Goal: Task Accomplishment & Management: Manage account settings

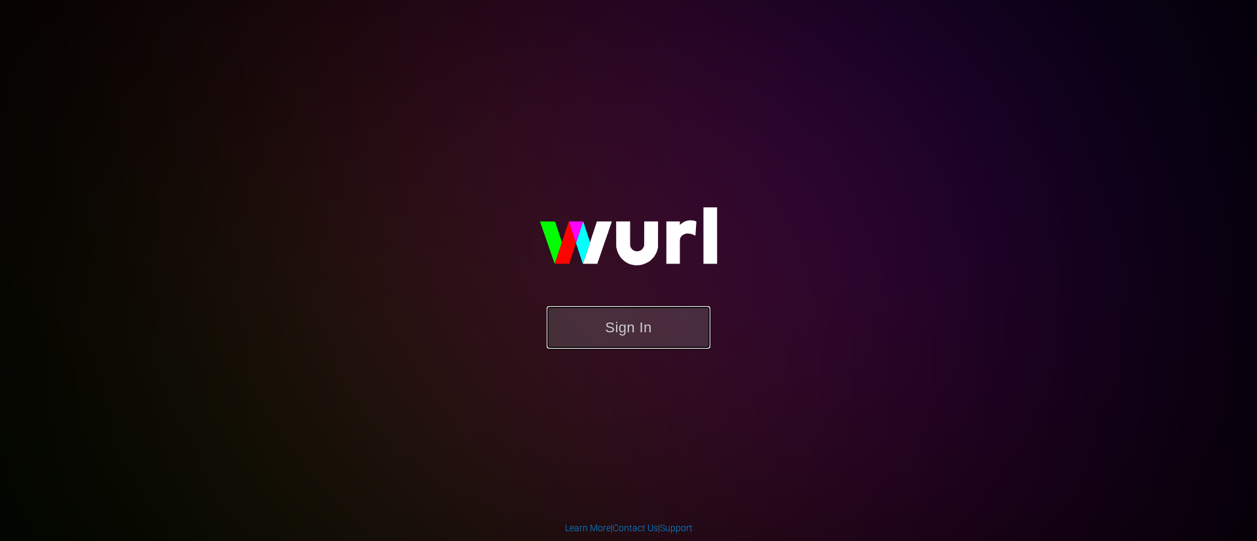
click at [612, 317] on button "Sign In" at bounding box center [629, 327] width 164 height 43
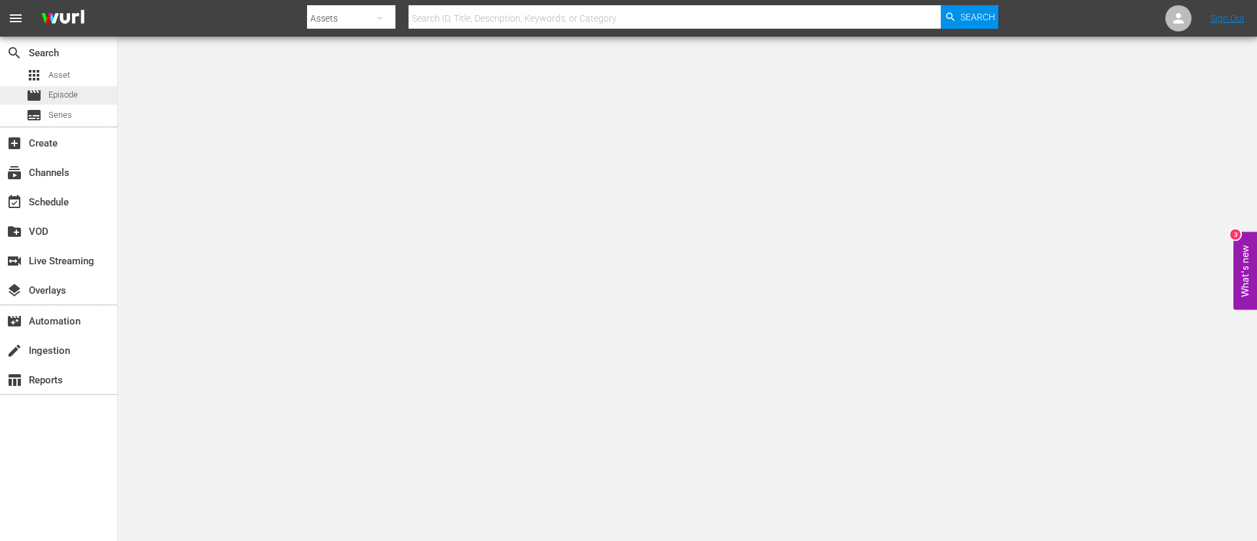
click at [62, 96] on span "Episode" at bounding box center [62, 94] width 29 height 13
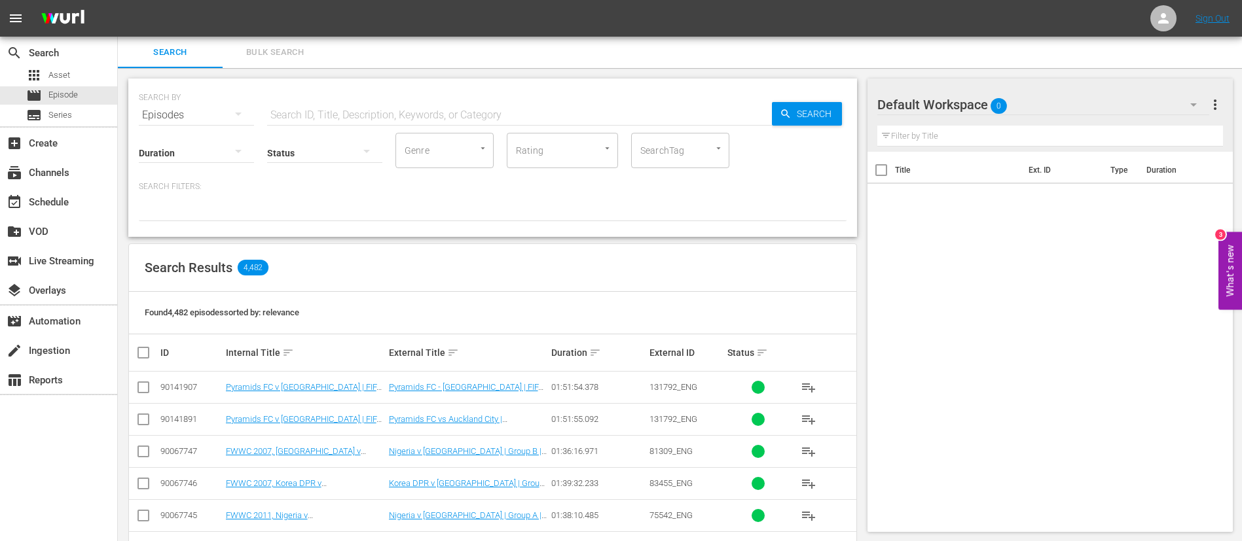
click at [293, 54] on span "Bulk Search" at bounding box center [274, 52] width 89 height 15
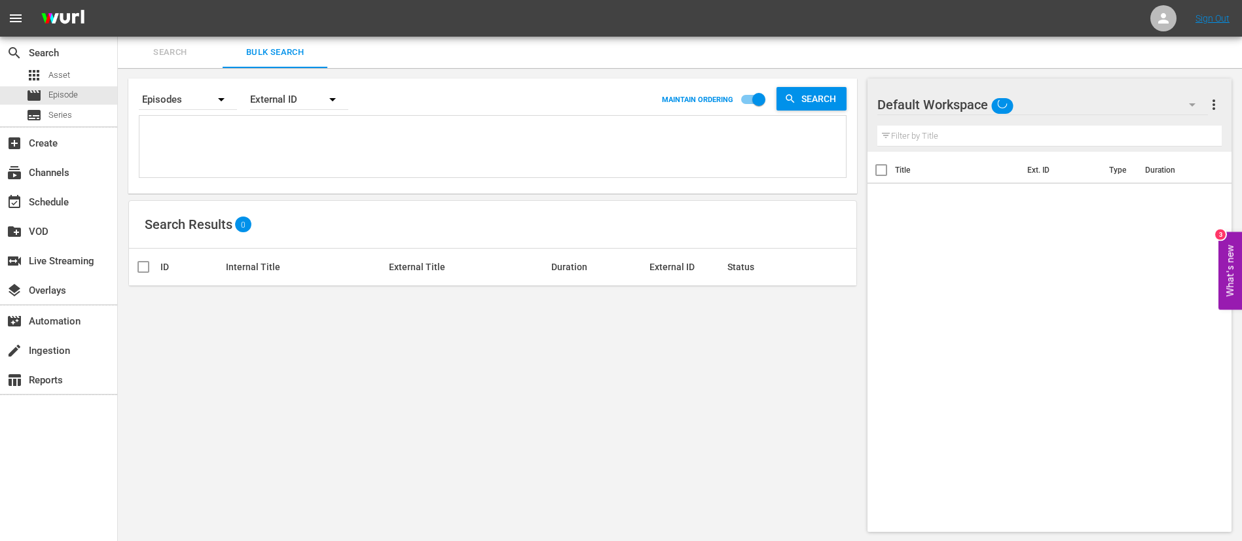
click at [279, 153] on textarea at bounding box center [494, 149] width 703 height 60
paste textarea "884cefcd-11fe-44a6-b583-36e14b43a7ac_FR 66d5631c-ee22-427f-a7a9-069c4a4dec4e_FR…"
type textarea "884cefcd-11fe-44a6-b583-36e14b43a7ac_FR 66d5631c-ee22-427f-a7a9-069c4a4dec4e_FR…"
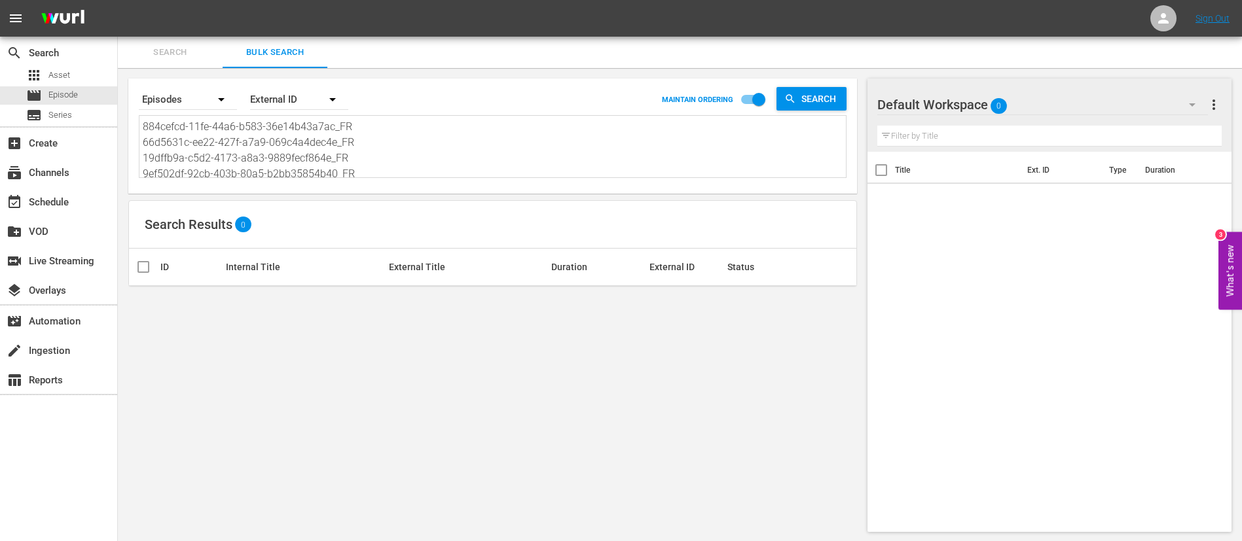
type textarea "884cefcd-11fe-44a6-b583-36e14b43a7ac_FR 66d5631c-ee22-427f-a7a9-069c4a4dec4e_FR…"
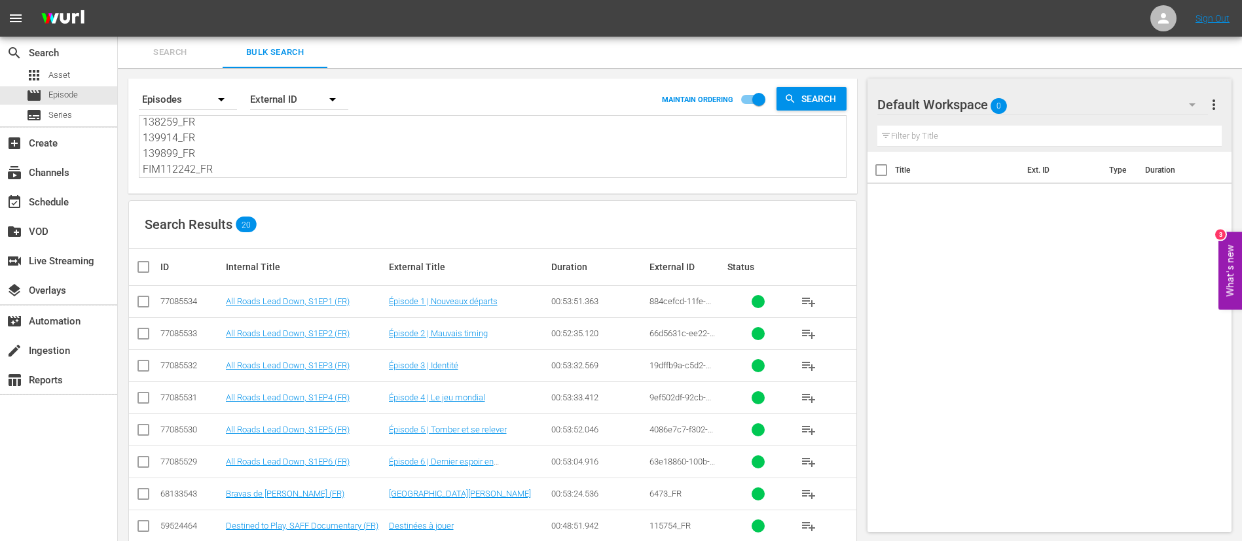
type textarea "884cefcd-11fe-44a6-b583-36e14b43a7ac_FR 66d5631c-ee22-427f-a7a9-069c4a4dec4e_FR…"
click at [145, 272] on input "checkbox" at bounding box center [148, 267] width 26 height 16
checkbox input "true"
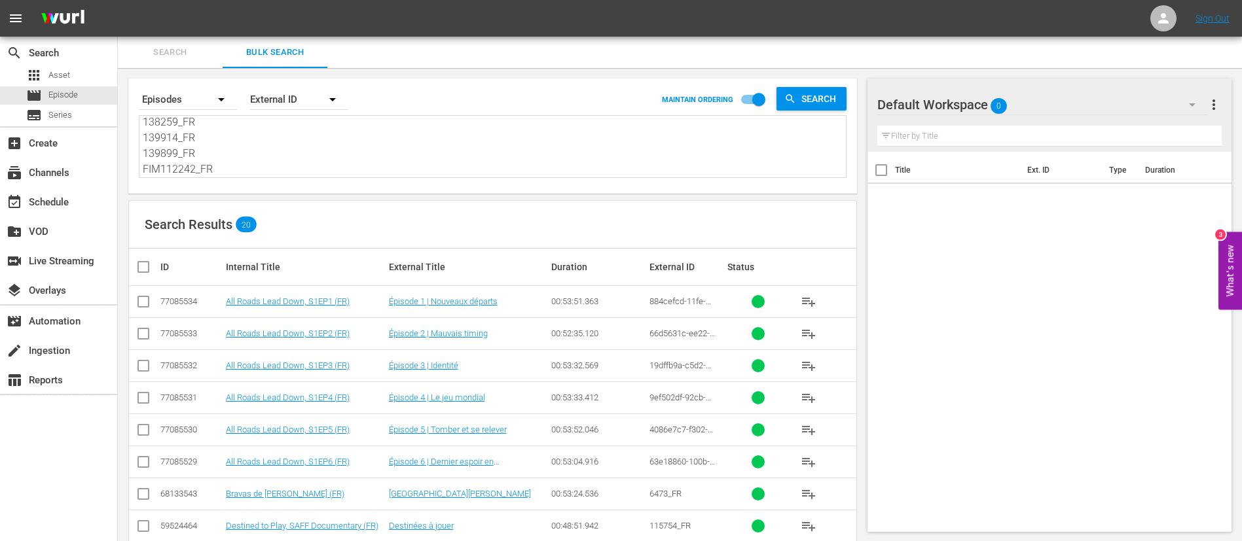
checkbox input "true"
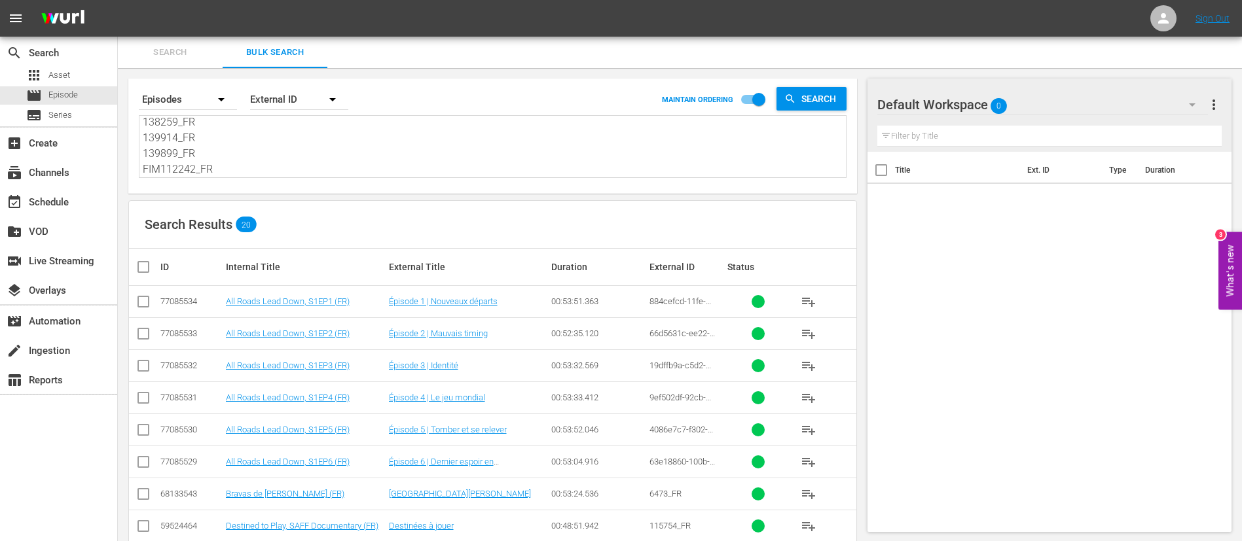
checkbox input "true"
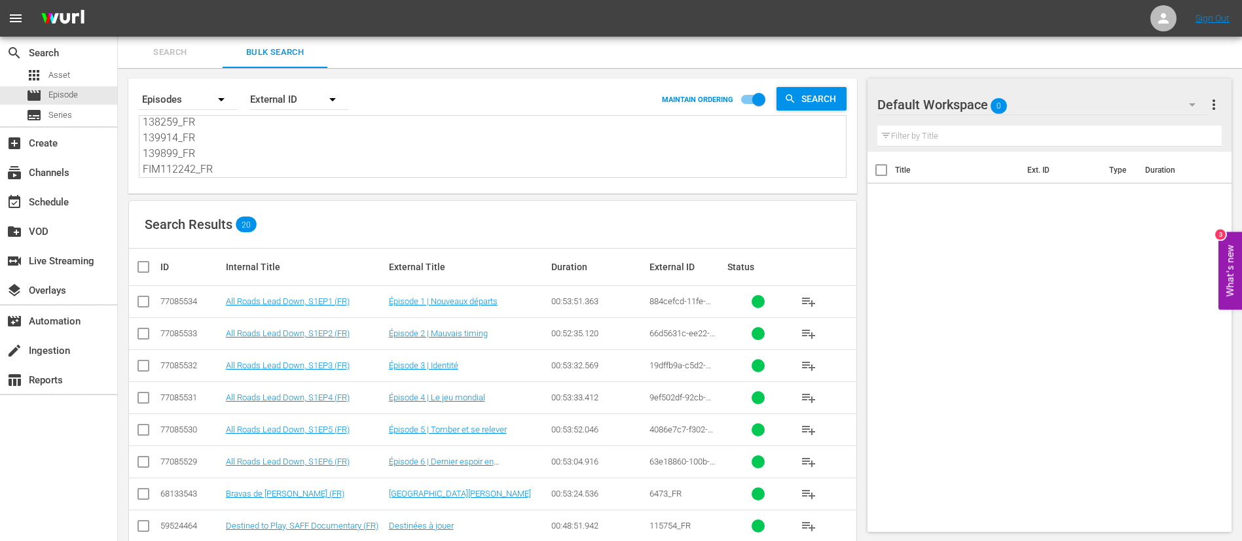
checkbox input "true"
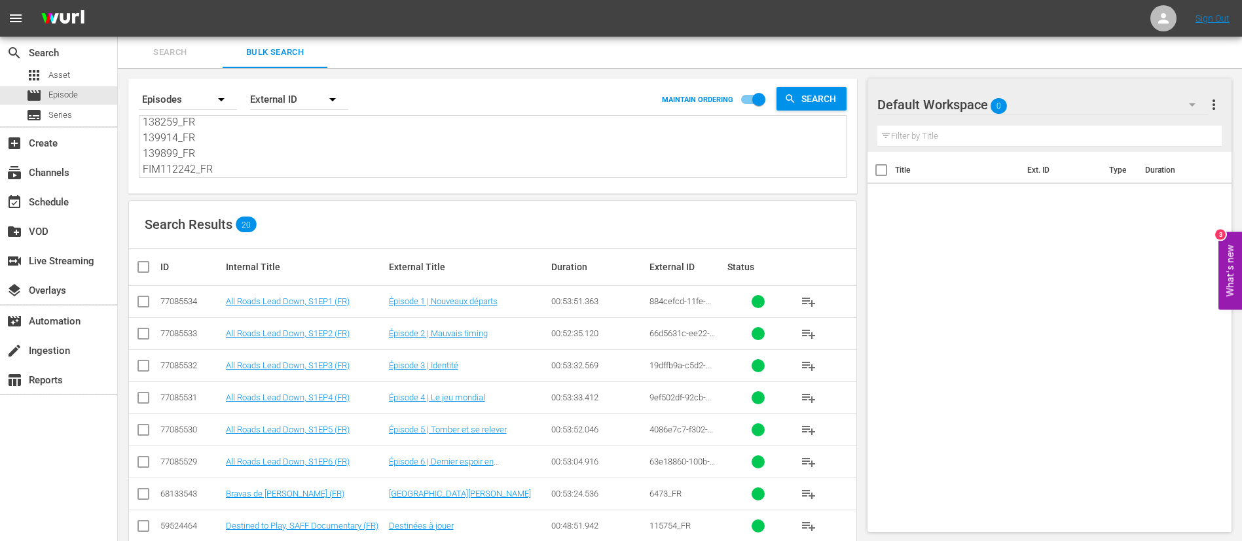
checkbox input "true"
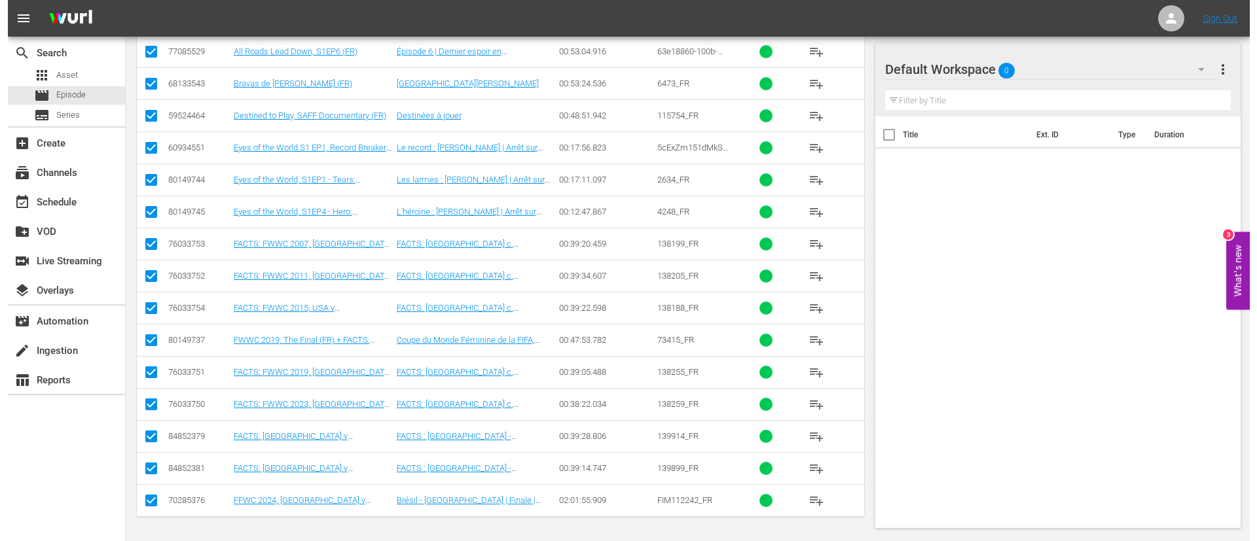
scroll to position [0, 0]
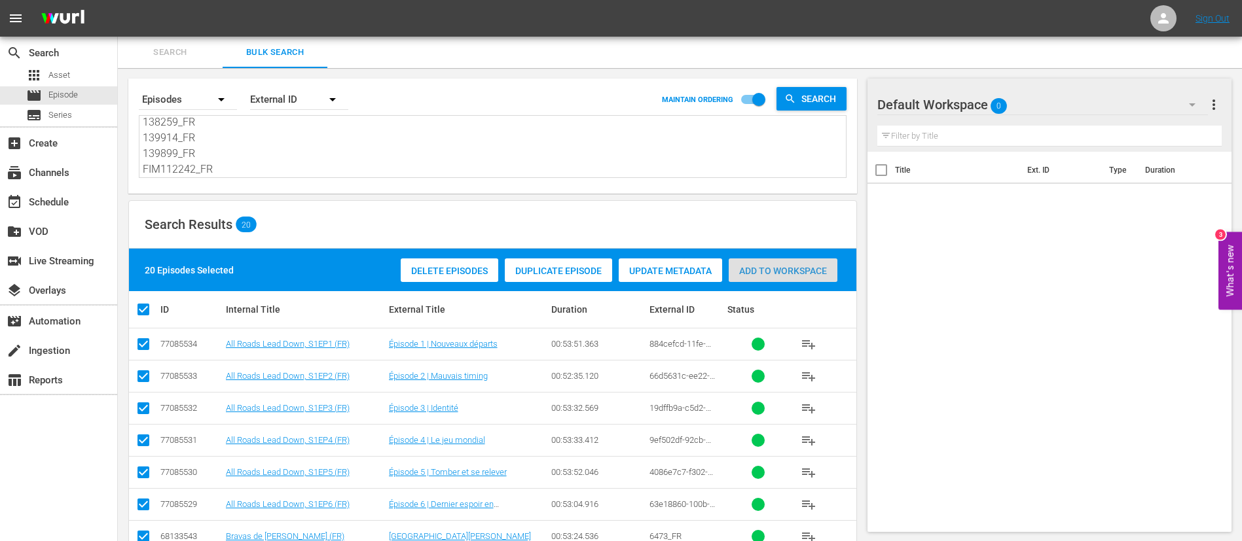
click at [759, 264] on div "Add to Workspace" at bounding box center [783, 271] width 109 height 25
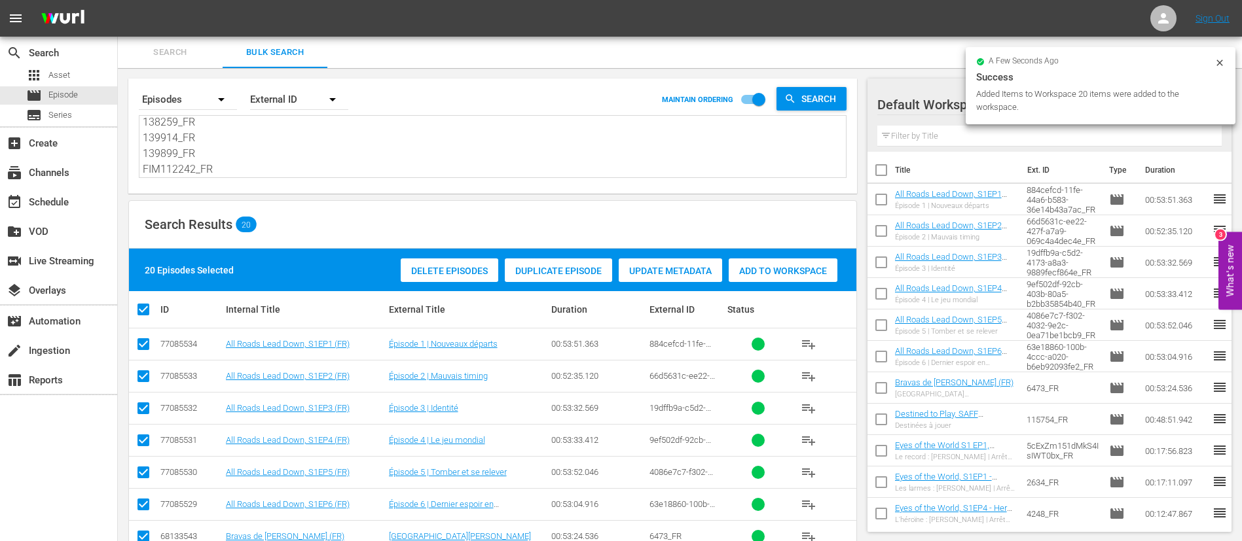
click at [1221, 58] on icon at bounding box center [1219, 63] width 10 height 10
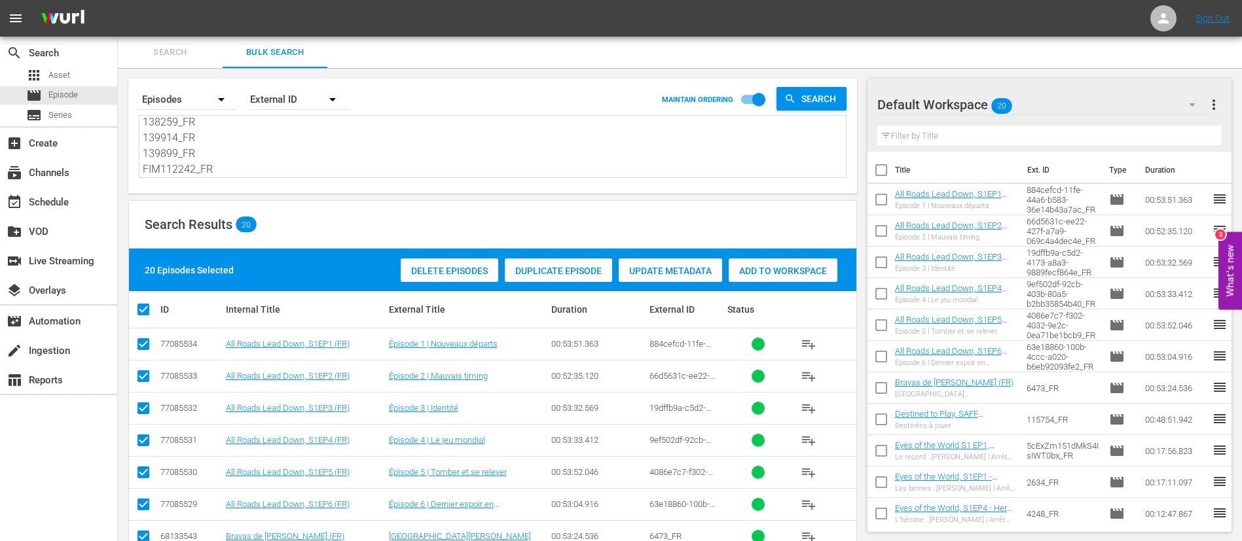
click at [1215, 97] on span "more_vert" at bounding box center [1214, 105] width 16 height 16
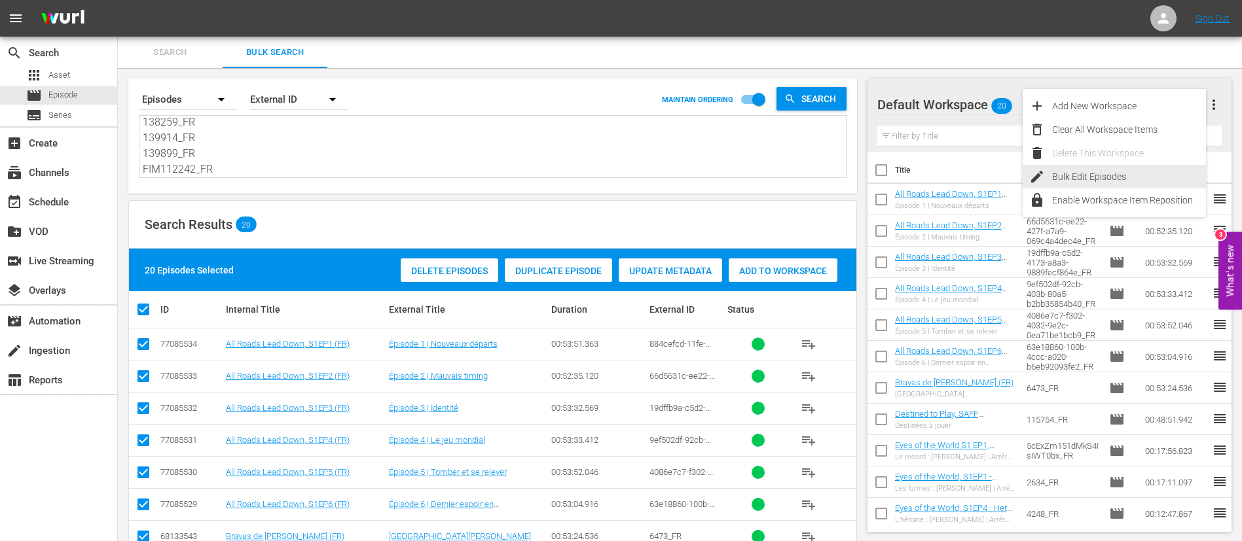
click at [1107, 174] on div "Bulk Edit Episodes" at bounding box center [1129, 177] width 154 height 24
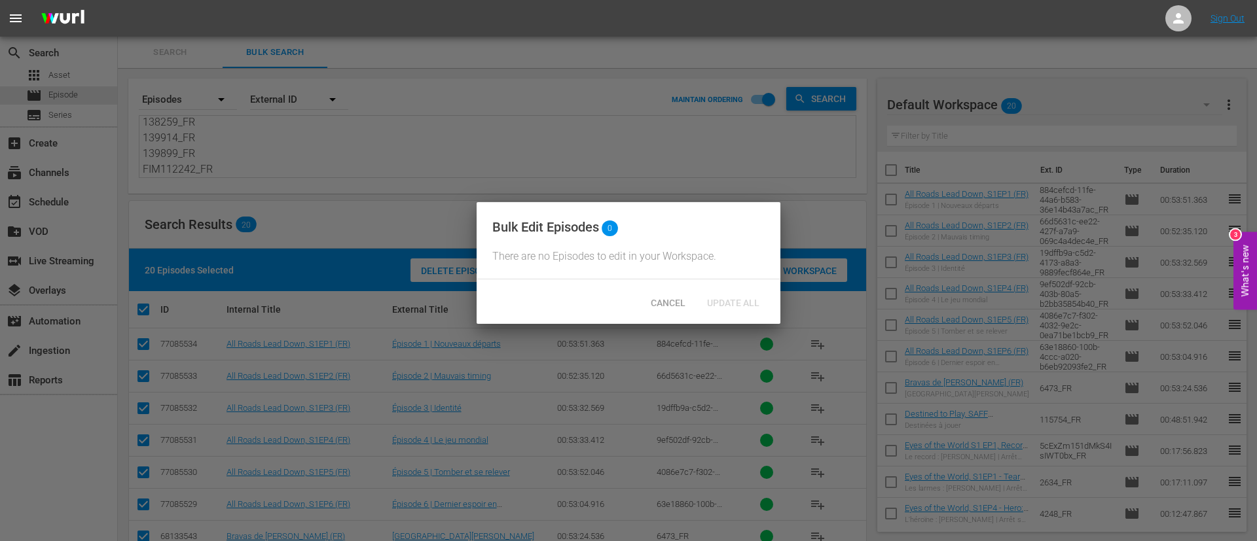
click at [673, 308] on span "Cancel" at bounding box center [668, 303] width 56 height 10
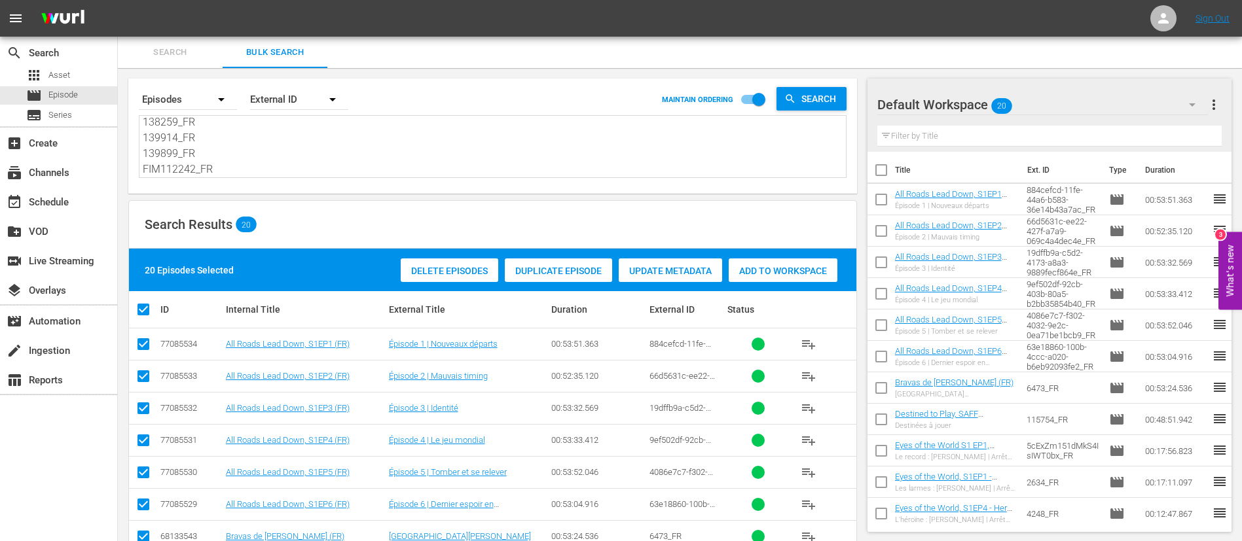
click at [886, 171] on input "checkbox" at bounding box center [880, 172] width 27 height 27
checkbox input "true"
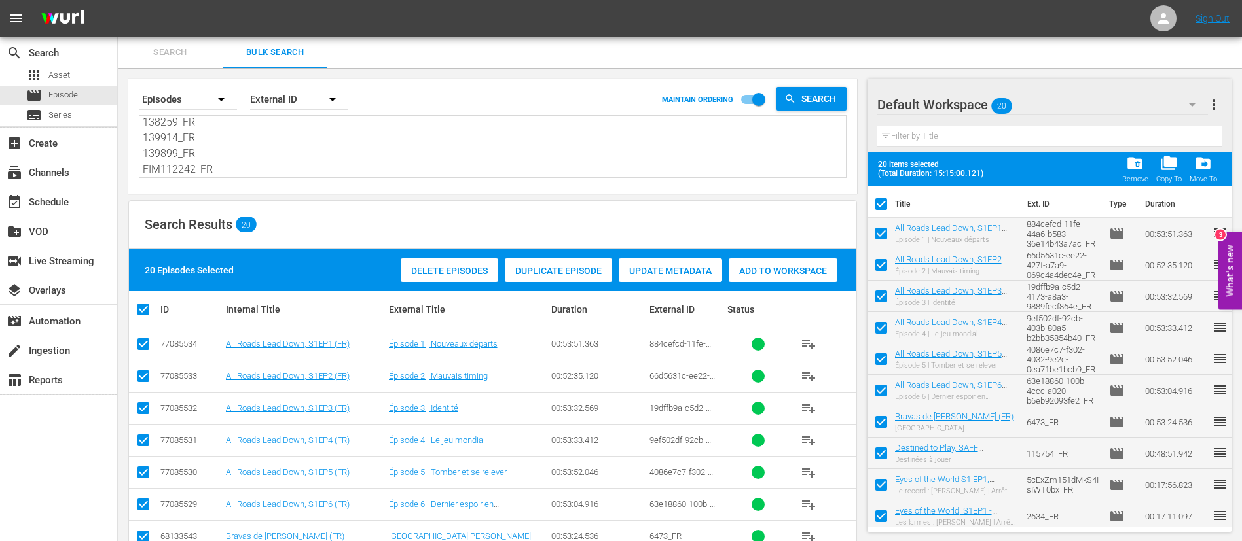
checkbox input "true"
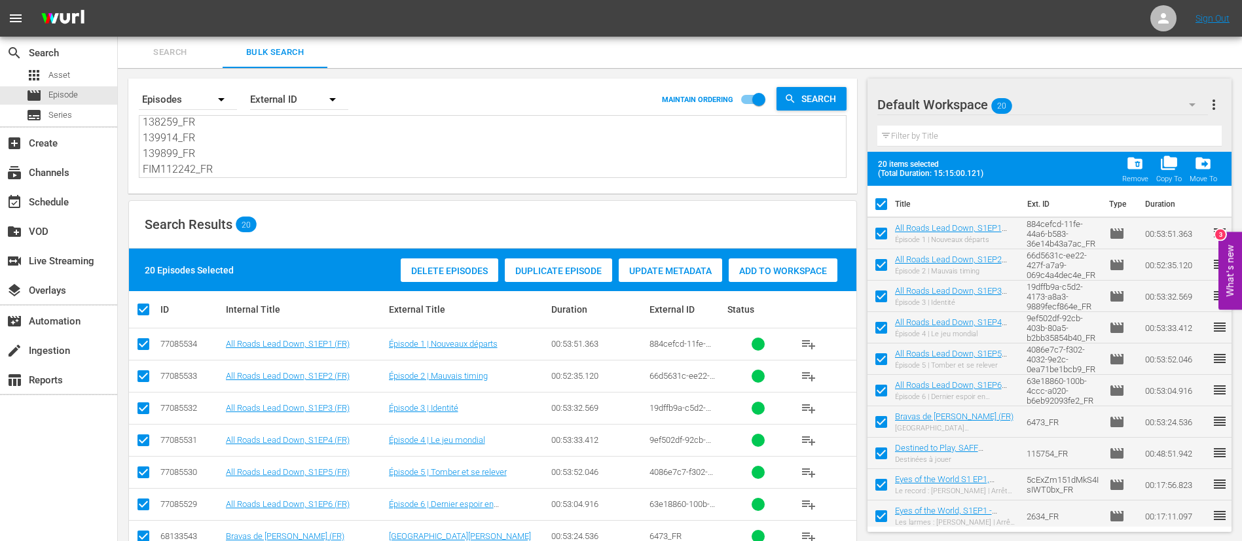
checkbox input "true"
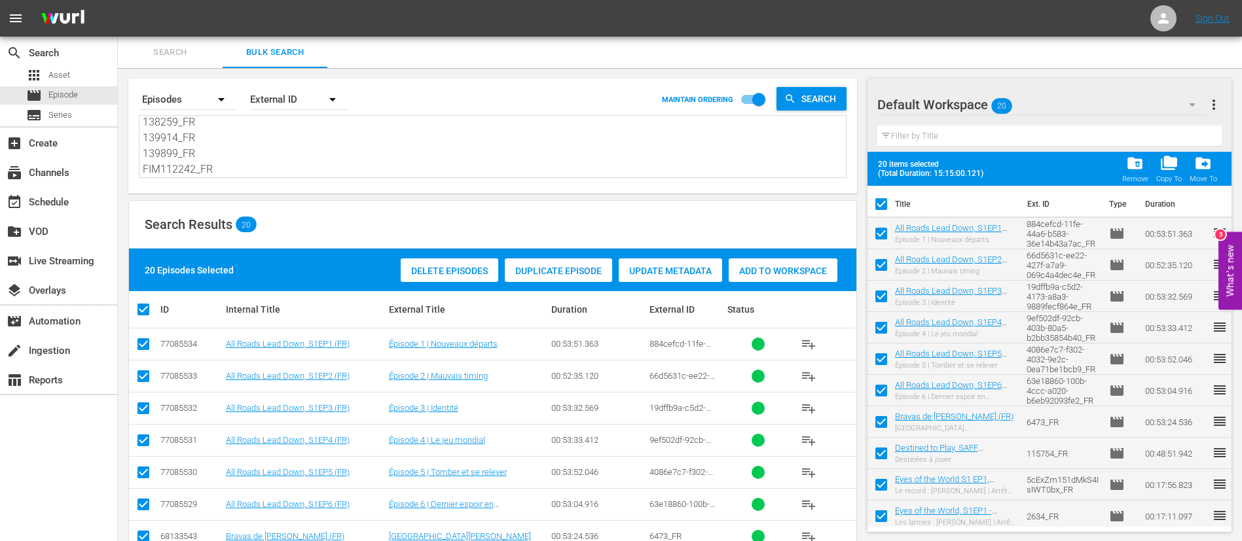
checkbox input "true"
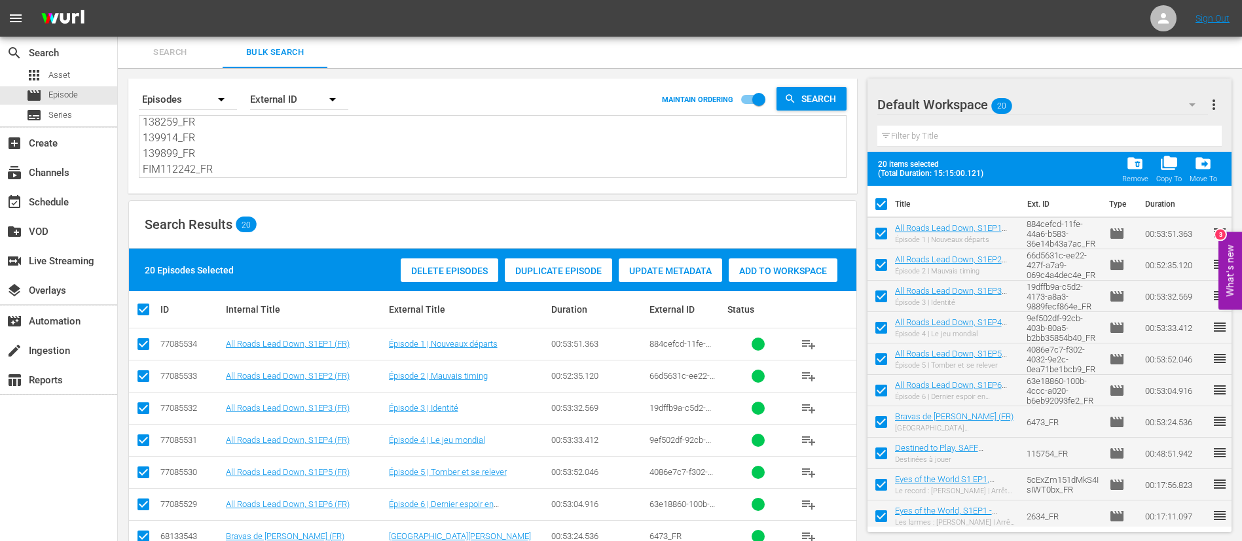
checkbox input "true"
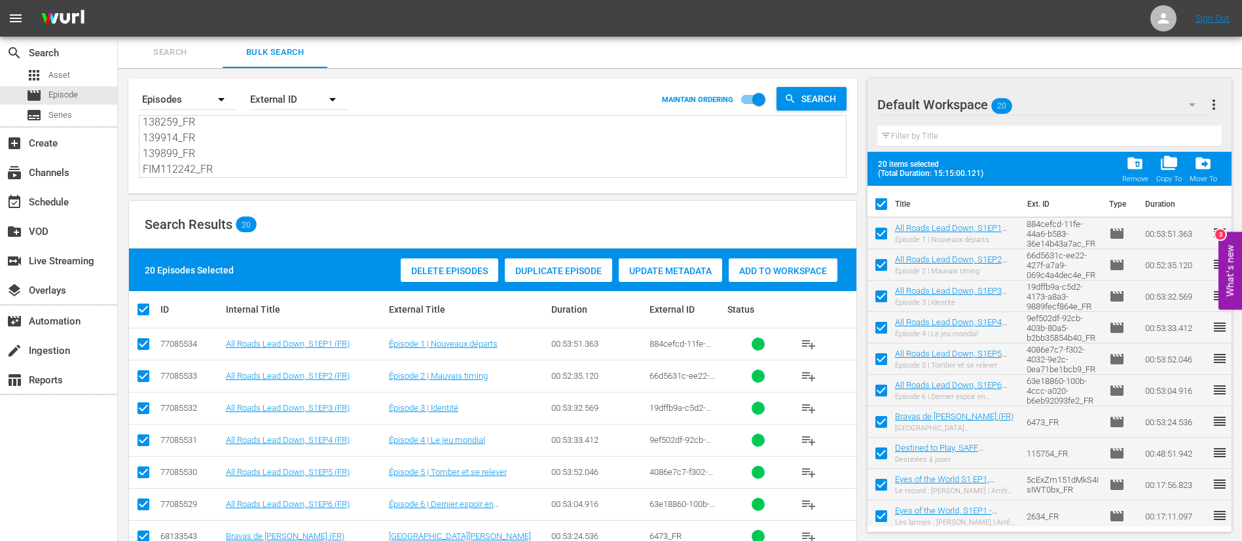
click at [1221, 111] on div "Default Workspace 20 Default more_vert Filter by Title" at bounding box center [1049, 115] width 364 height 73
click at [1214, 107] on span "more_vert" at bounding box center [1214, 105] width 16 height 16
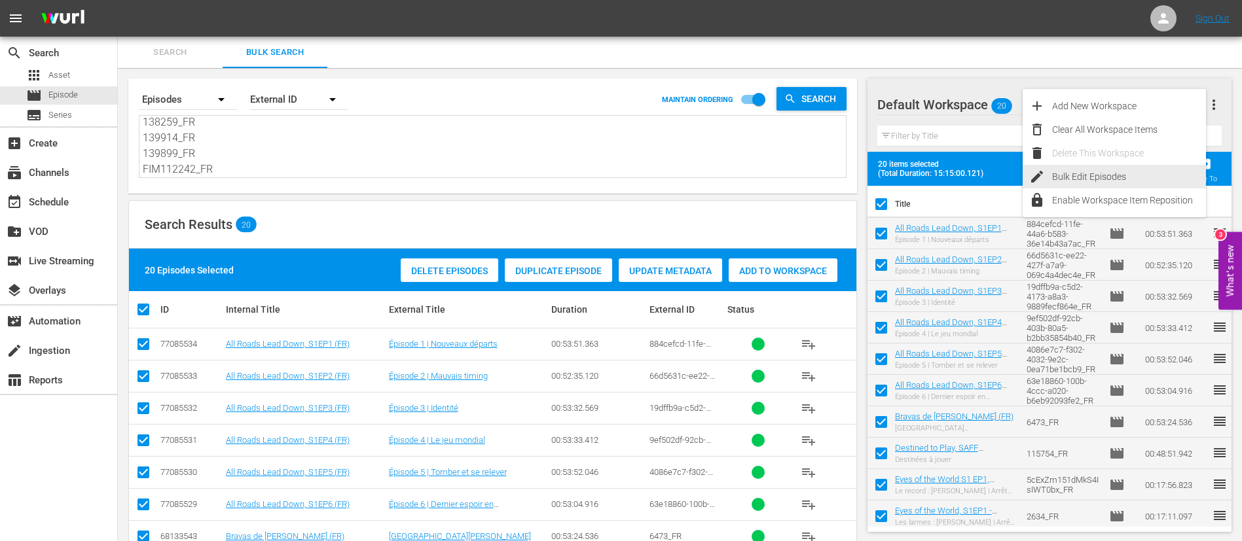
click at [1145, 171] on div "Bulk Edit Episodes" at bounding box center [1129, 177] width 154 height 24
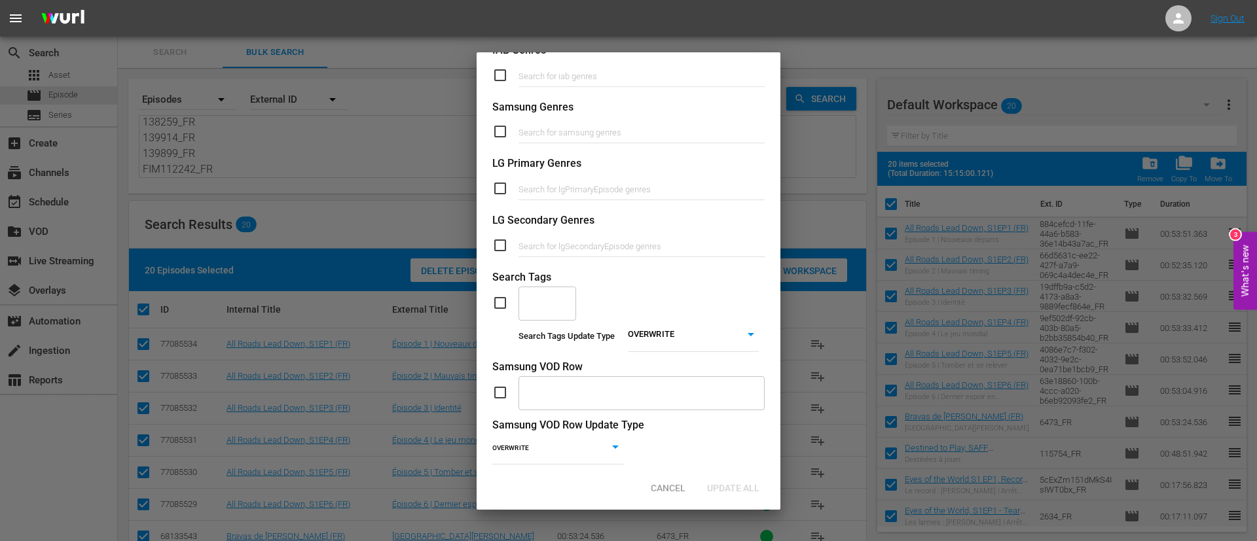
scroll to position [497, 0]
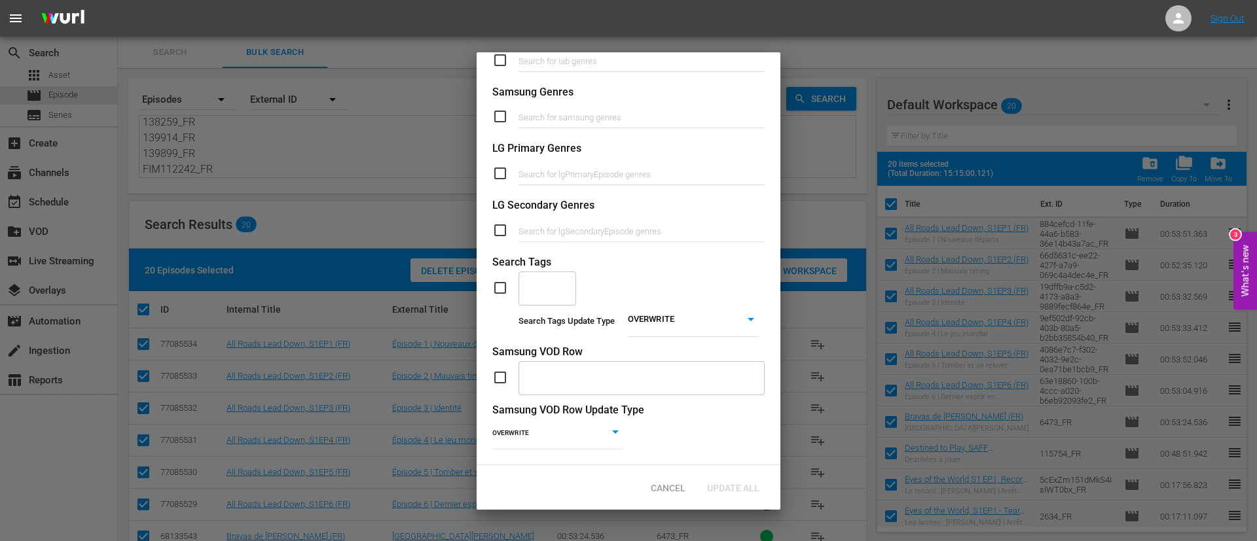
click at [501, 280] on input "checkbox" at bounding box center [505, 288] width 26 height 16
checkbox input "true"
click at [545, 276] on input "text" at bounding box center [537, 288] width 26 height 24
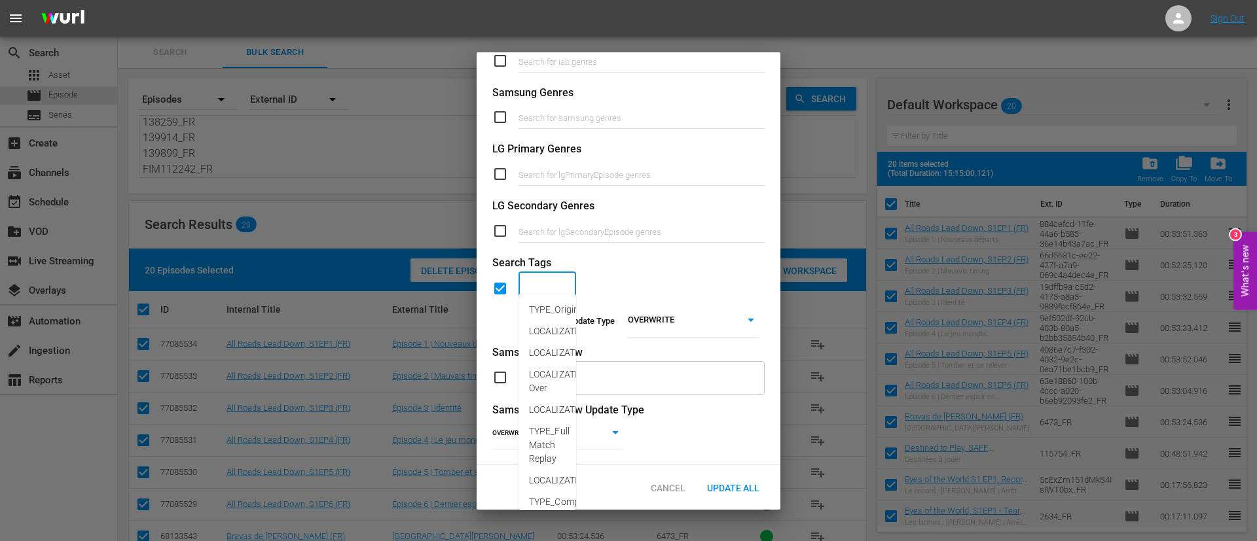
scroll to position [496, 0]
type input "wom"
click at [557, 306] on span "CATEGORY_Women" at bounding box center [569, 310] width 81 height 14
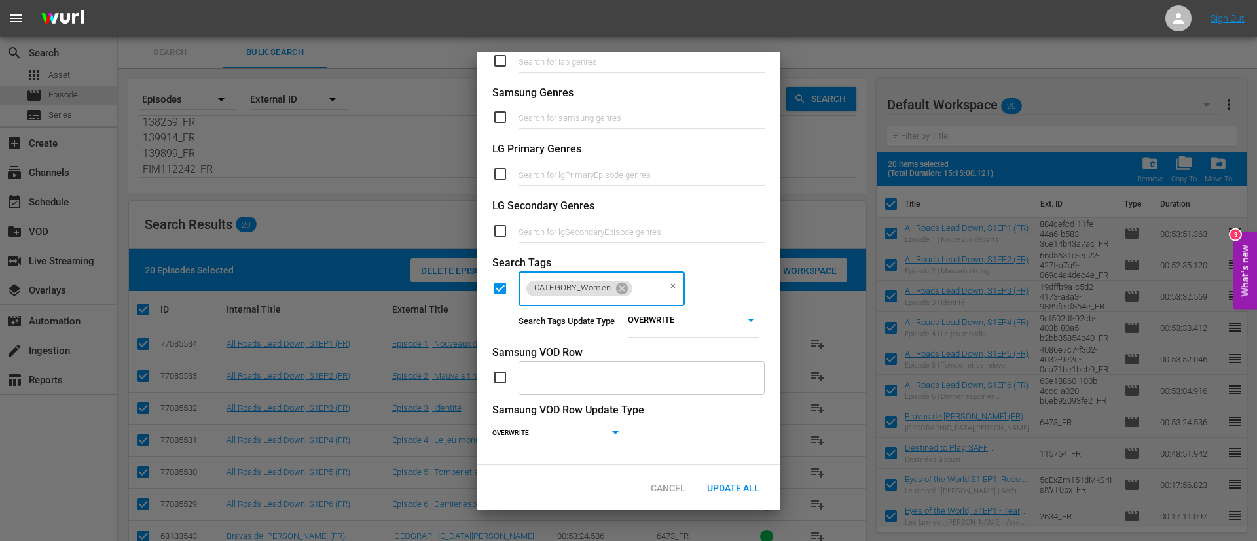
click at [709, 308] on body "menu Sign Out search Search apps Asset movie Episode subtitles Series add_box C…" at bounding box center [628, 270] width 1257 height 541
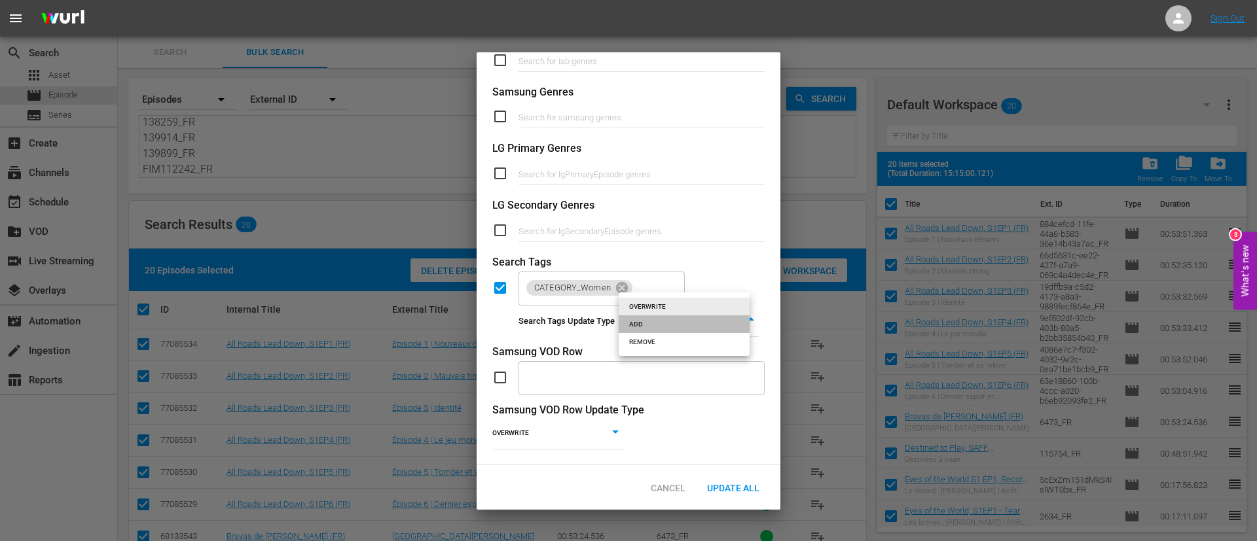
click at [660, 330] on li "ADD" at bounding box center [684, 324] width 131 height 18
type input "ADD"
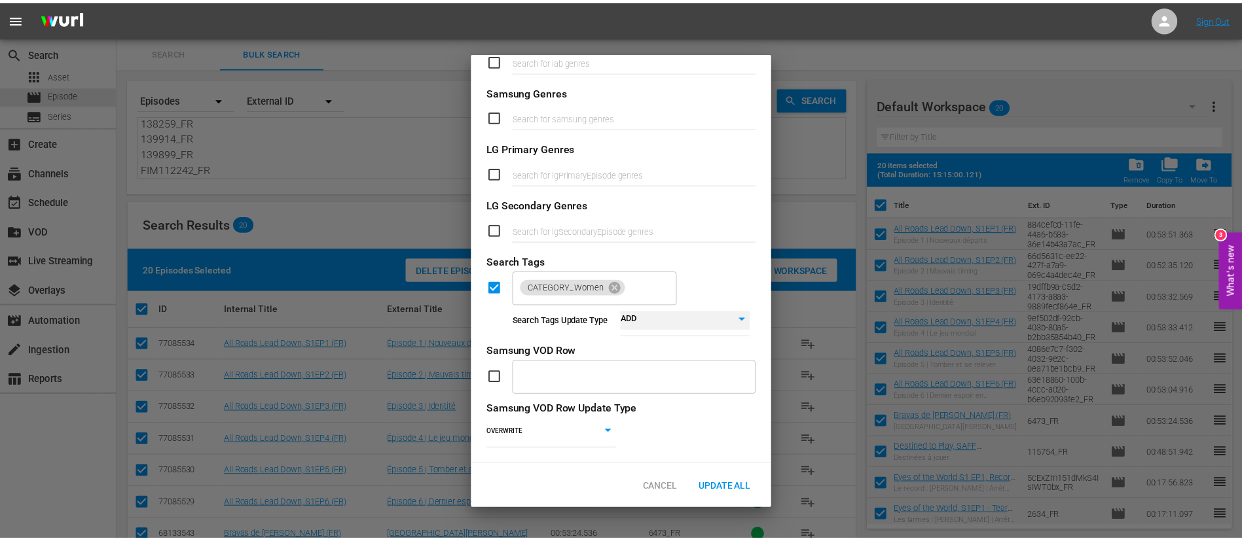
scroll to position [497, 0]
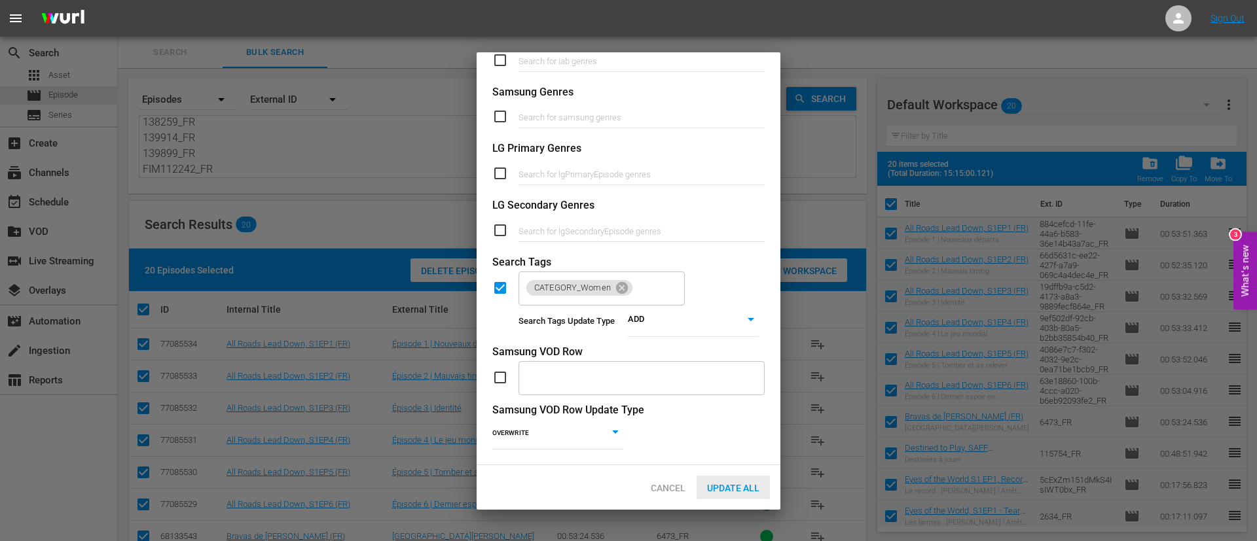
click at [738, 485] on span "Update All" at bounding box center [732, 488] width 73 height 10
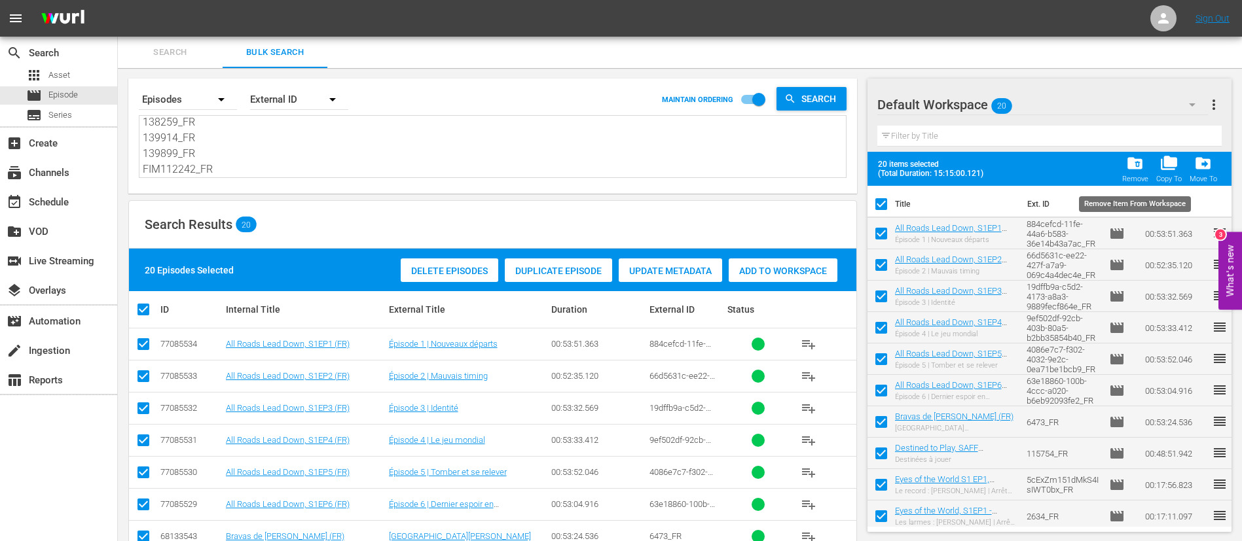
click at [1146, 171] on div "folder_delete Remove" at bounding box center [1135, 168] width 26 height 29
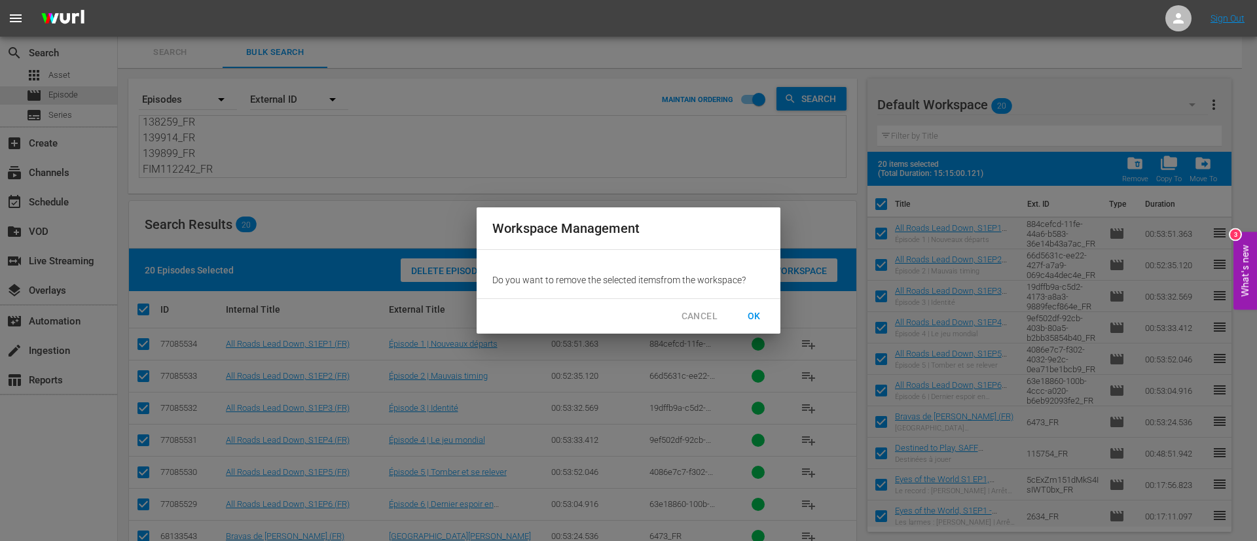
click at [770, 324] on button "OK" at bounding box center [754, 316] width 42 height 24
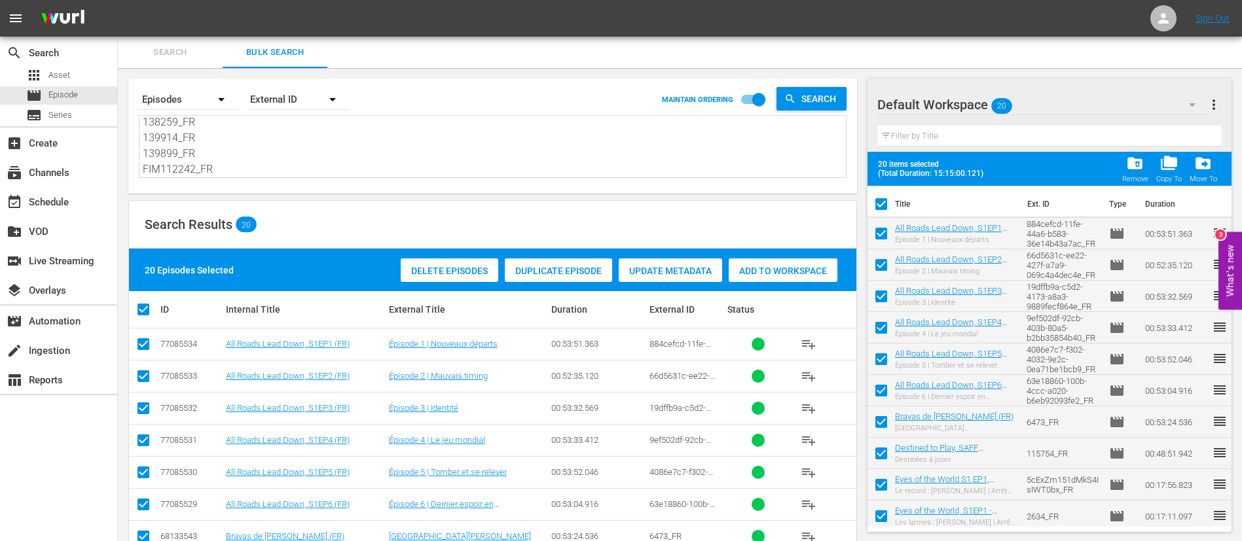
click at [524, 154] on textarea "884cefcd-11fe-44a6-b583-36e14b43a7ac_FR 66d5631c-ee22-427f-a7a9-069c4a4dec4e_FR…" at bounding box center [494, 148] width 703 height 60
checkbox input "false"
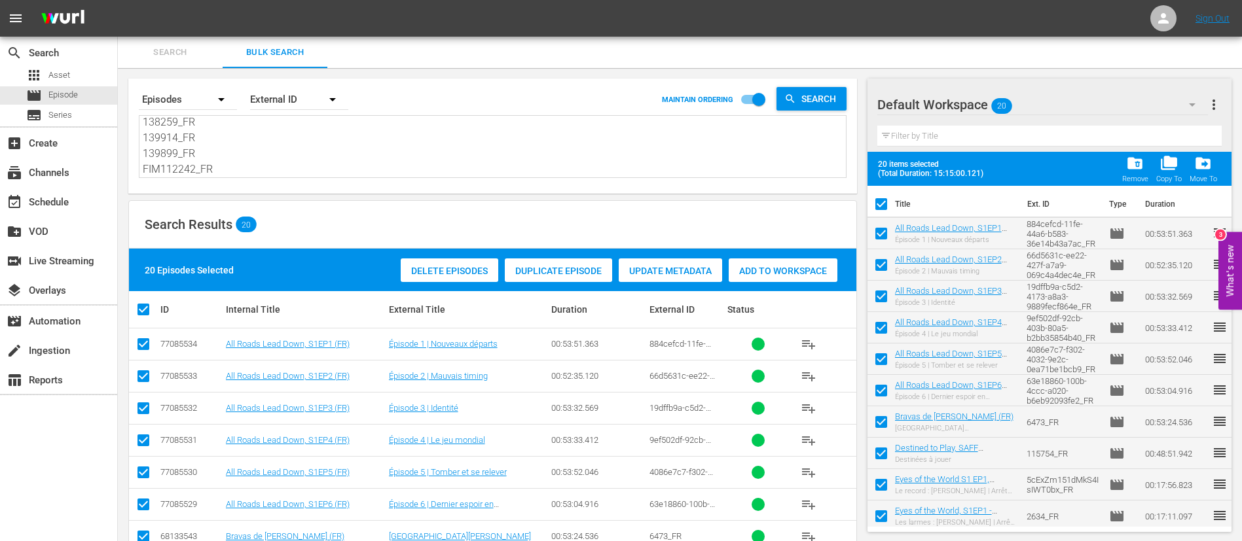
checkbox input "false"
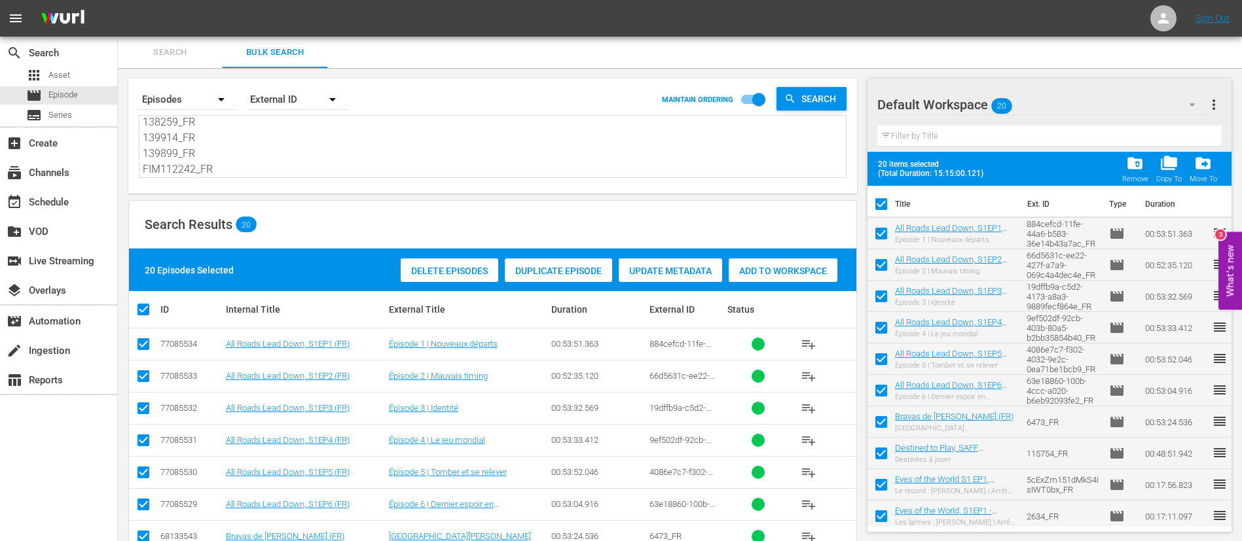
checkbox input "false"
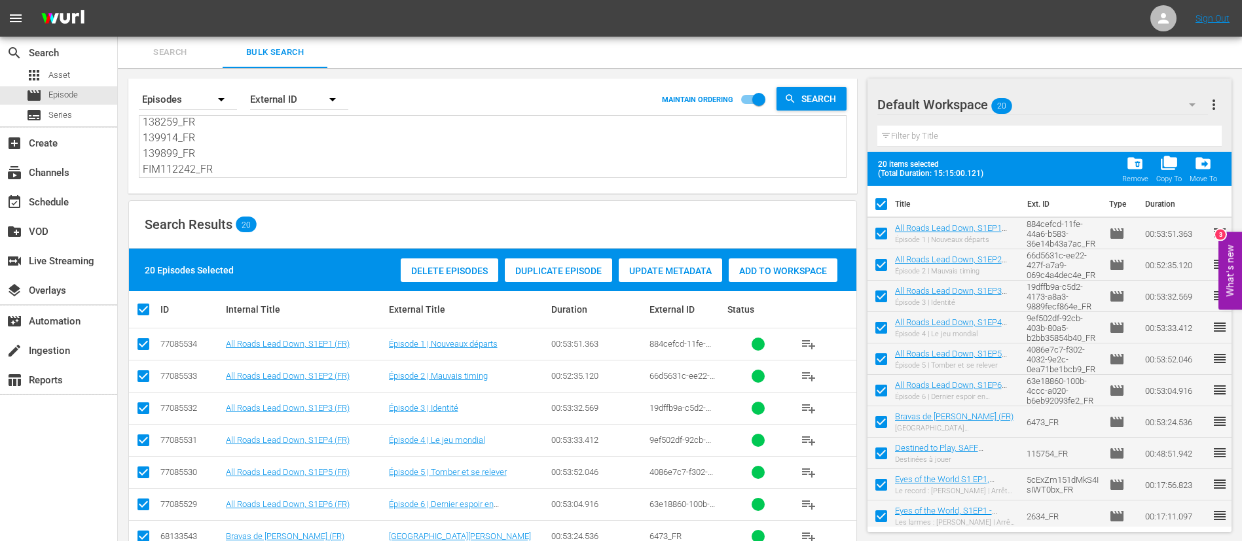
checkbox input "false"
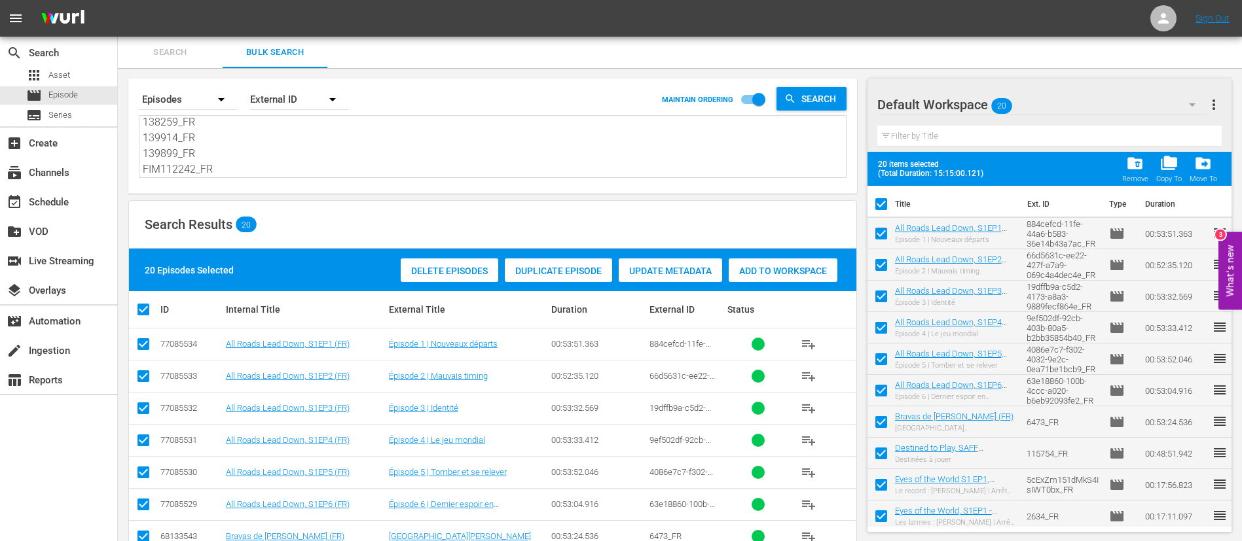
checkbox input "false"
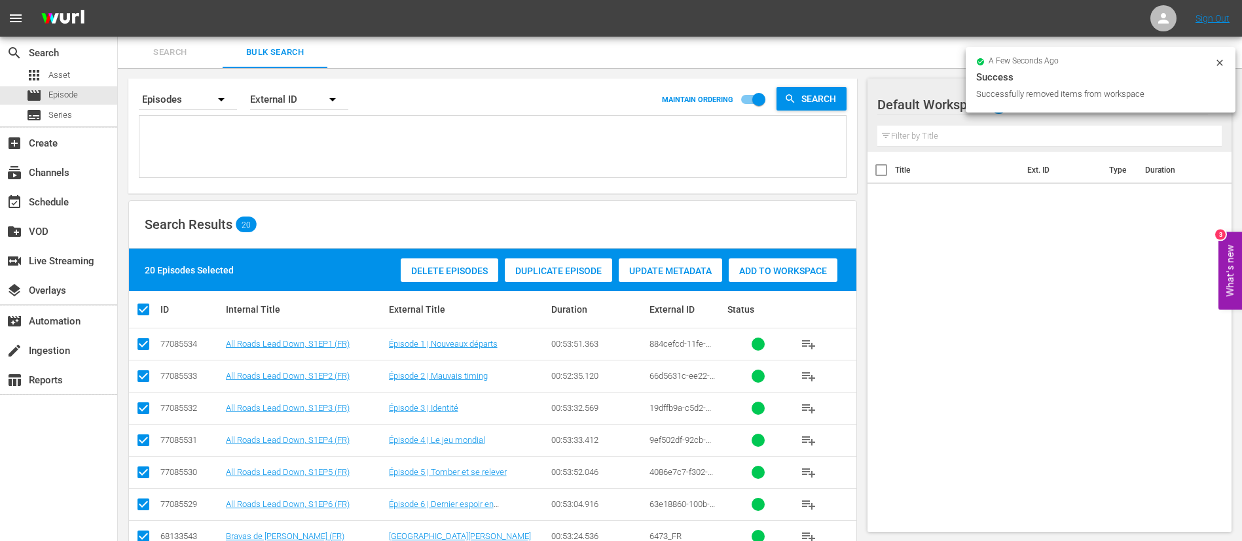
scroll to position [0, 0]
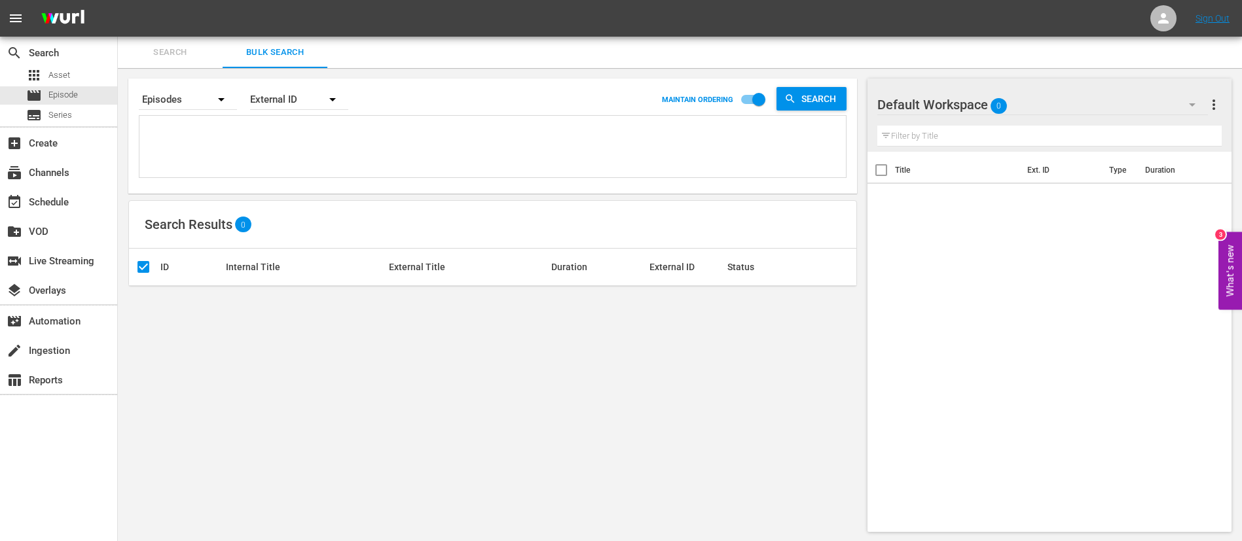
paste textarea "1FNodIUVwGcViyzrC4GVql_FR 7a1JHNf1an91rPgu1aAcjA_FR 136697_FR f0ad43bf-96b8-418…"
type textarea "1FNodIUVwGcViyzrC4GVql_FR 7a1JHNf1an91rPgu1aAcjA_FR 136697_FR f0ad43bf-96b8-418…"
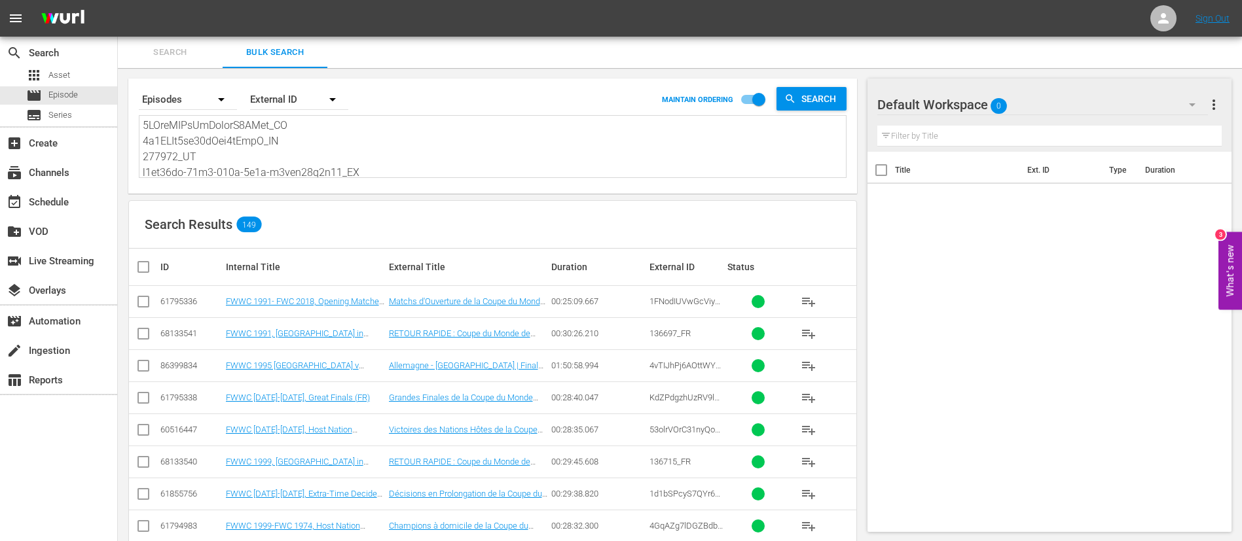
type textarea "1FNodIUVwGcViyzrC4GVql_FR 7a1JHNf1an91rPgu1aAcjA_FR 136697_FR f0ad43bf-96b8-418…"
click at [326, 145] on textarea at bounding box center [494, 148] width 703 height 60
paste textarea "1FNodIUVwGcViyzrC4GVql_FR 7a1JHNf1an91rPgu1aAcjA_FR 136697_FR f0ad43bf-96b8-418…"
type textarea "1FNodIUVwGcViyzrC4GVql_FR 7a1JHNf1an91rPgu1aAcjA_FR 136697_FR f0ad43bf-96b8-418…"
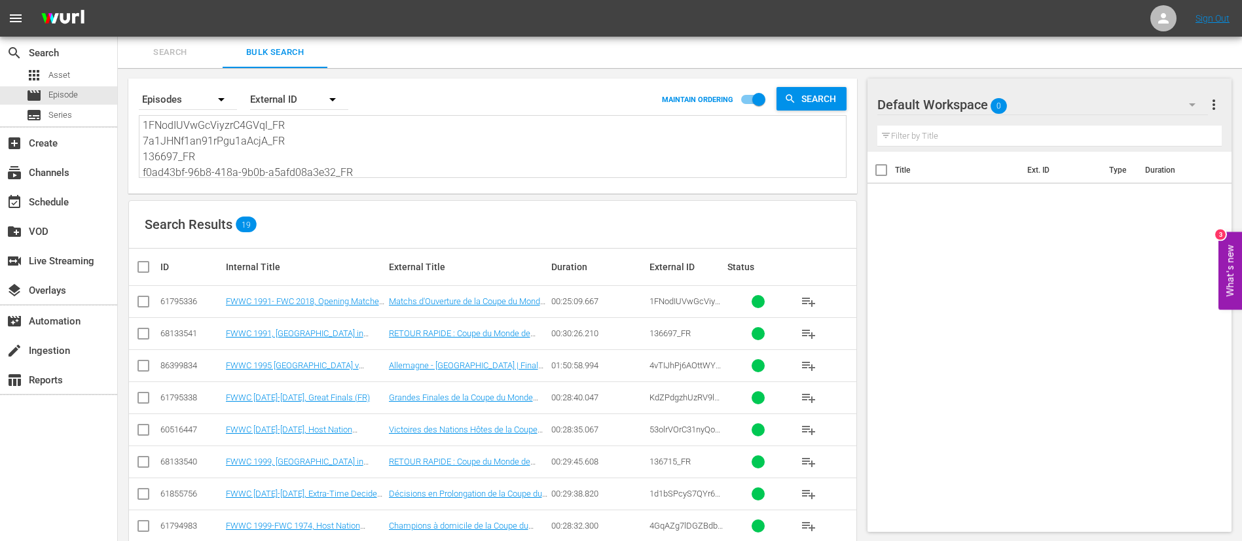
type textarea "1FNodIUVwGcViyzrC4GVql_FR 7a1JHNf1an91rPgu1aAcjA_FR 136697_FR f0ad43bf-96b8-418…"
click at [142, 269] on input "checkbox" at bounding box center [148, 267] width 26 height 16
checkbox input "true"
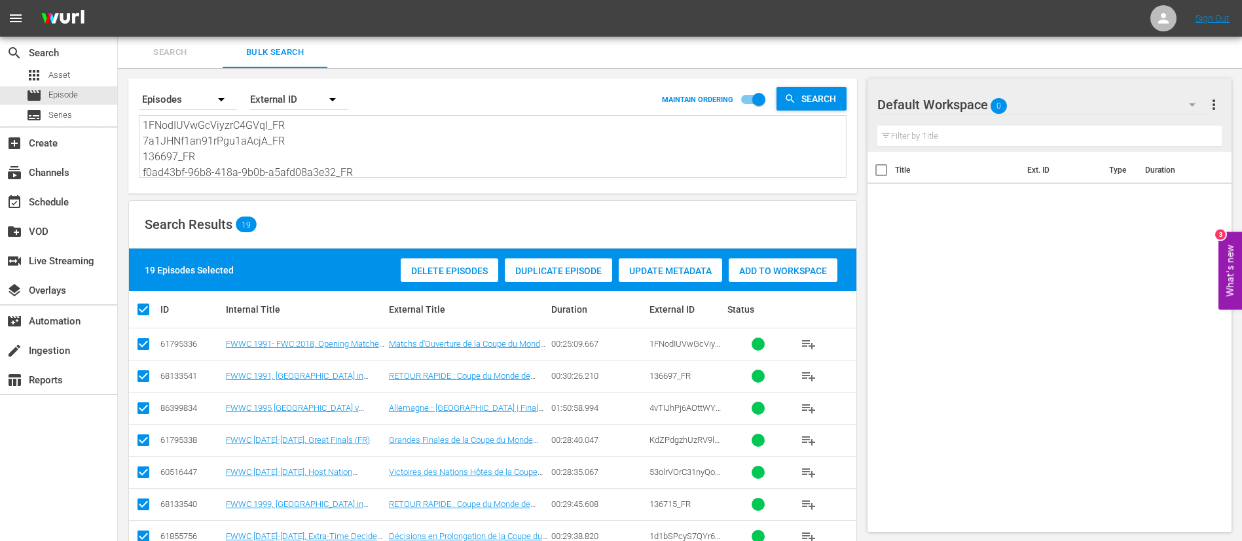
checkbox input "true"
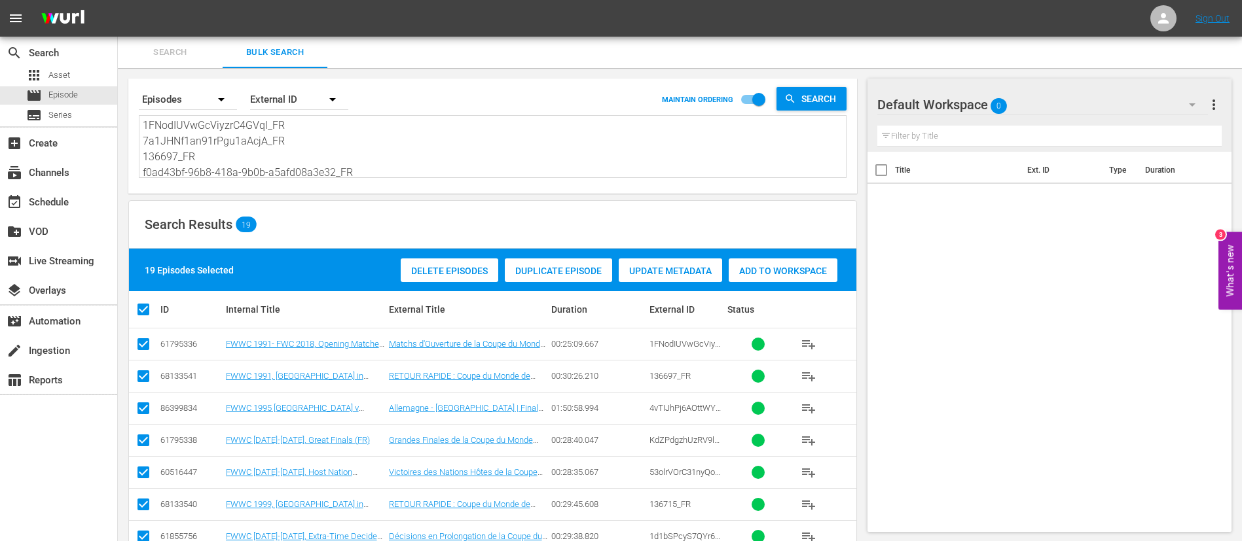
checkbox input "true"
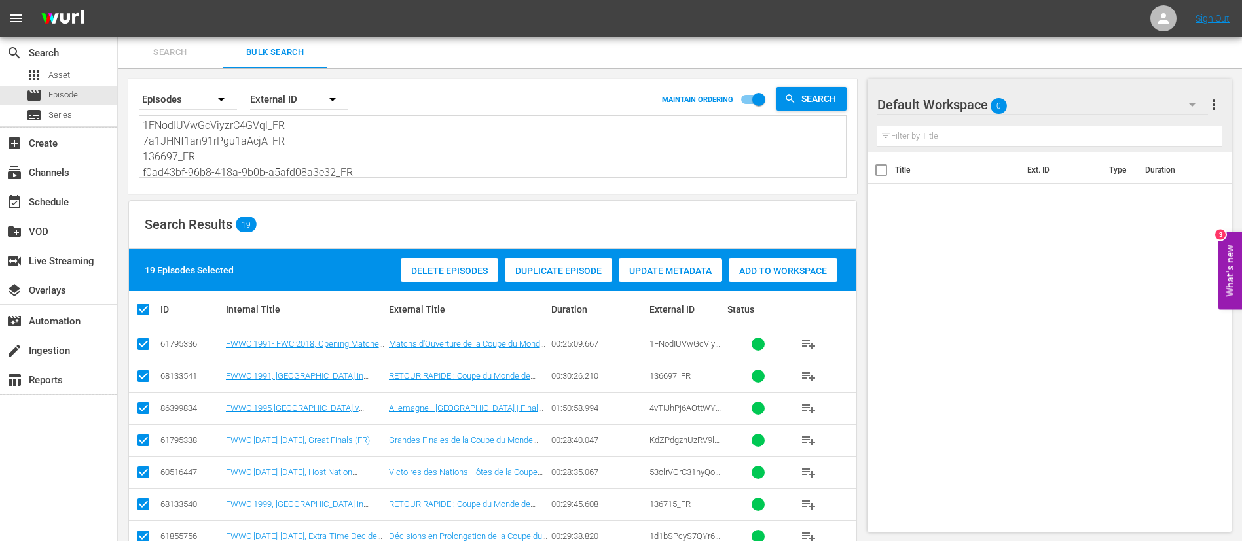
checkbox input "true"
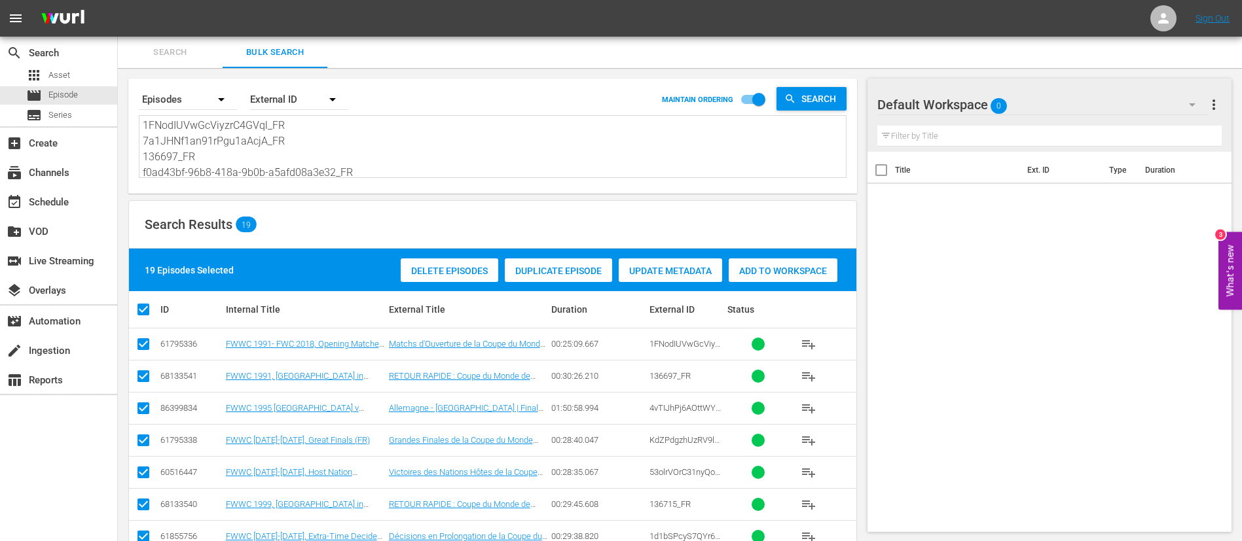
checkbox input "true"
click at [804, 275] on span "Add to Workspace" at bounding box center [783, 271] width 109 height 10
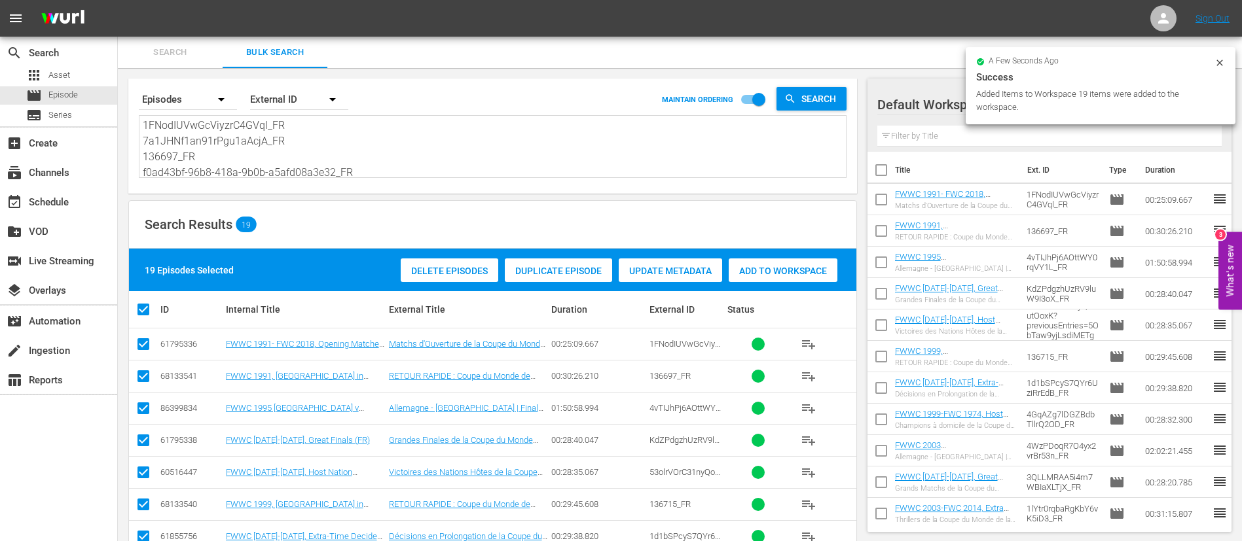
click at [886, 174] on input "checkbox" at bounding box center [880, 172] width 27 height 27
checkbox input "true"
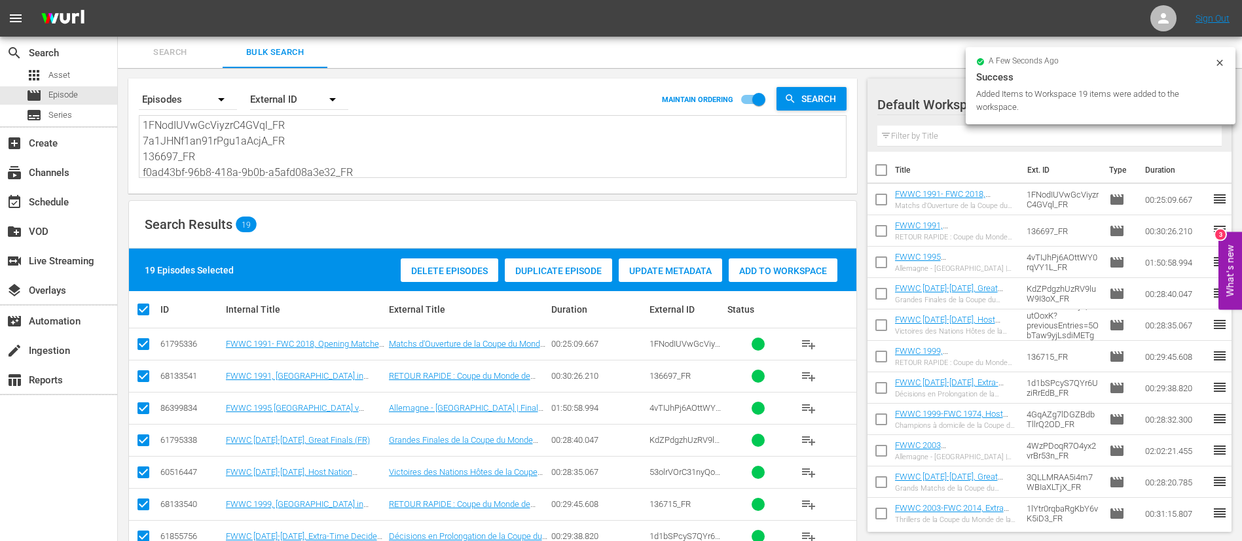
checkbox input "true"
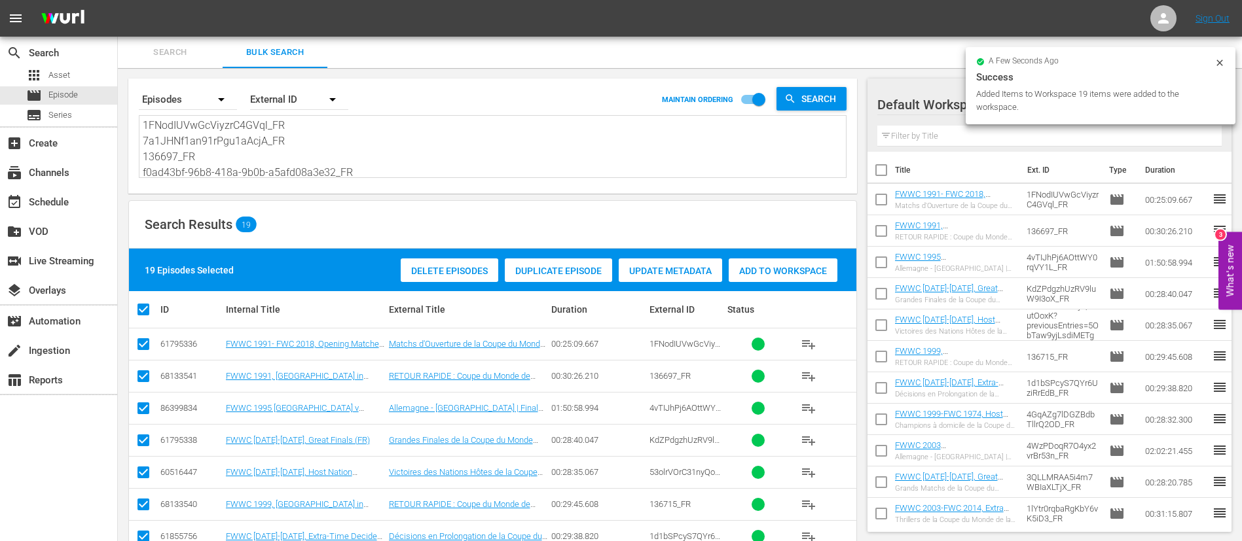
checkbox input "true"
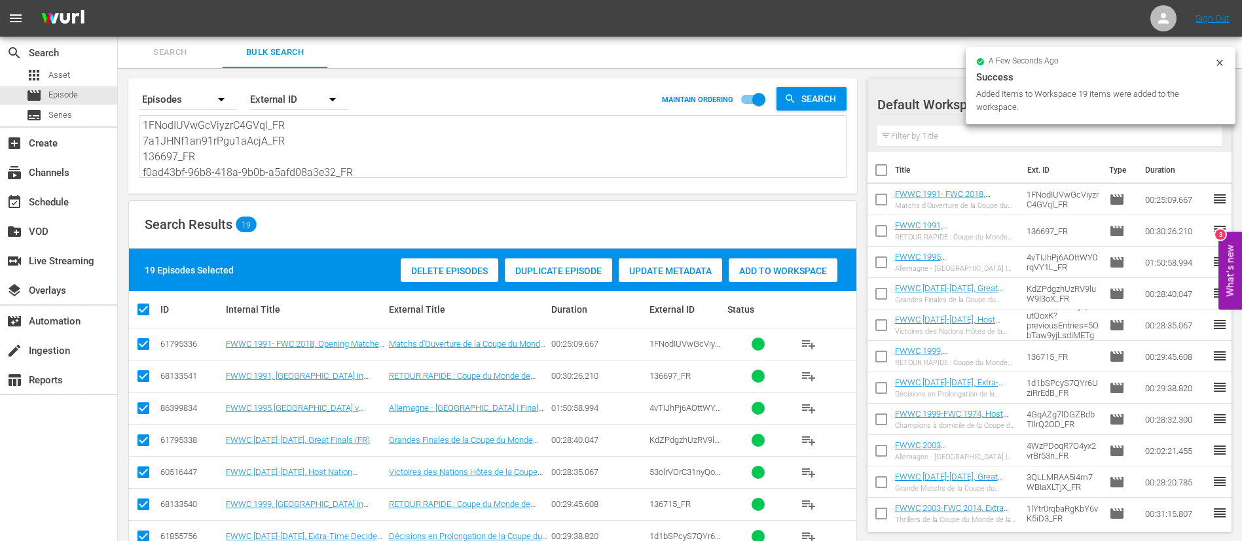
checkbox input "true"
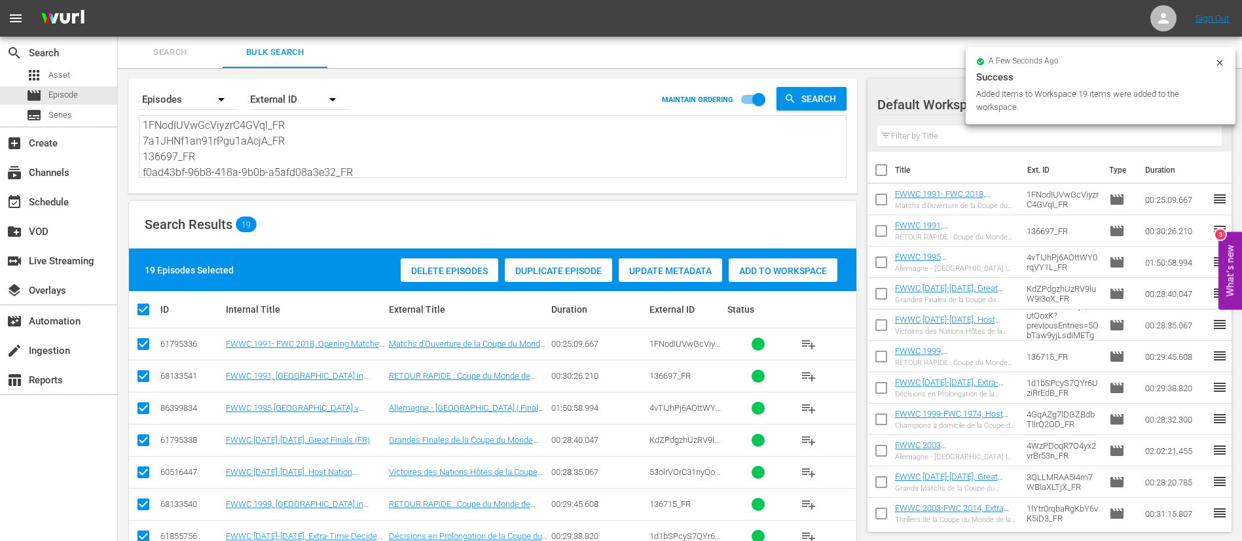
checkbox input "true"
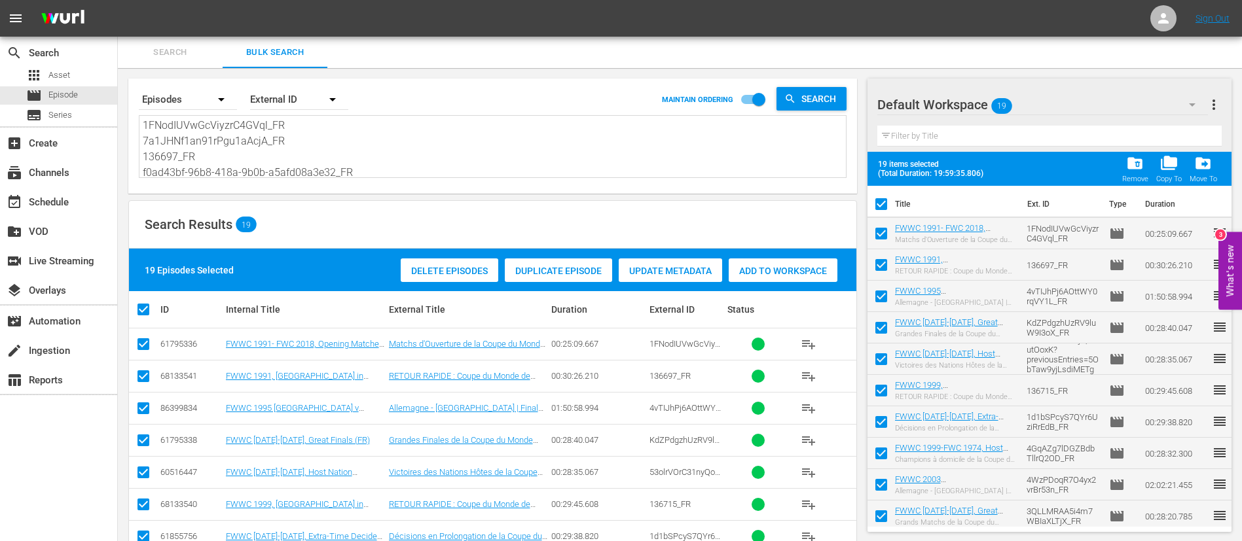
click at [1217, 104] on span "more_vert" at bounding box center [1214, 105] width 16 height 16
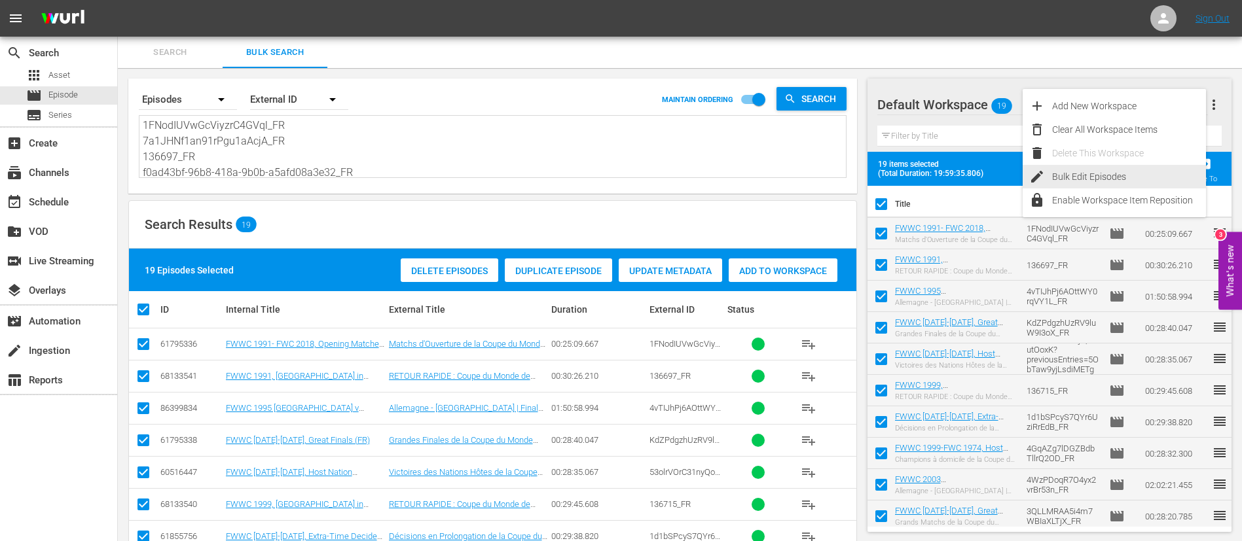
click at [1112, 180] on div "Bulk Edit Episodes" at bounding box center [1129, 177] width 154 height 24
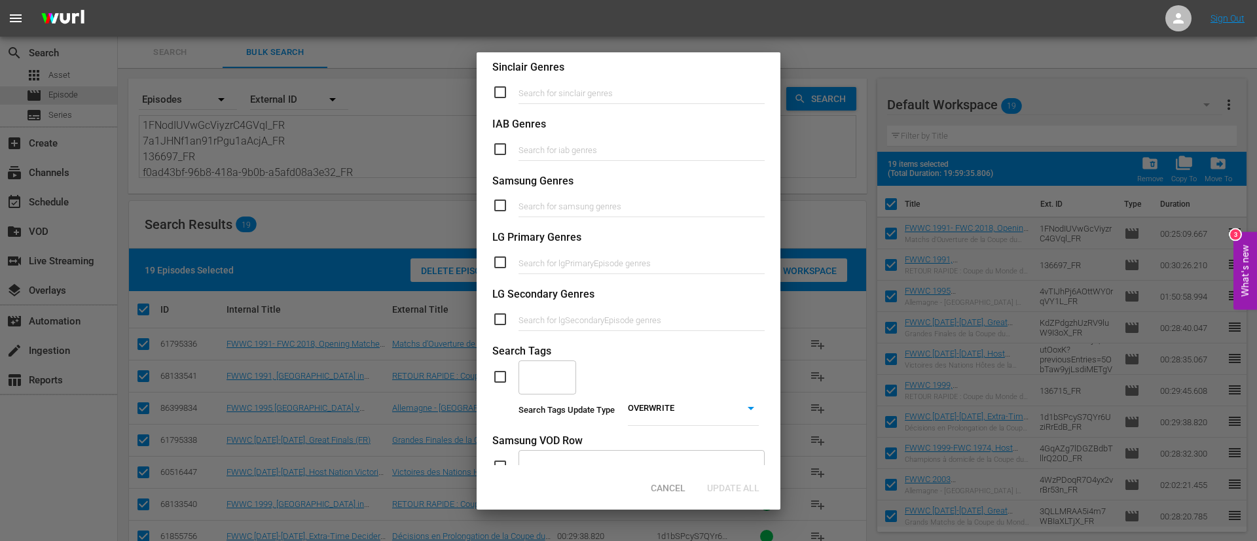
scroll to position [491, 0]
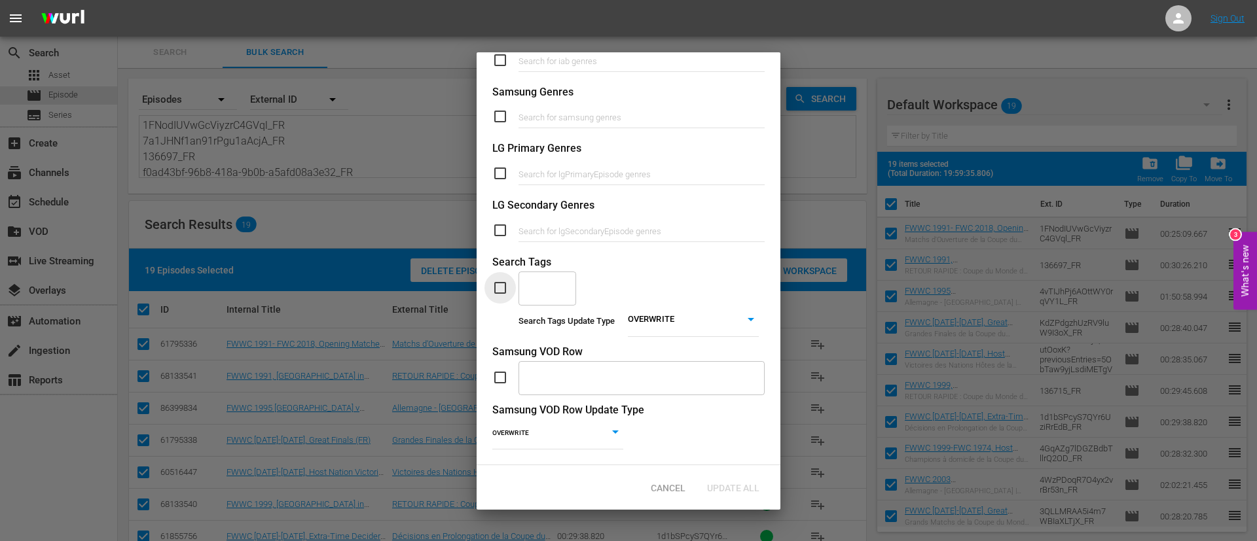
click at [502, 280] on input "checkbox" at bounding box center [505, 288] width 26 height 16
checkbox input "true"
click at [550, 276] on input "text" at bounding box center [537, 288] width 26 height 24
type input "women"
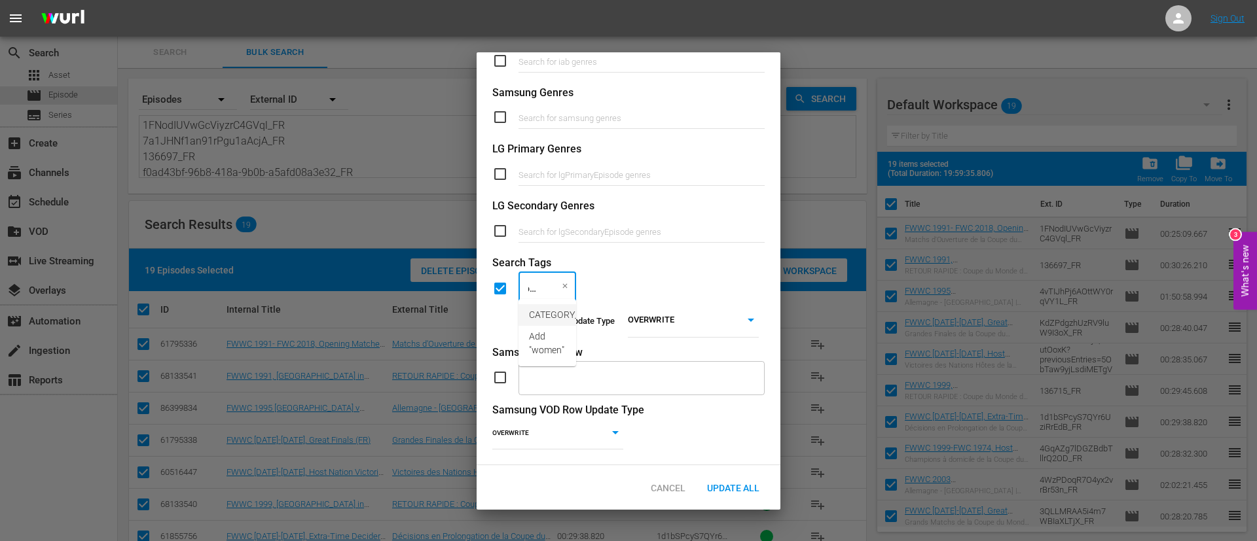
click at [540, 318] on span "CATEGORY_Women" at bounding box center [569, 315] width 81 height 14
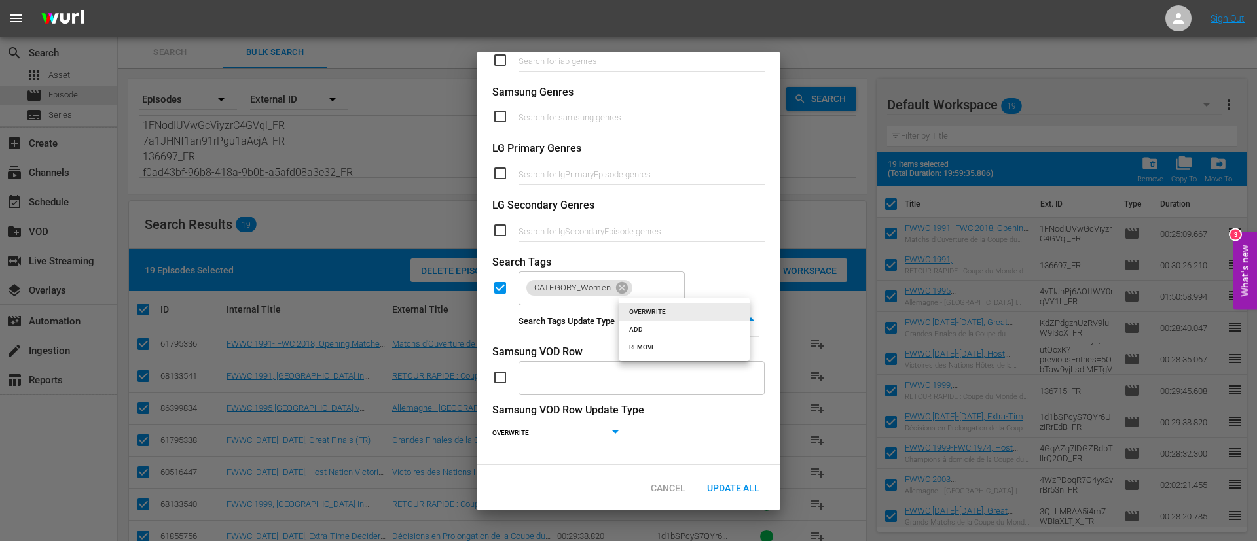
click at [677, 316] on body "menu Sign Out search Search apps Asset movie Episode subtitles Series add_box C…" at bounding box center [628, 270] width 1257 height 541
click at [676, 335] on li "ADD" at bounding box center [684, 330] width 131 height 18
type input "ADD"
click at [725, 492] on span "Update All" at bounding box center [732, 488] width 73 height 10
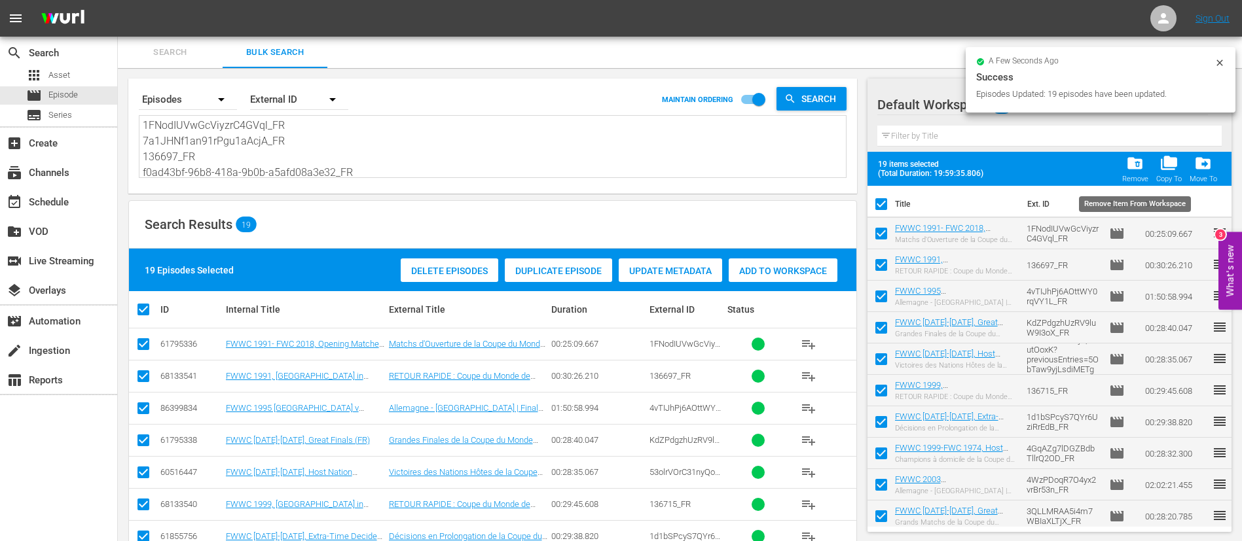
click at [1134, 165] on span "folder_delete" at bounding box center [1135, 163] width 18 height 18
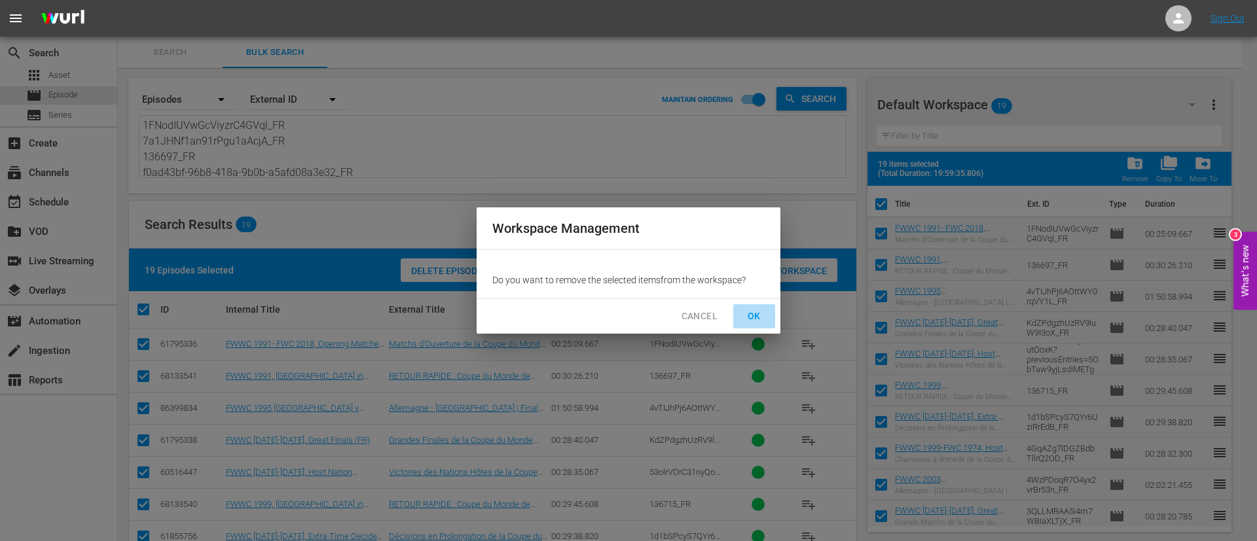
click at [759, 312] on span "OK" at bounding box center [754, 316] width 21 height 16
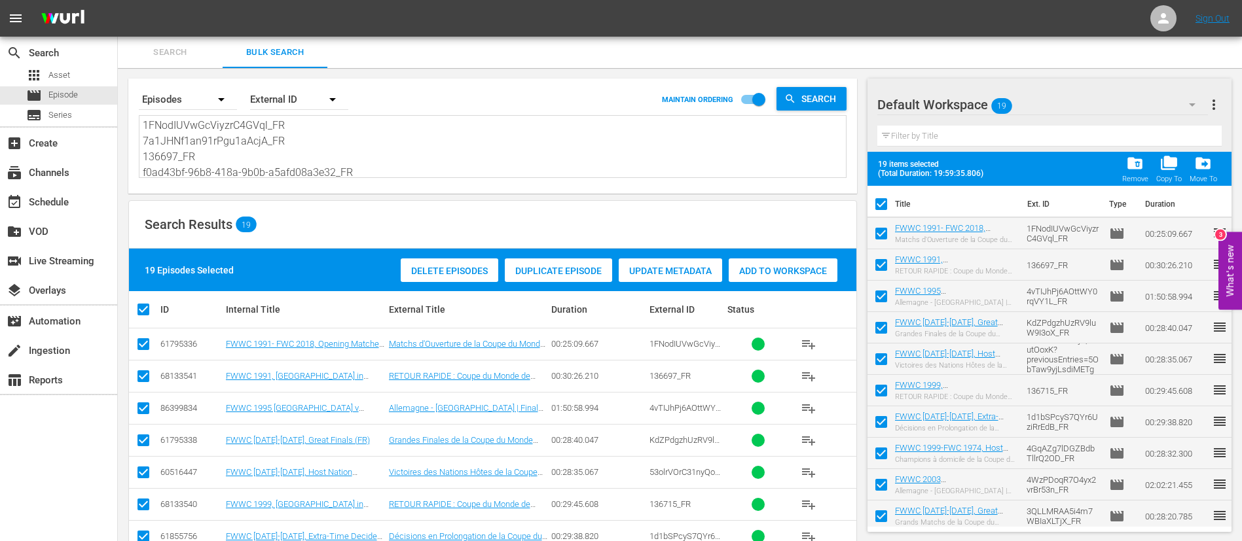
checkbox input "false"
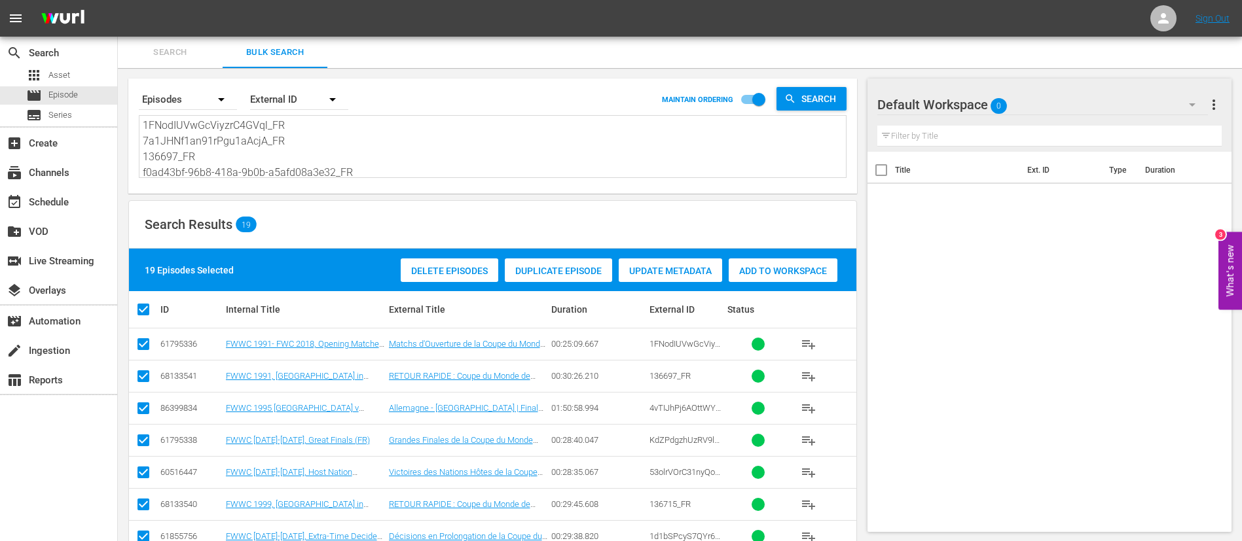
click at [368, 123] on textarea "1FNodIUVwGcViyzrC4GVql_FR 7a1JHNf1an91rPgu1aAcjA_FR 136697_FR f0ad43bf-96b8-418…" at bounding box center [494, 148] width 703 height 60
paste textarea "89a0bbd6-0ac0-4cf0-bfcf-48fa67918065_FR Pk-KM-AMcEmat6NTdqki_Q_FR 2sUjPStyAKVuZ…"
type textarea "89a0bbd6-0ac0-4cf0-bfcf-48fa67918065_FR Pk-KM-AMcEmat6NTdqki_Q_FR 2sUjPStyAKVuZ…"
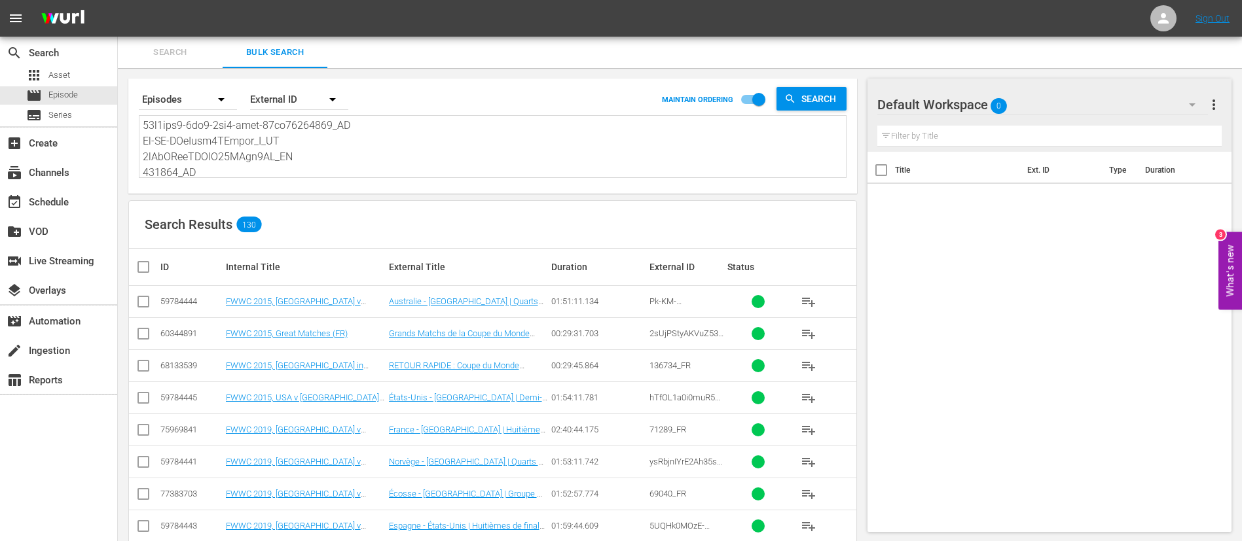
type textarea "89a0bbd6-0ac0-4cf0-bfcf-48fa67918065_FR Pk-KM-AMcEmat6NTdqki_Q_FR 2sUjPStyAKVuZ…"
click at [141, 267] on input "checkbox" at bounding box center [148, 267] width 26 height 16
checkbox input "true"
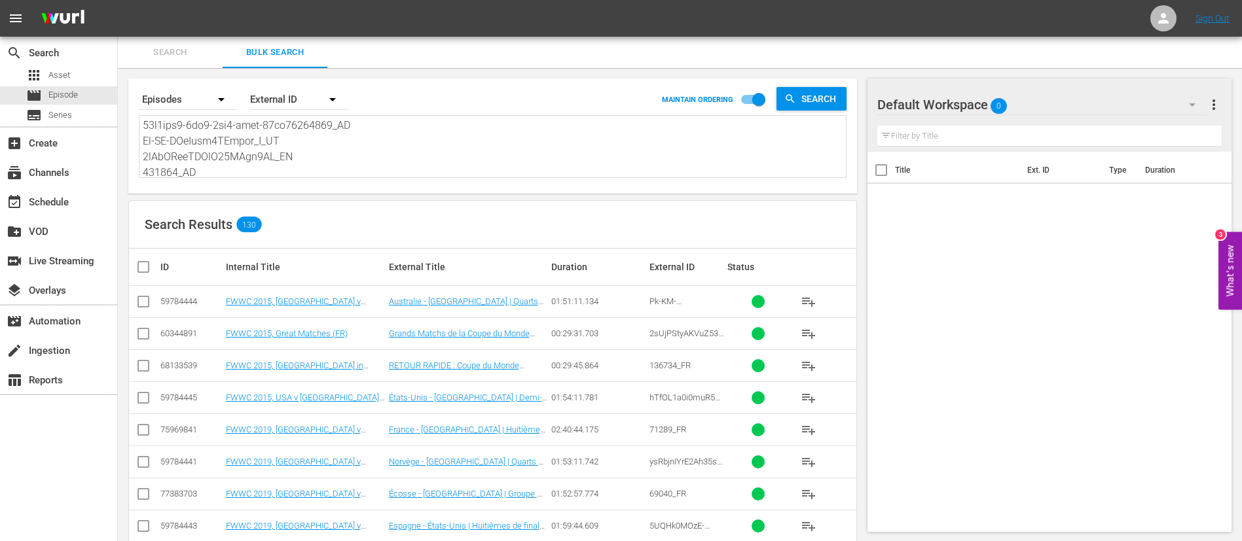
checkbox input "true"
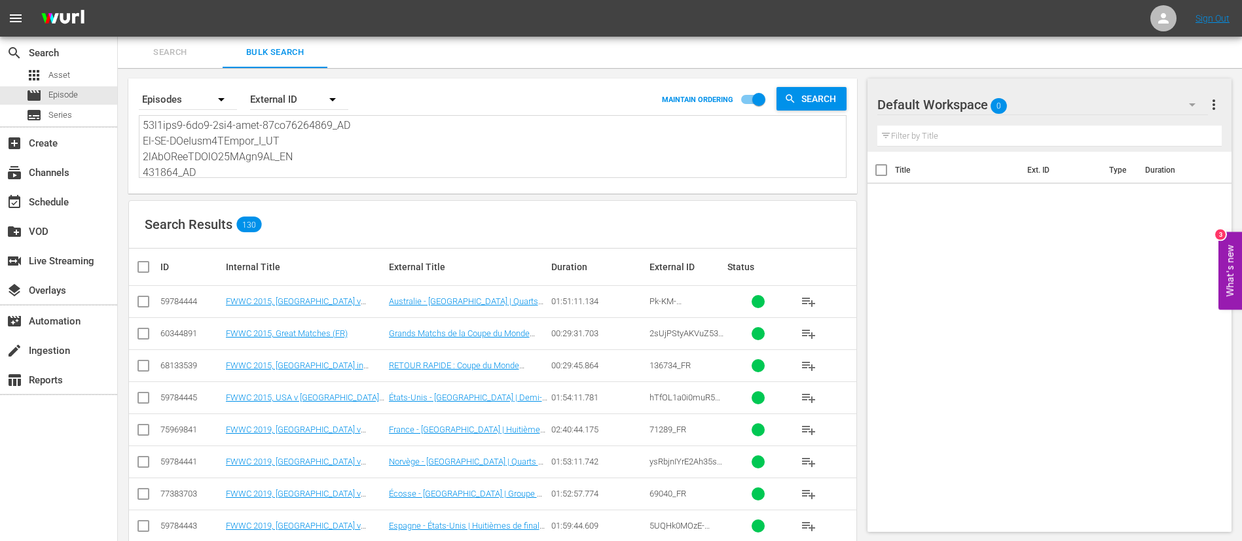
checkbox input "true"
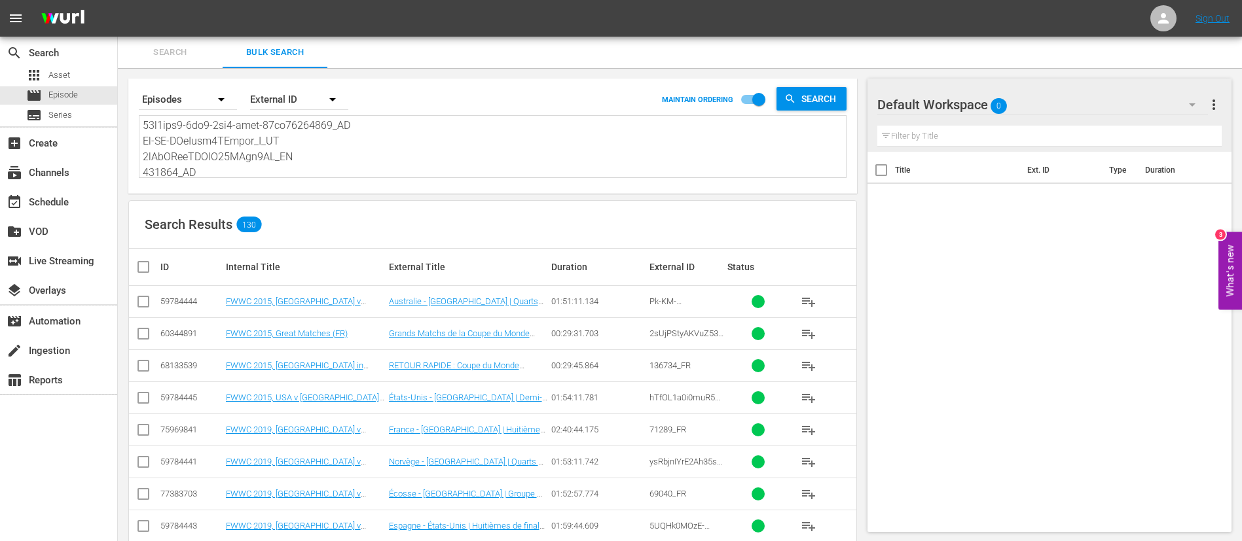
checkbox input "true"
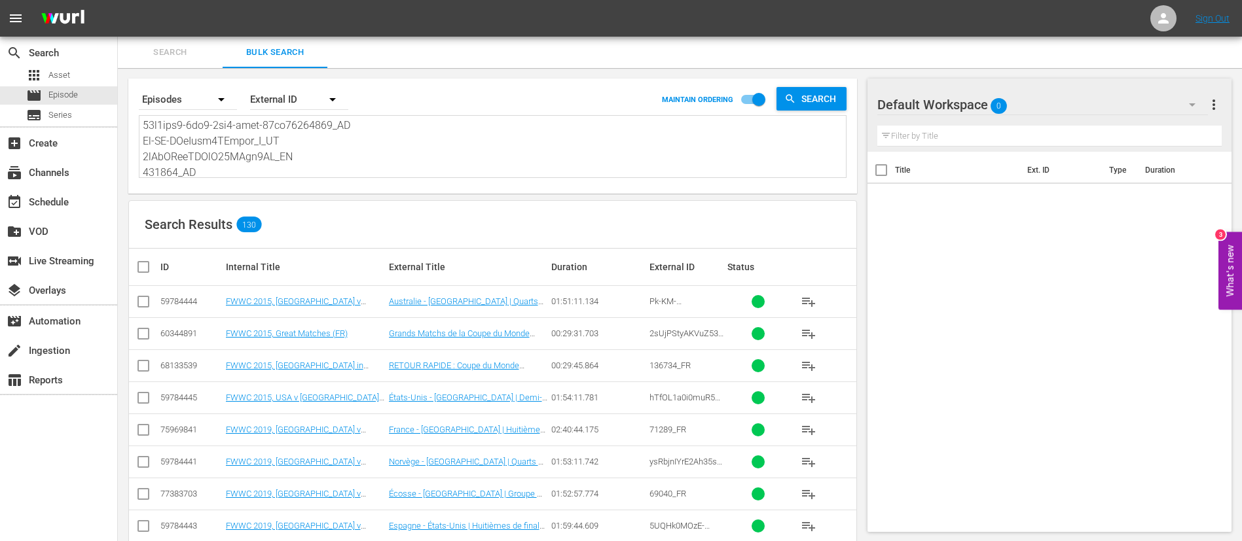
checkbox input "true"
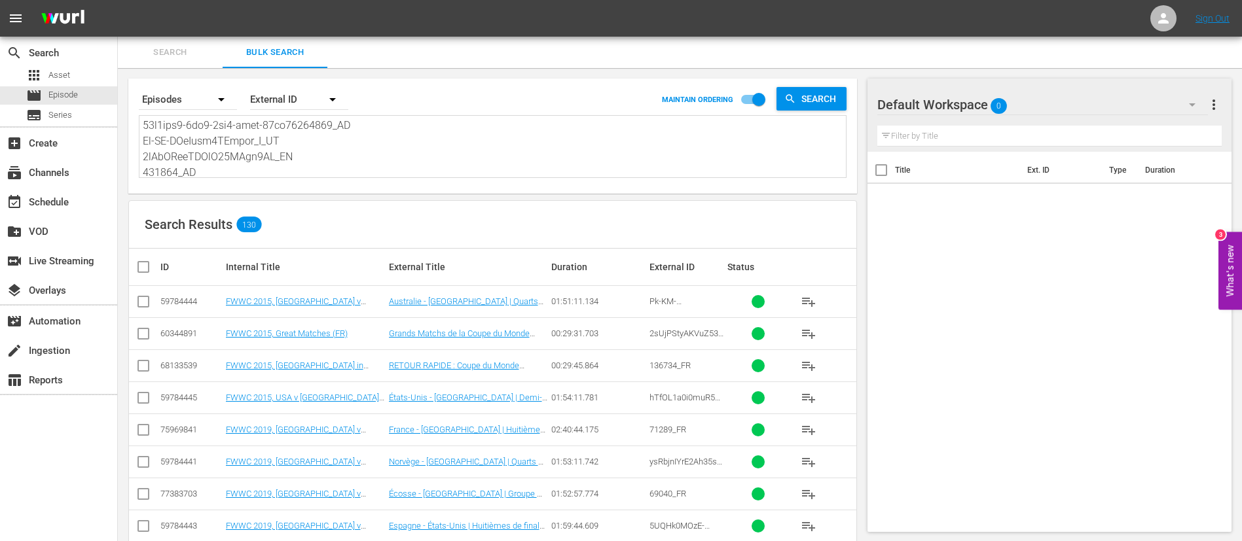
checkbox input "true"
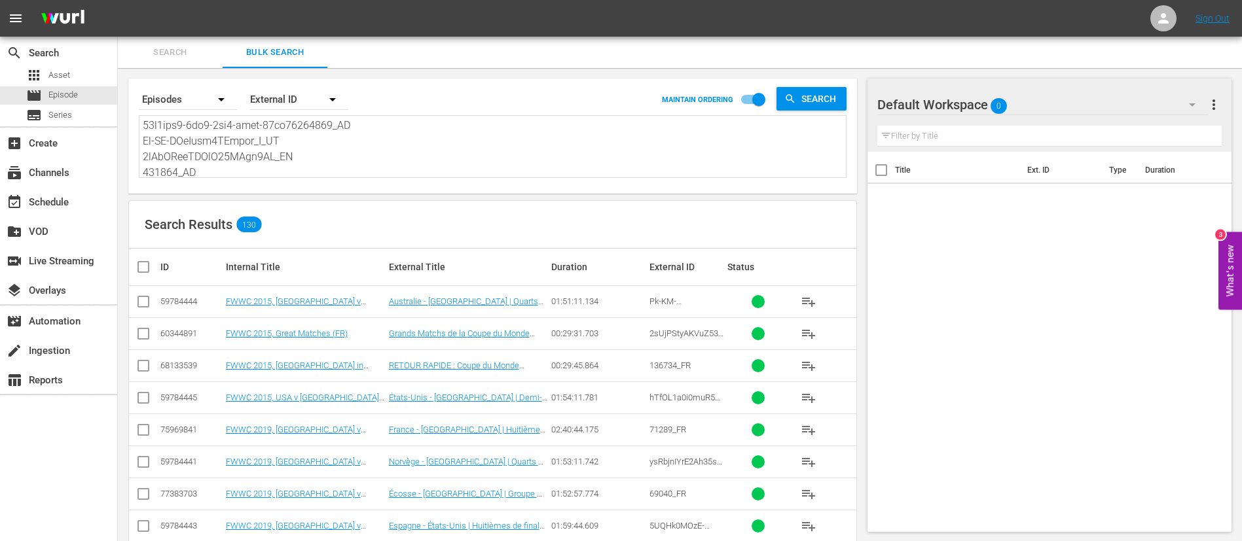
checkbox input "true"
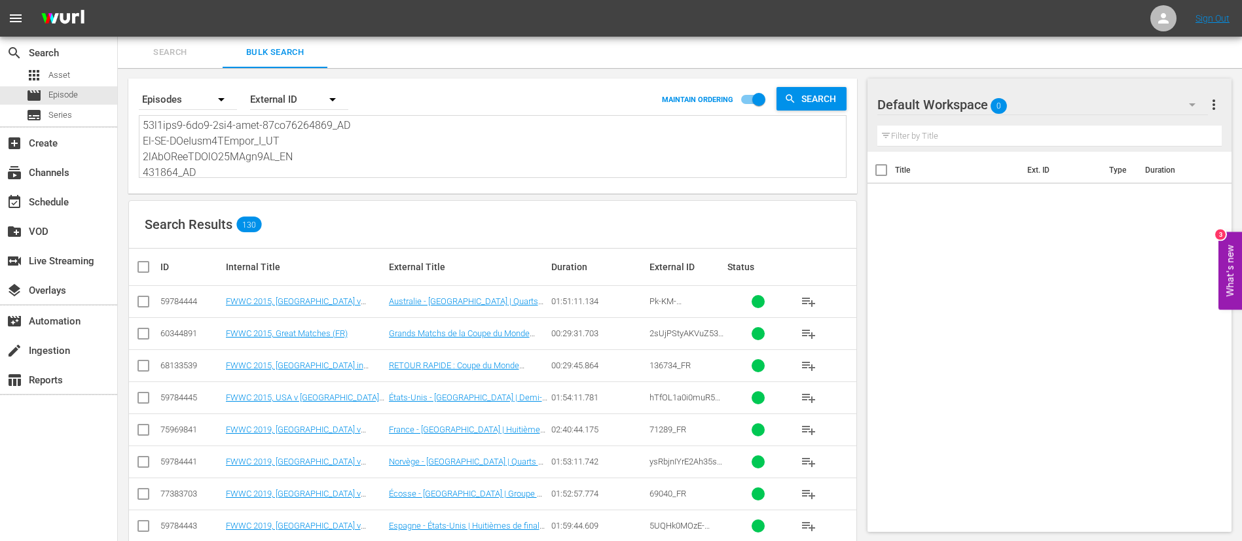
checkbox input "true"
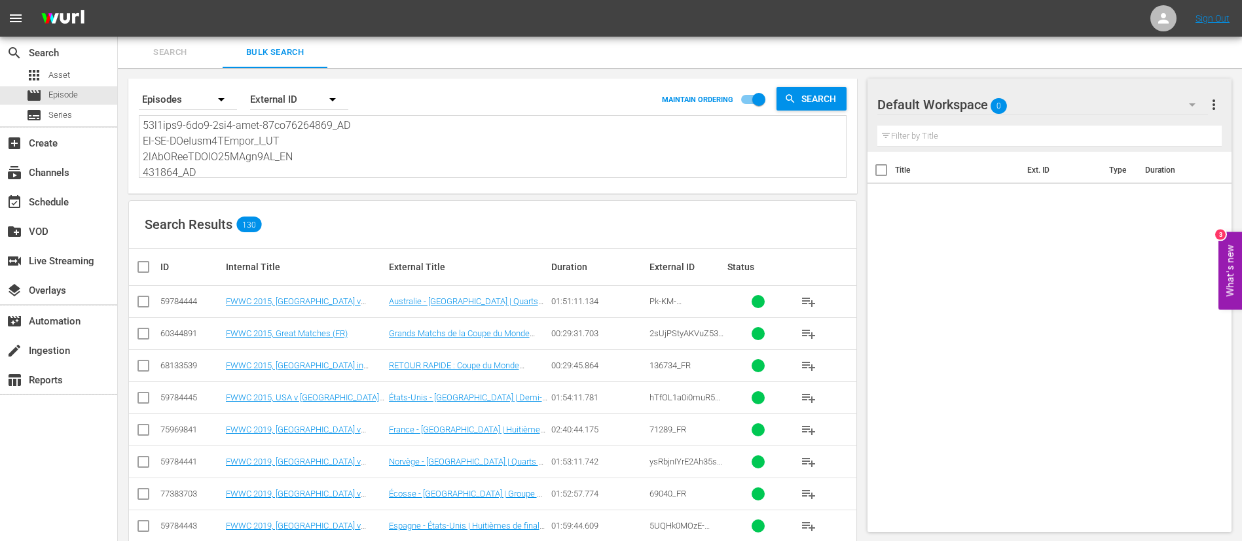
checkbox input "true"
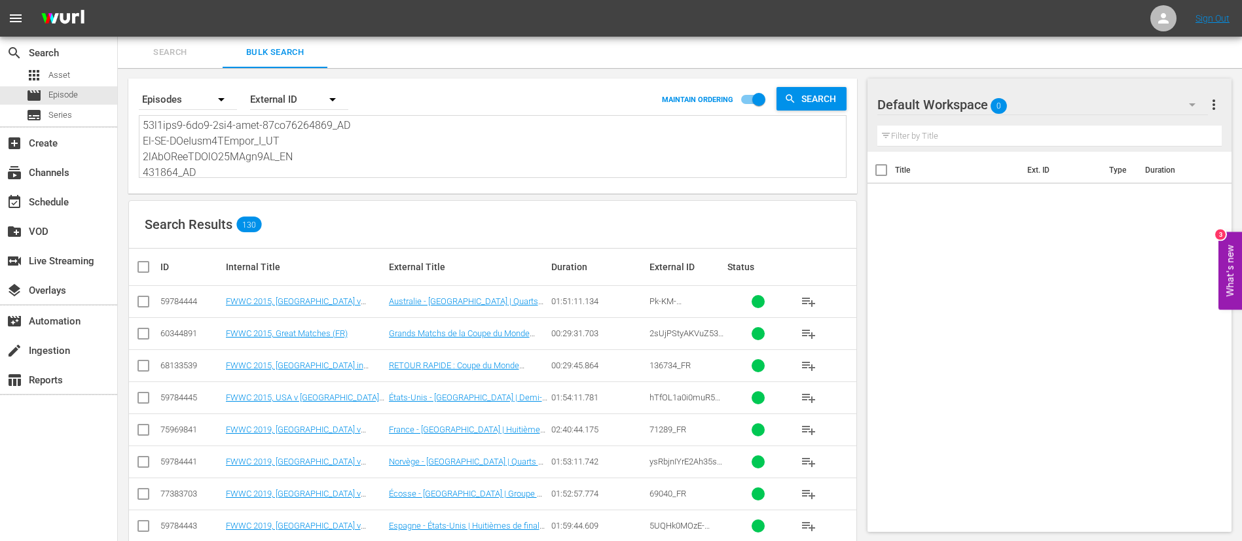
checkbox input "true"
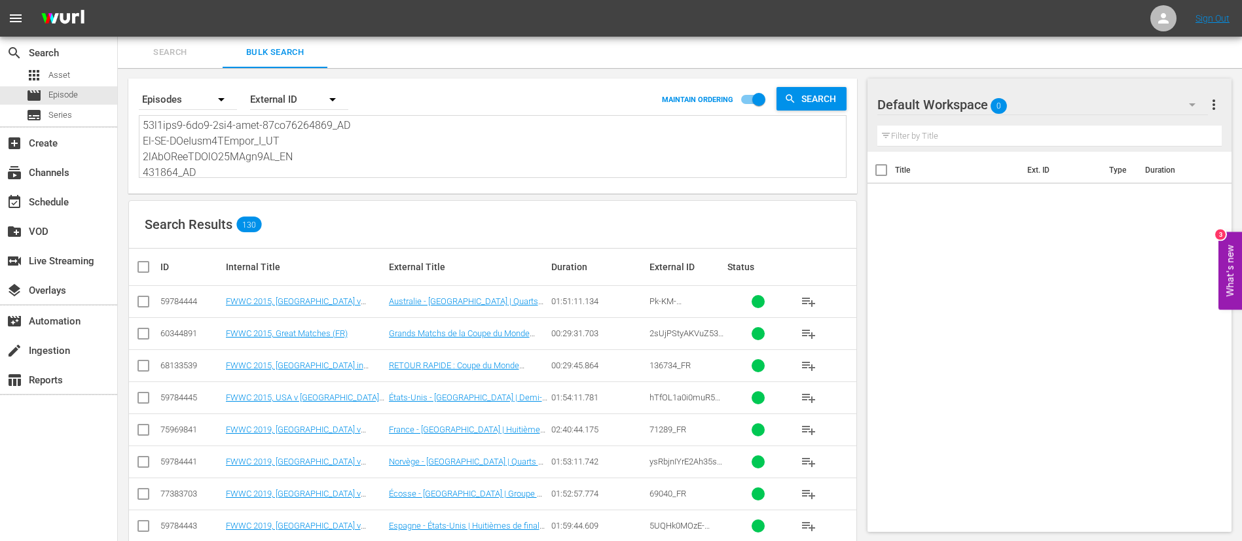
checkbox input "true"
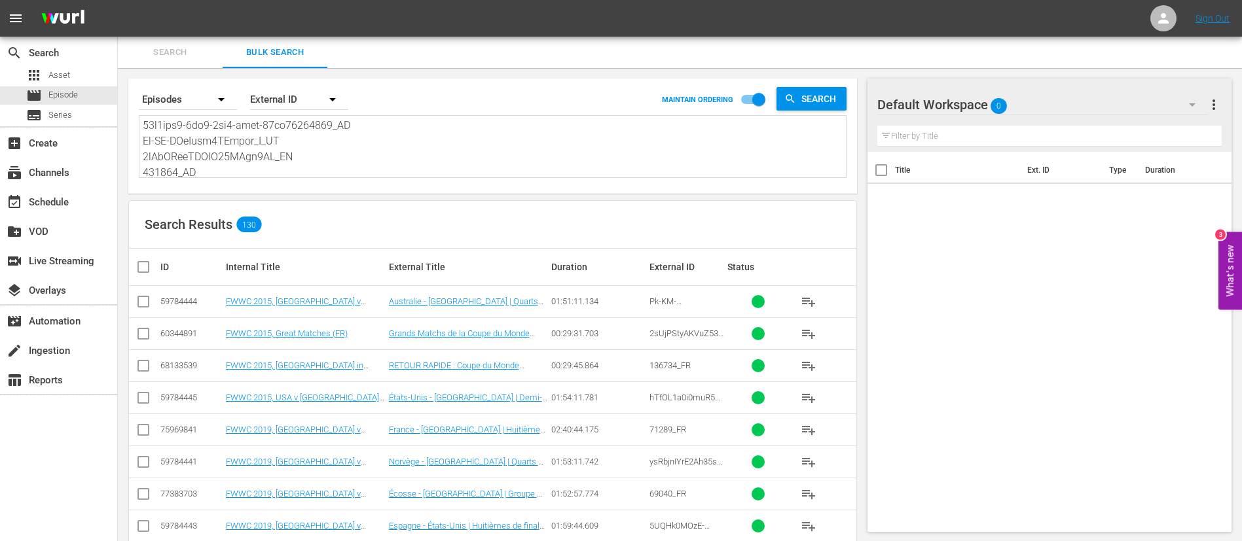
checkbox input "true"
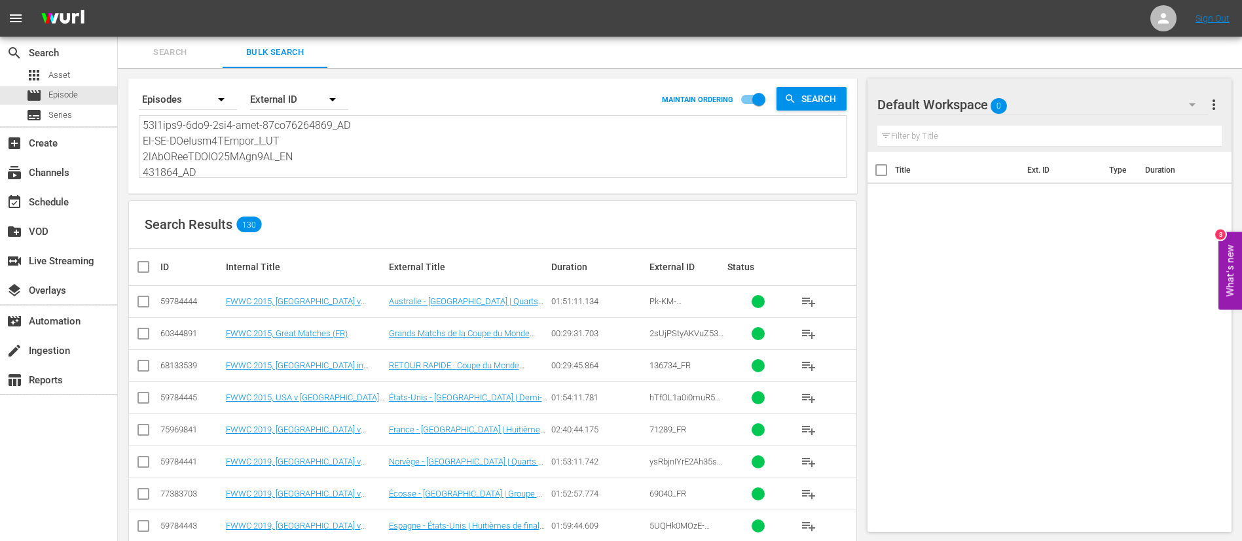
checkbox input "true"
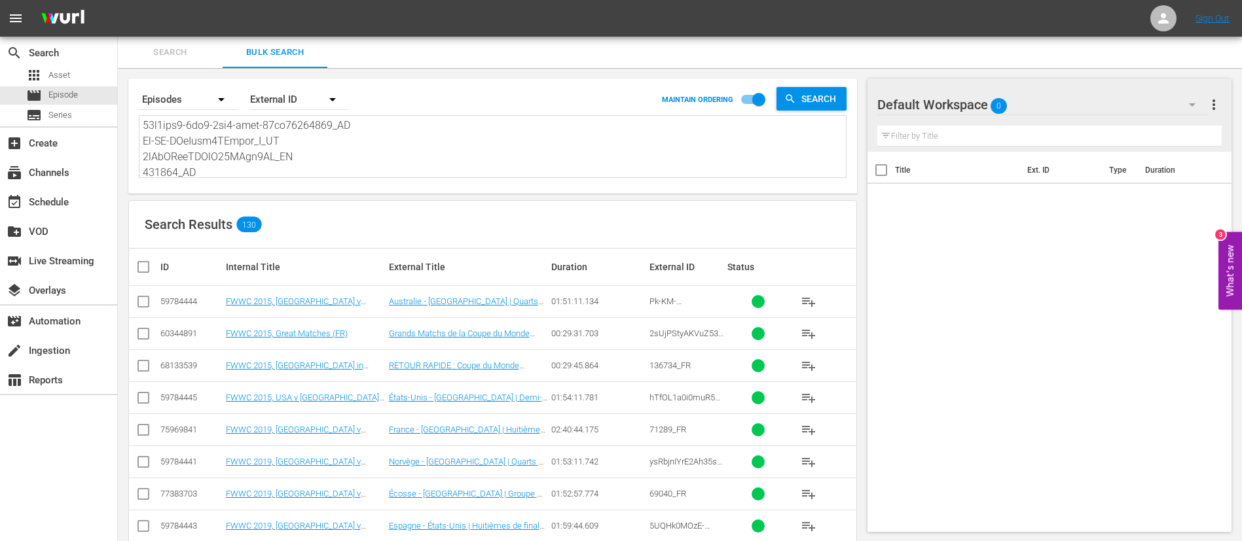
checkbox input "true"
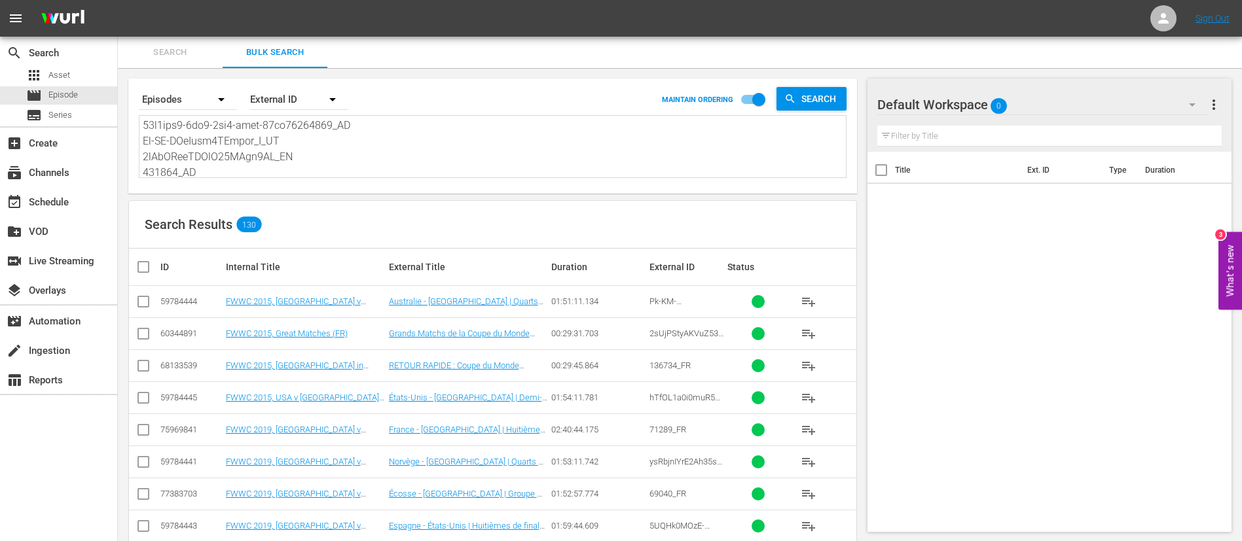
checkbox input "true"
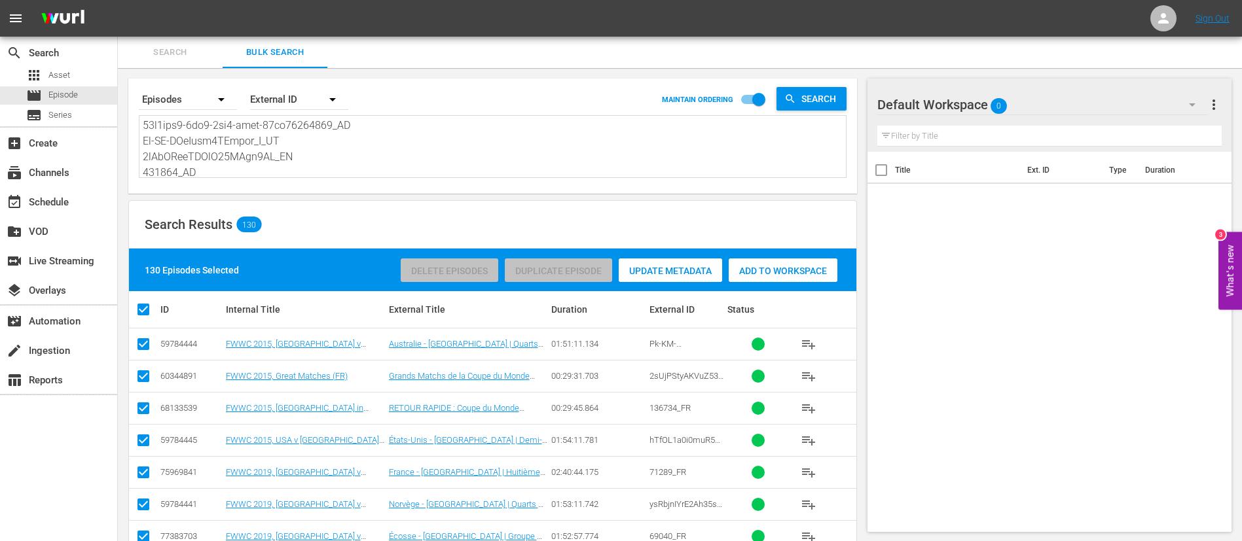
click at [823, 266] on span "Add to Workspace" at bounding box center [783, 271] width 109 height 10
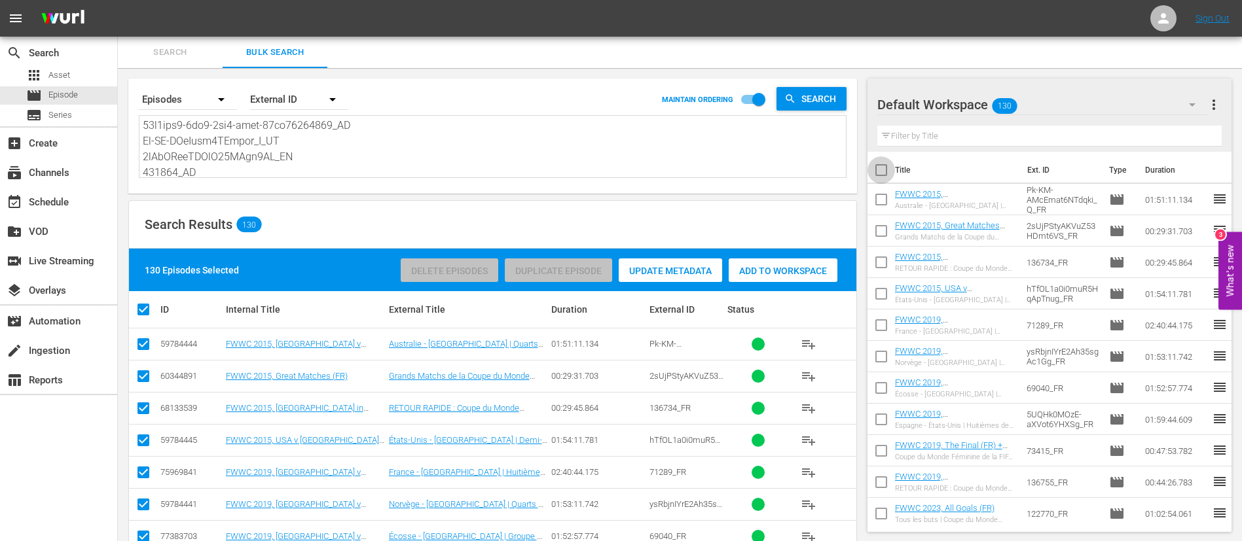
click at [883, 171] on input "checkbox" at bounding box center [880, 172] width 27 height 27
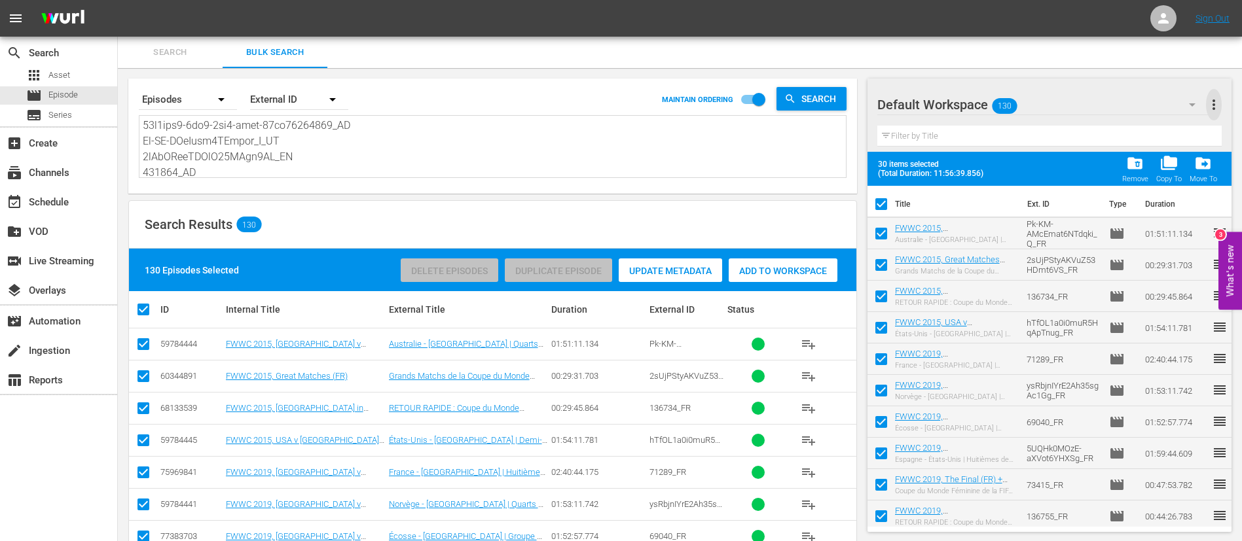
click at [1218, 106] on span "more_vert" at bounding box center [1214, 105] width 16 height 16
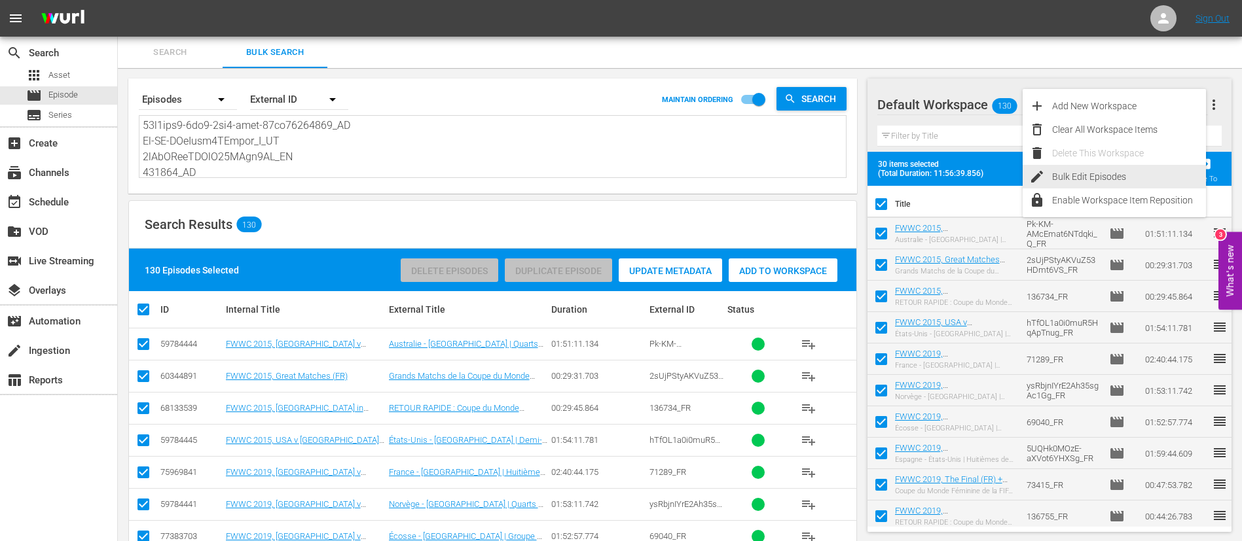
click at [1116, 173] on div "Bulk Edit Episodes" at bounding box center [1129, 177] width 154 height 24
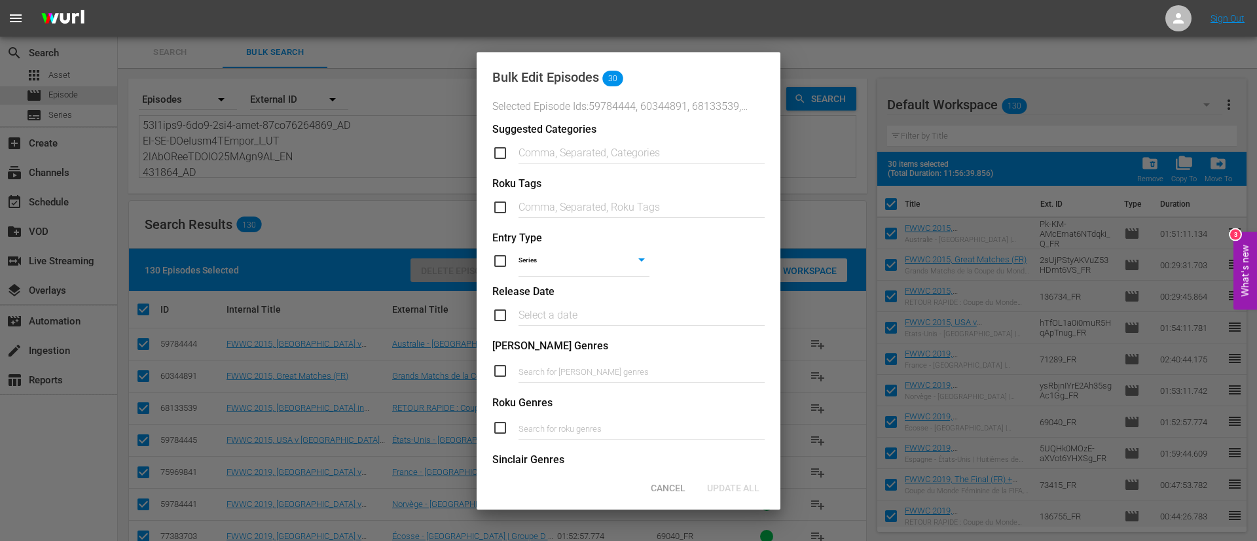
scroll to position [497, 0]
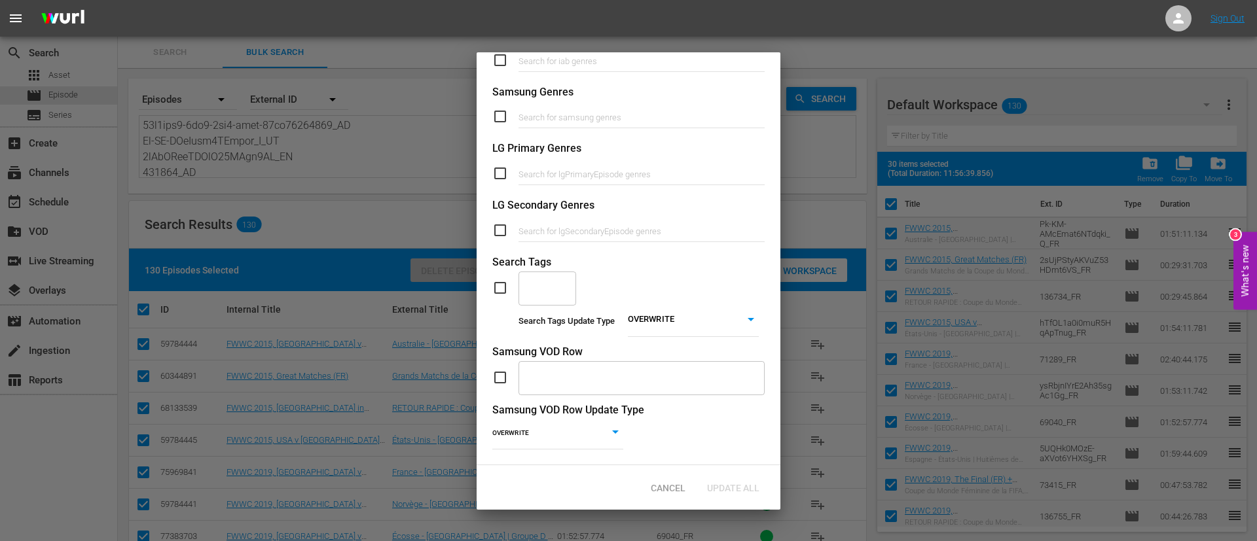
click at [490, 268] on div "Bulk Edit Episodes 30 Selected Episode Ids: 59784444, 60344891, 68133539, 59784…" at bounding box center [629, 18] width 304 height 895
click at [504, 280] on input "checkbox" at bounding box center [505, 288] width 26 height 16
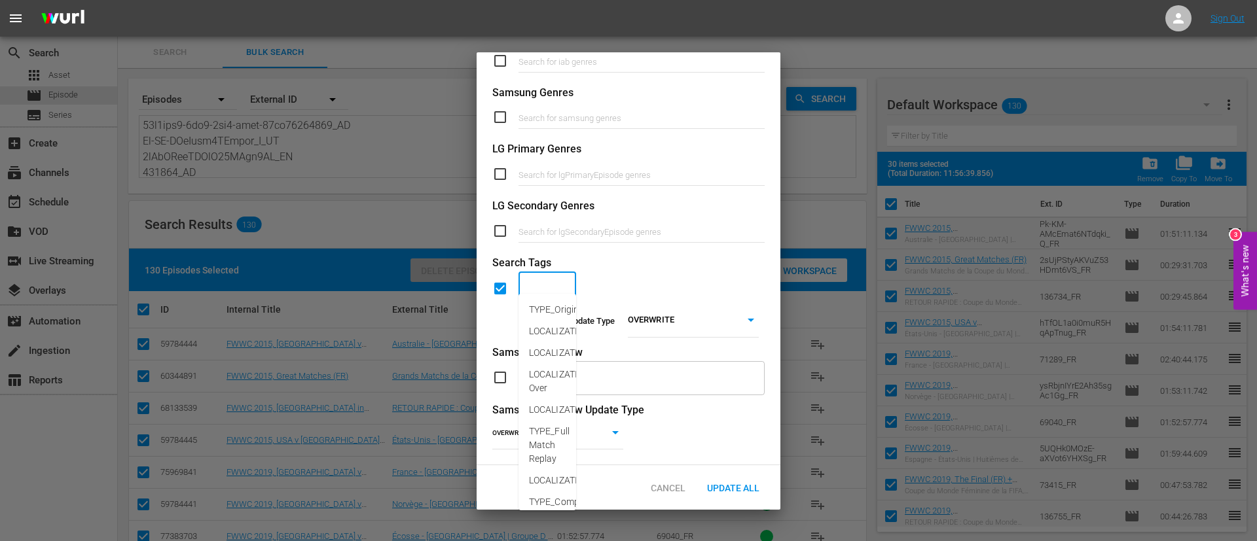
click at [543, 277] on input "text" at bounding box center [537, 289] width 26 height 24
click at [543, 308] on span "CATEGORY_Women" at bounding box center [569, 310] width 81 height 14
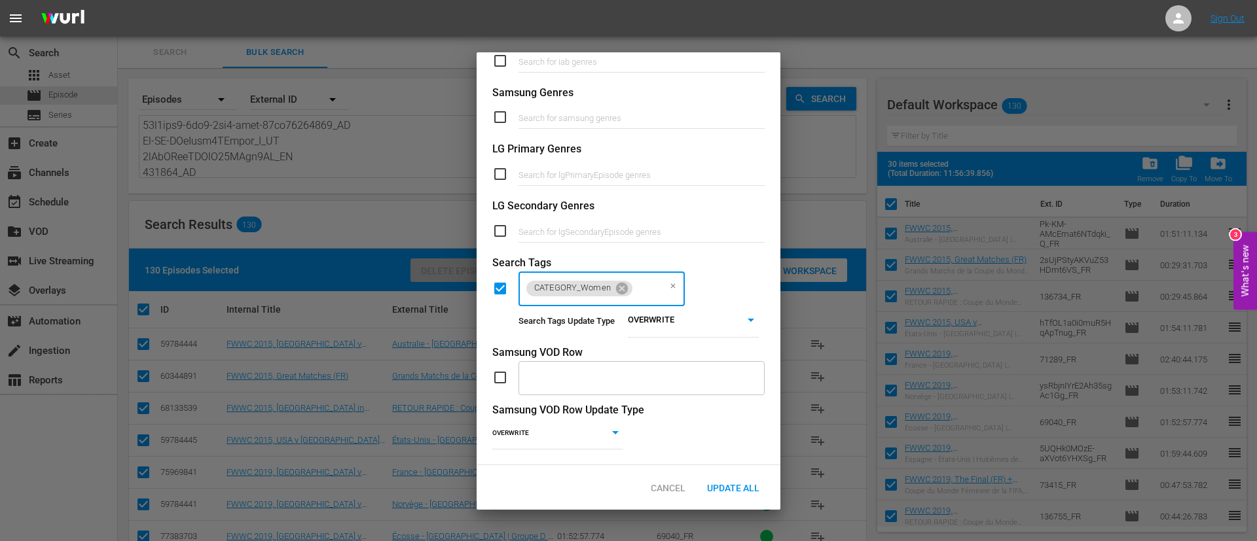
scroll to position [0, 0]
click at [696, 314] on body "menu Sign Out search Search apps Asset movie Episode subtitles Series add_box C…" at bounding box center [628, 270] width 1257 height 541
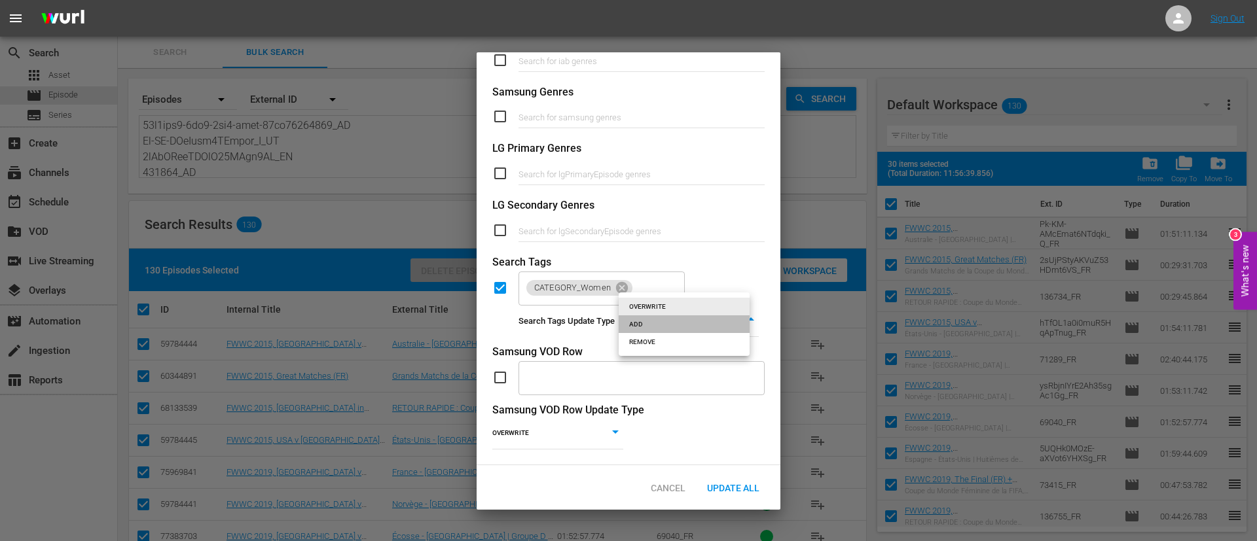
click at [677, 323] on li "ADD" at bounding box center [684, 324] width 131 height 18
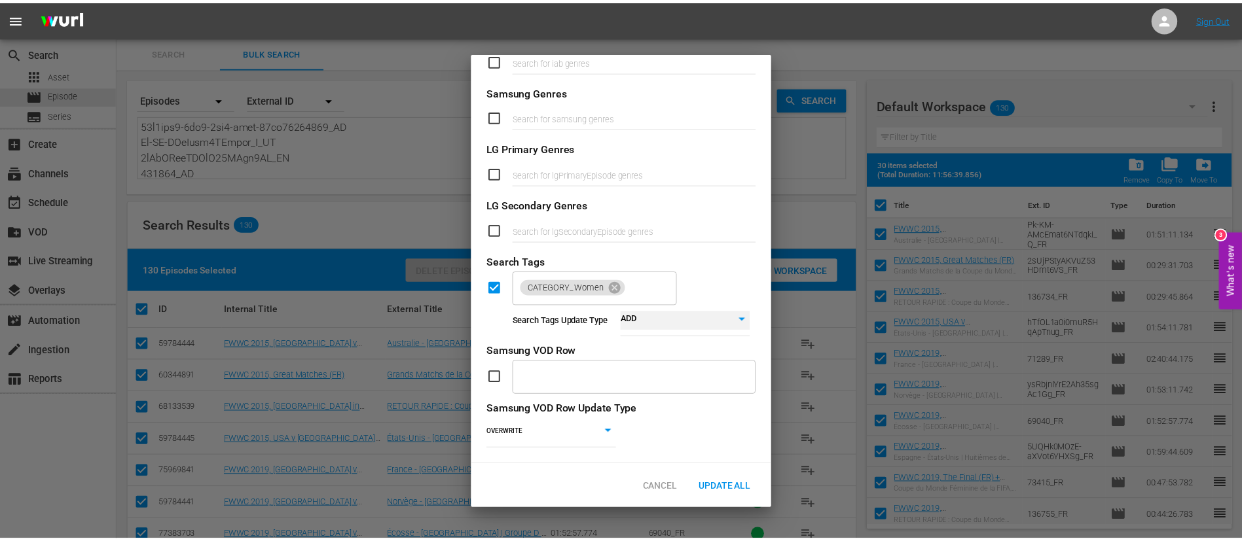
scroll to position [497, 0]
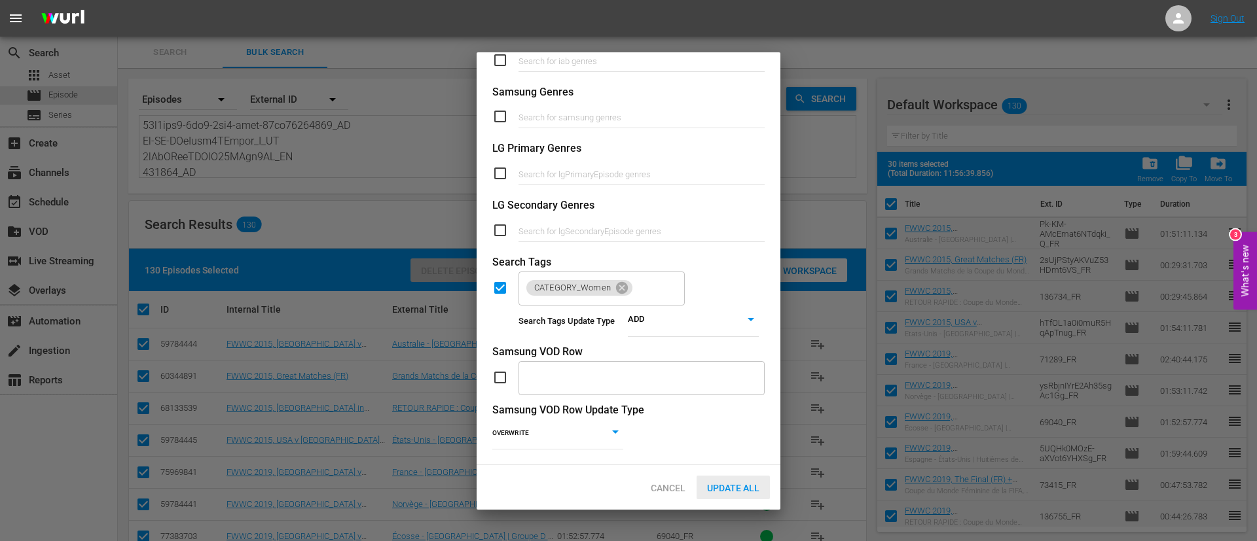
click at [726, 487] on span "Update All" at bounding box center [732, 488] width 73 height 10
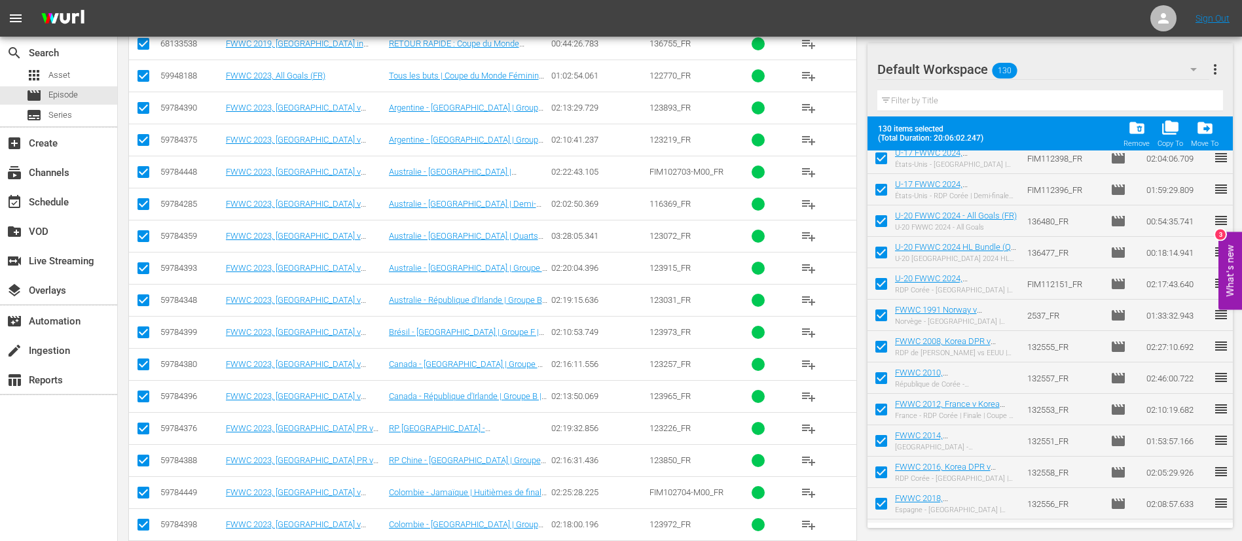
scroll to position [3744, 0]
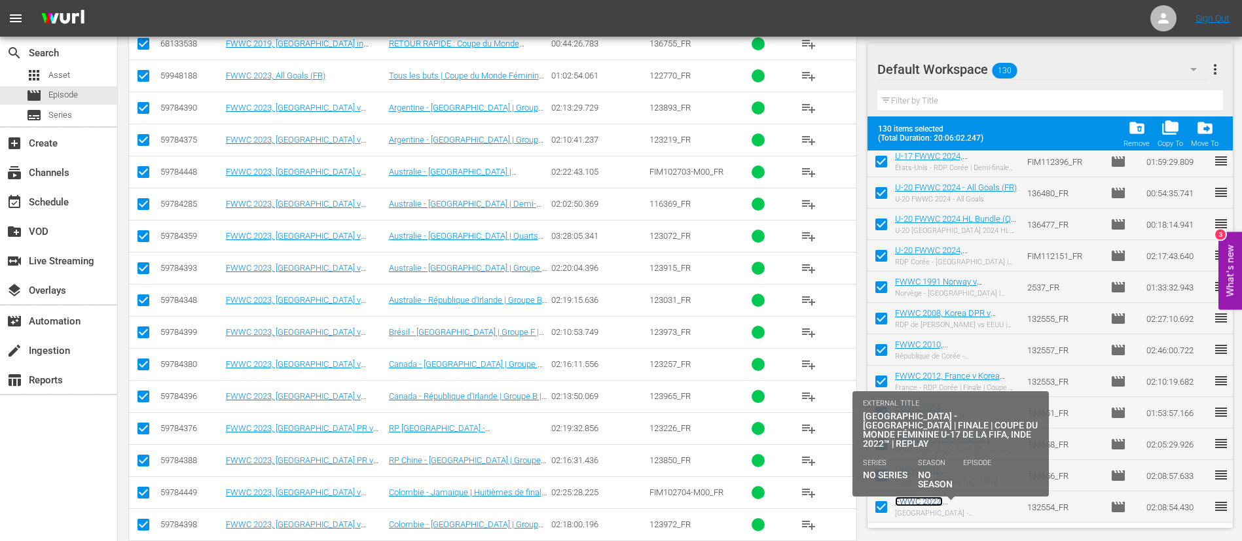
click at [975, 502] on link "FWWC 2022, [GEOGRAPHIC_DATA] v [GEOGRAPHIC_DATA], Final - FMR (FR)" at bounding box center [947, 516] width 105 height 39
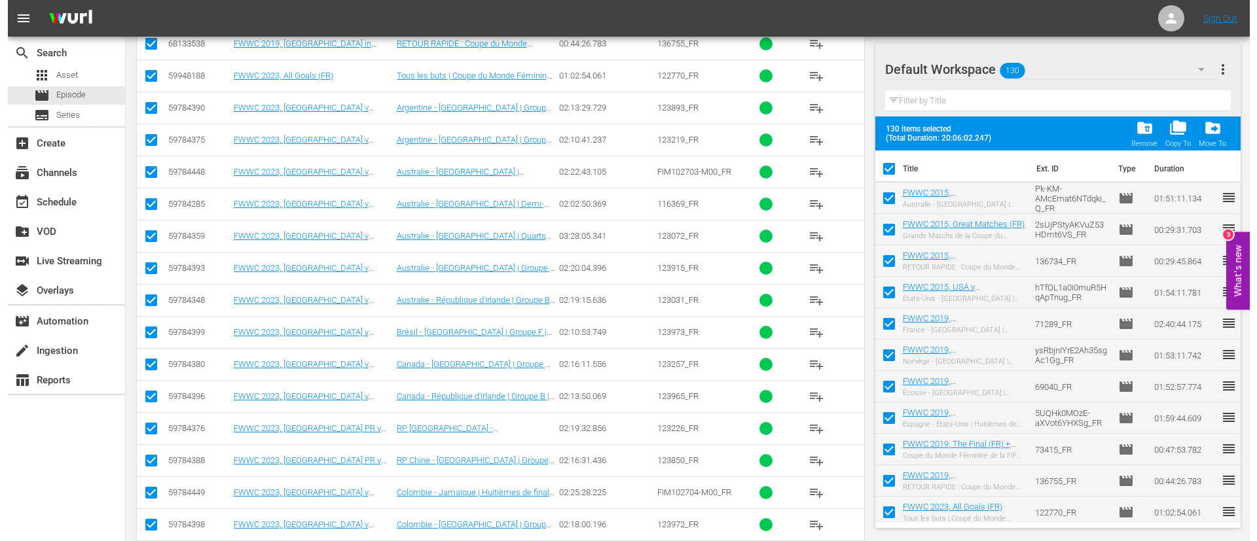
scroll to position [196, 0]
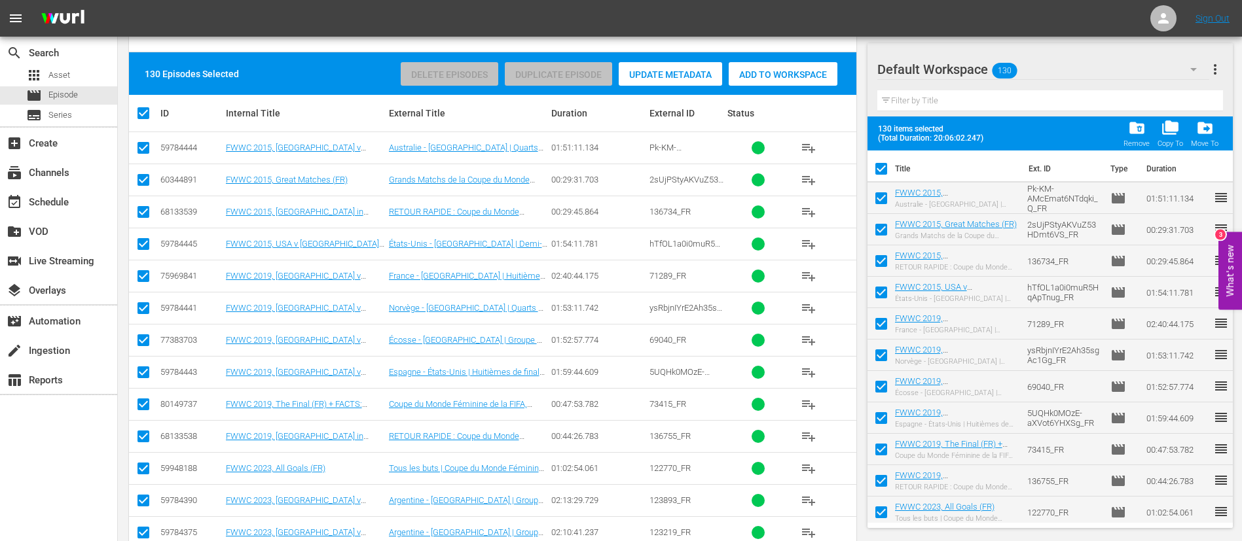
click at [1219, 67] on span "more_vert" at bounding box center [1215, 70] width 16 height 16
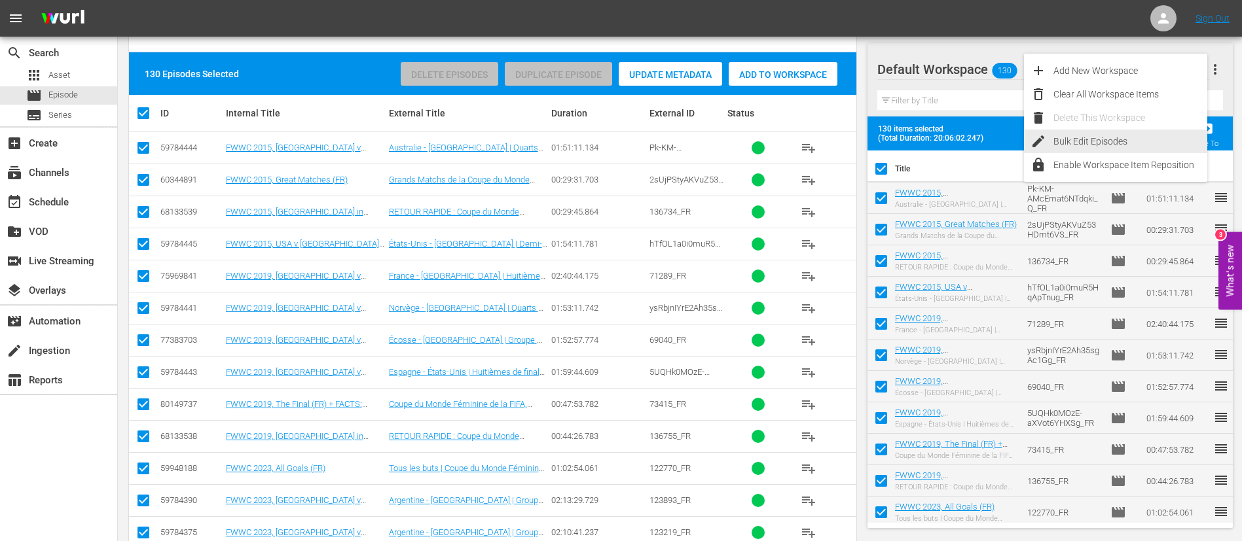
click at [1121, 137] on div "Bulk Edit Episodes" at bounding box center [1130, 142] width 154 height 24
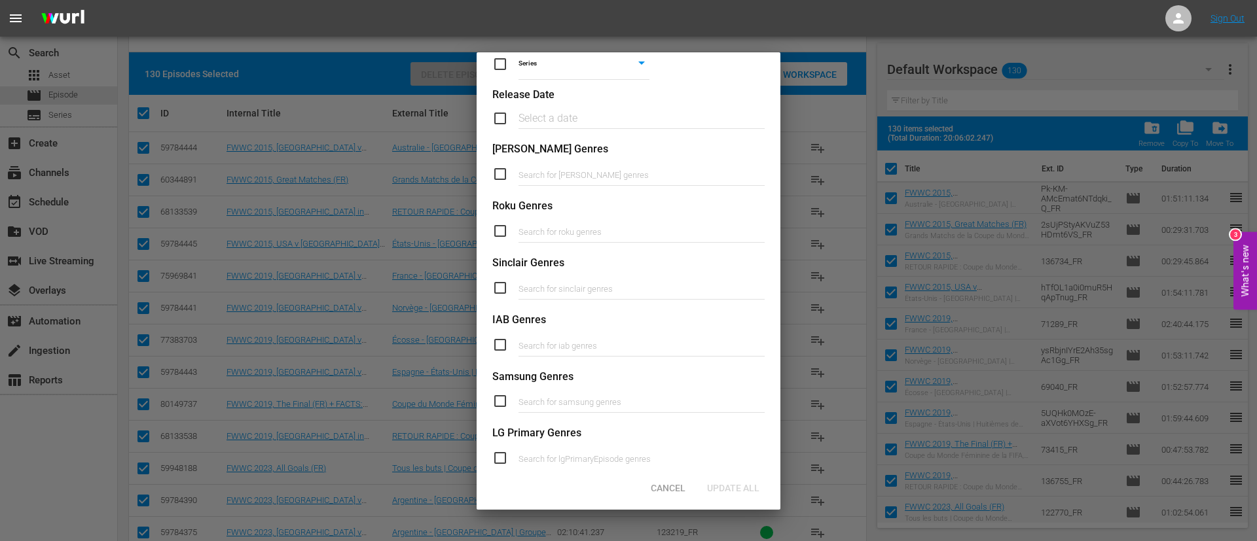
scroll to position [497, 0]
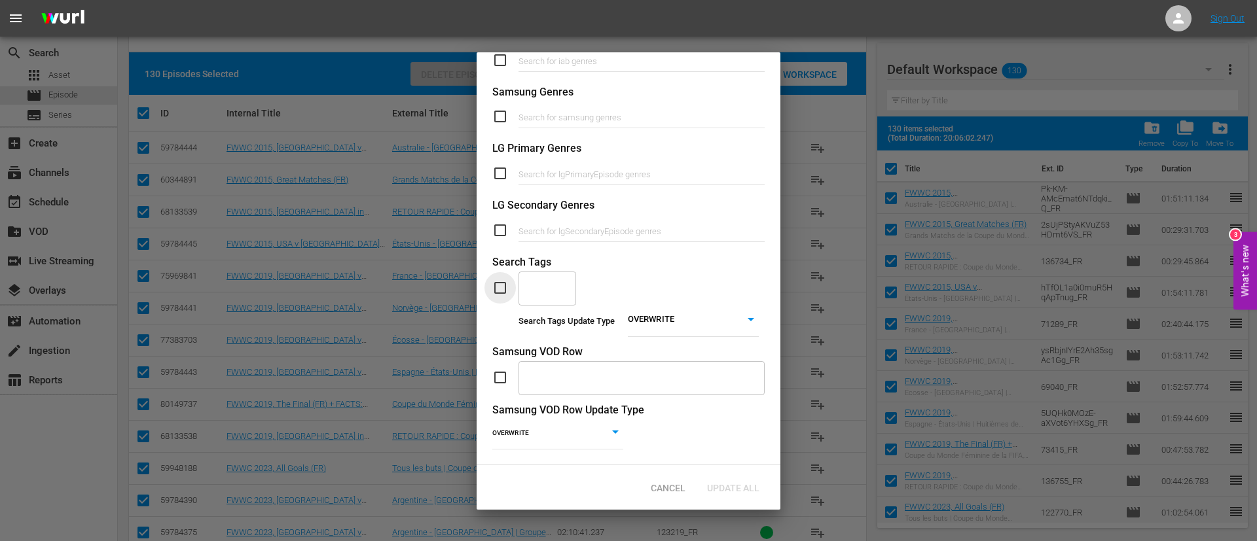
click at [503, 280] on input "checkbox" at bounding box center [505, 288] width 26 height 16
click at [663, 310] on body "menu Sign Out search Search apps Asset movie Episode subtitles Series add_box C…" at bounding box center [628, 74] width 1257 height 541
click at [657, 342] on li "REMOVE" at bounding box center [684, 342] width 131 height 18
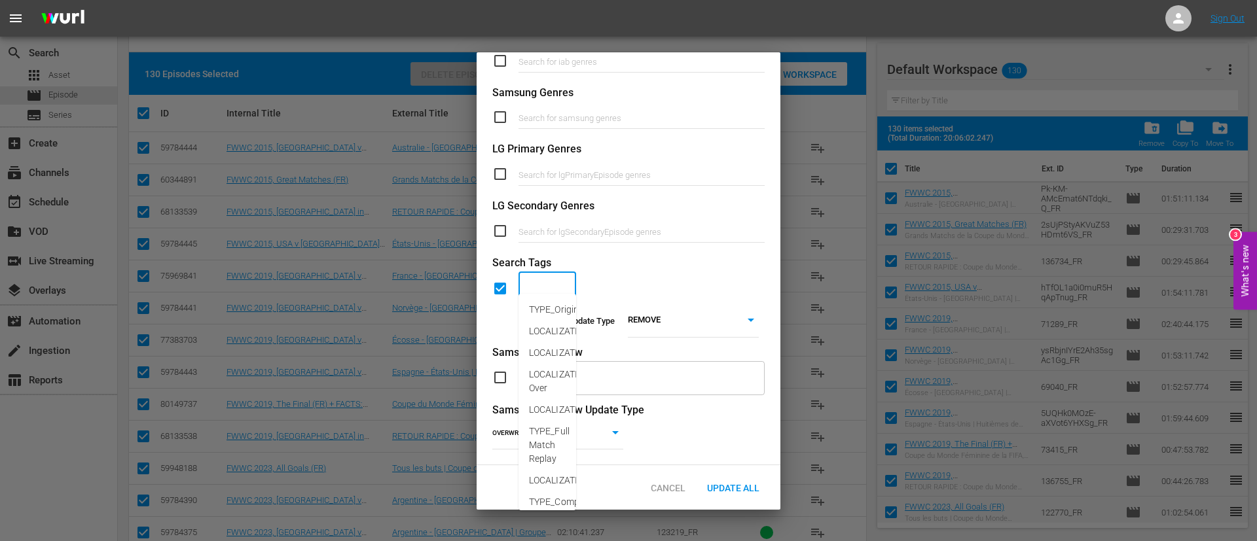
click at [547, 279] on input "text" at bounding box center [537, 289] width 26 height 24
click at [553, 314] on span "CATEGORY_Women" at bounding box center [569, 310] width 81 height 14
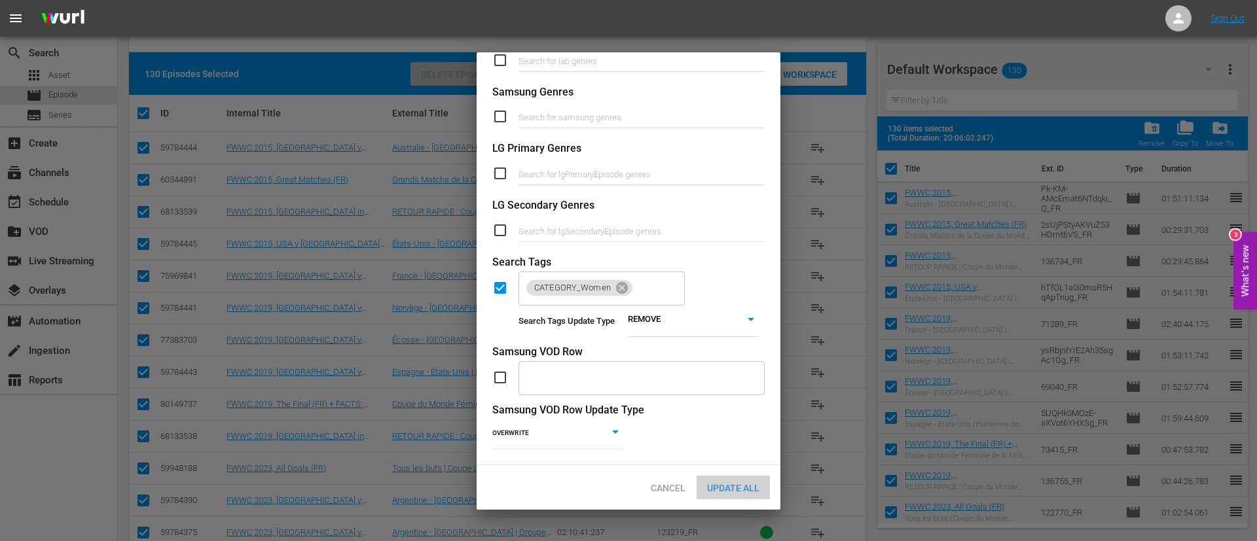
click at [738, 480] on div "Update All" at bounding box center [732, 488] width 73 height 24
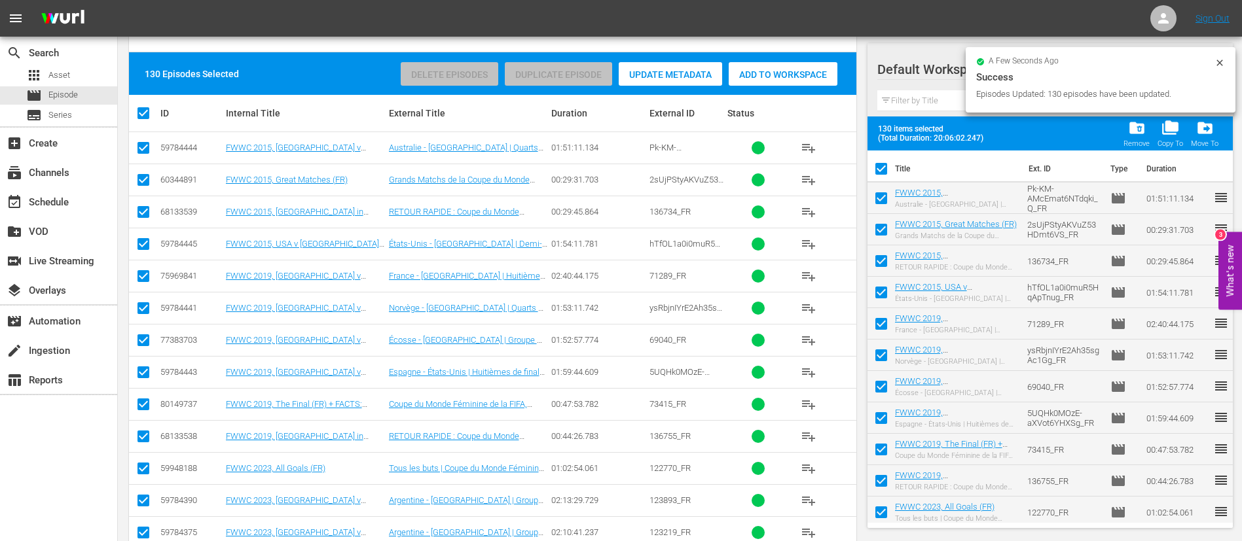
drag, startPoint x: 1223, startPoint y: 57, endPoint x: 1214, endPoint y: 75, distance: 20.8
click at [1221, 58] on icon at bounding box center [1219, 63] width 10 height 10
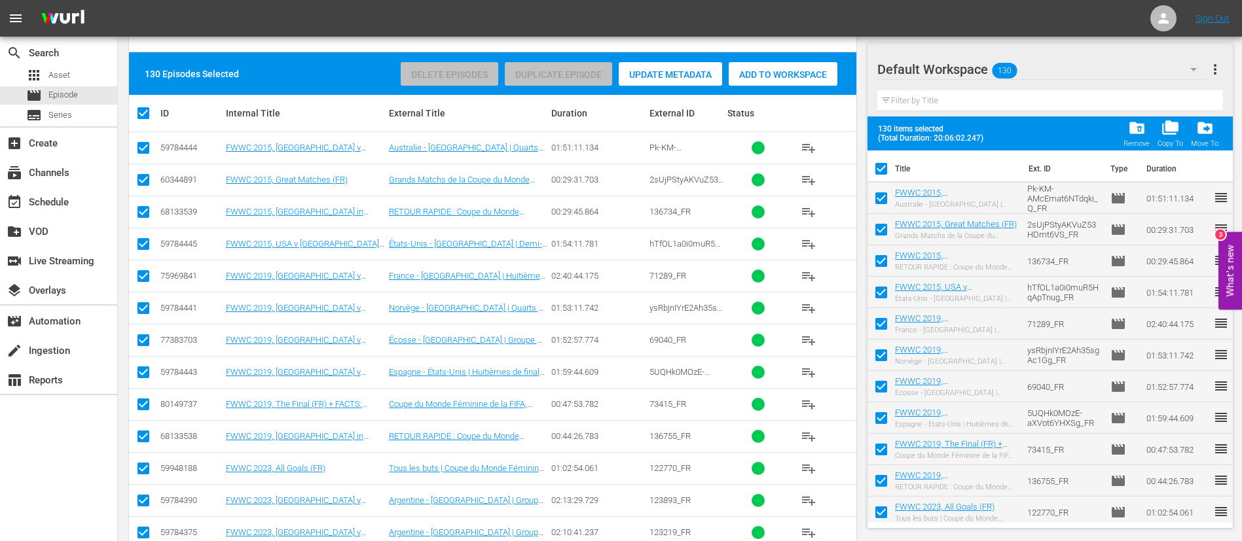
click at [1213, 65] on span "more_vert" at bounding box center [1215, 70] width 16 height 16
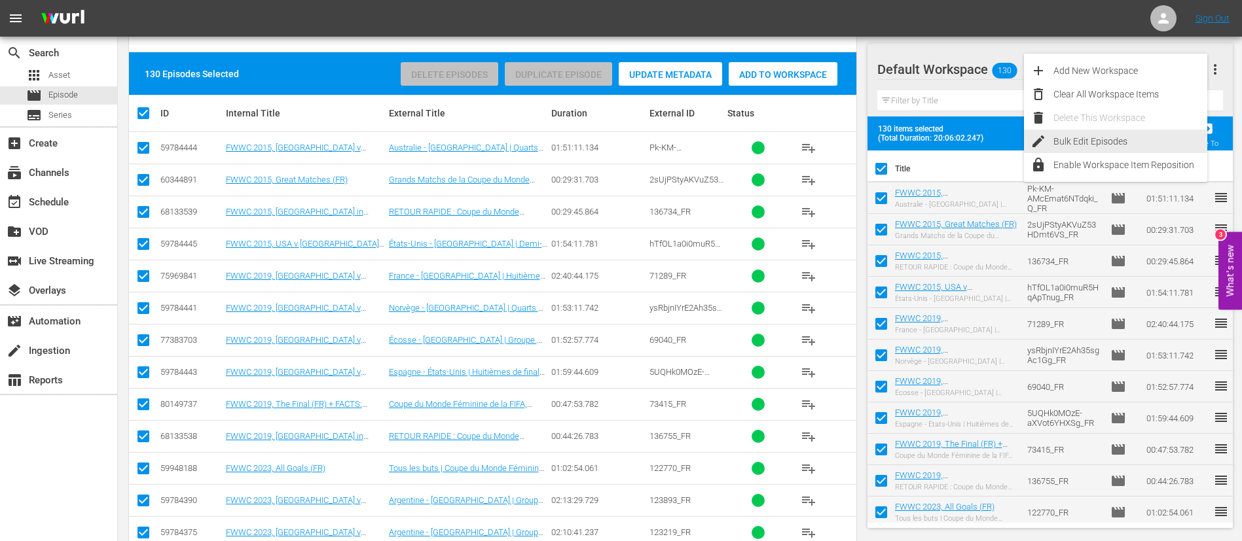
click at [1090, 139] on div "Bulk Edit Episodes" at bounding box center [1130, 142] width 154 height 24
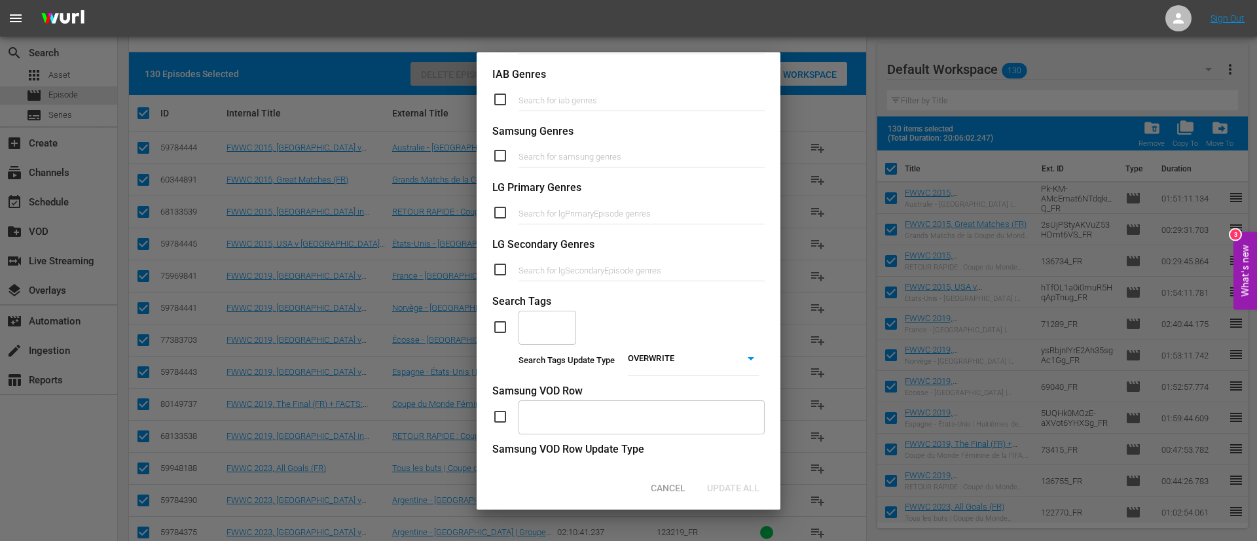
scroll to position [491, 0]
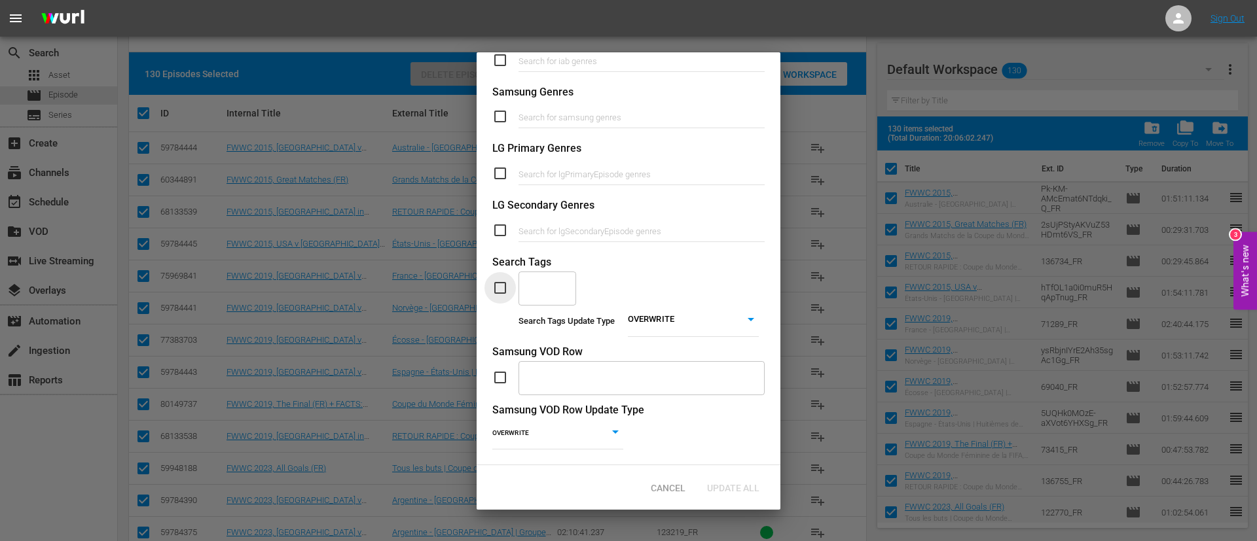
click at [495, 283] on input "checkbox" at bounding box center [505, 288] width 26 height 16
click at [549, 276] on input "text" at bounding box center [537, 288] width 26 height 24
click at [550, 315] on span "CATEGORY_Women" at bounding box center [569, 315] width 81 height 14
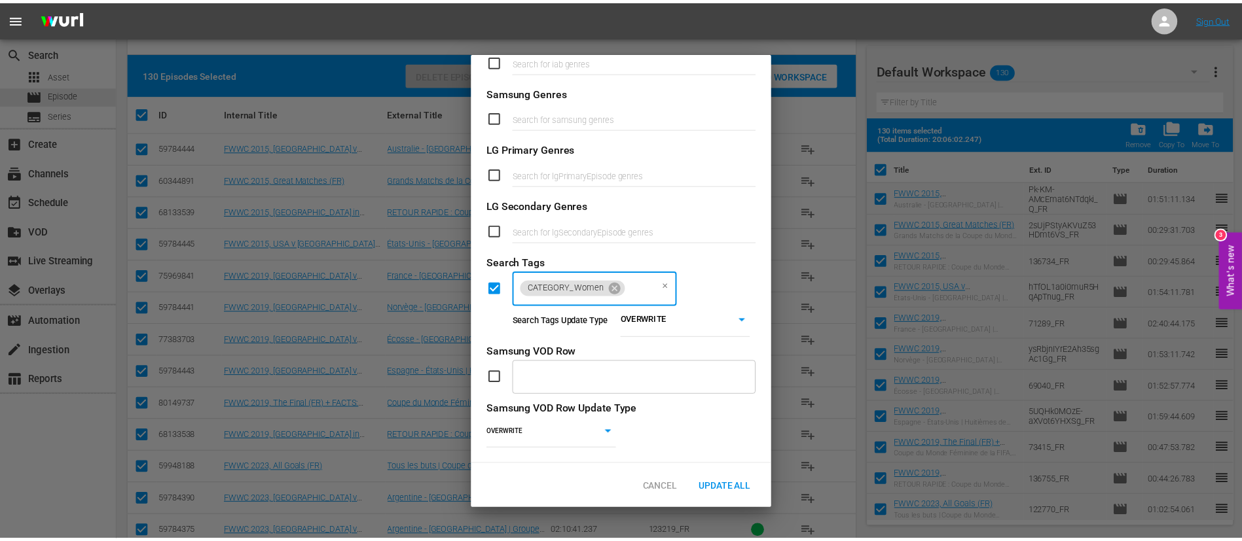
scroll to position [0, 0]
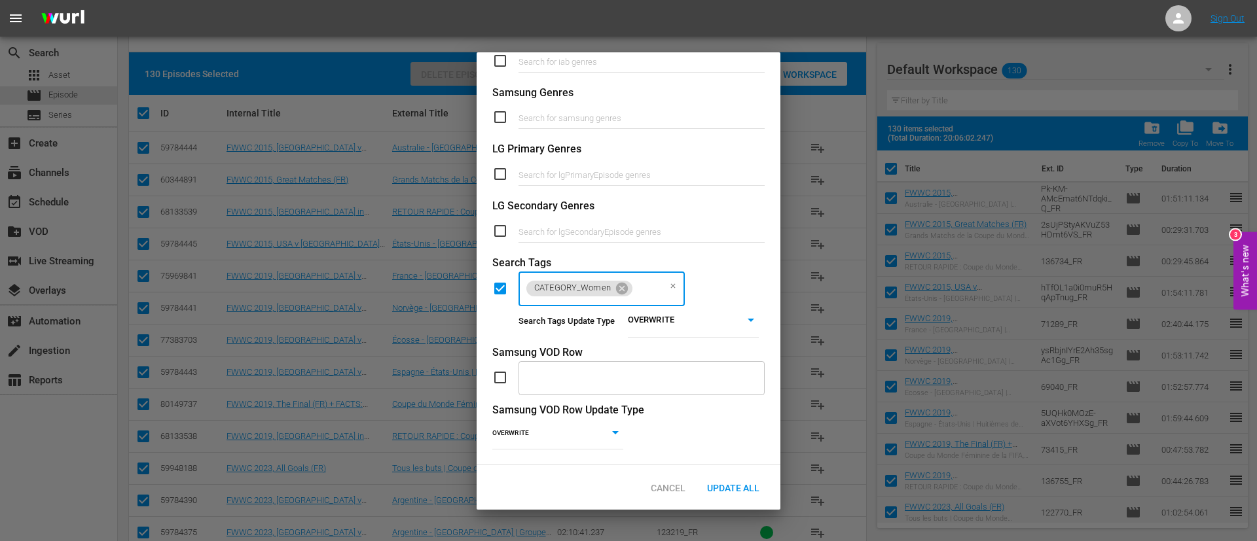
click at [715, 317] on body "menu Sign Out search Search apps Asset movie Episode subtitles Series add_box C…" at bounding box center [628, 74] width 1257 height 541
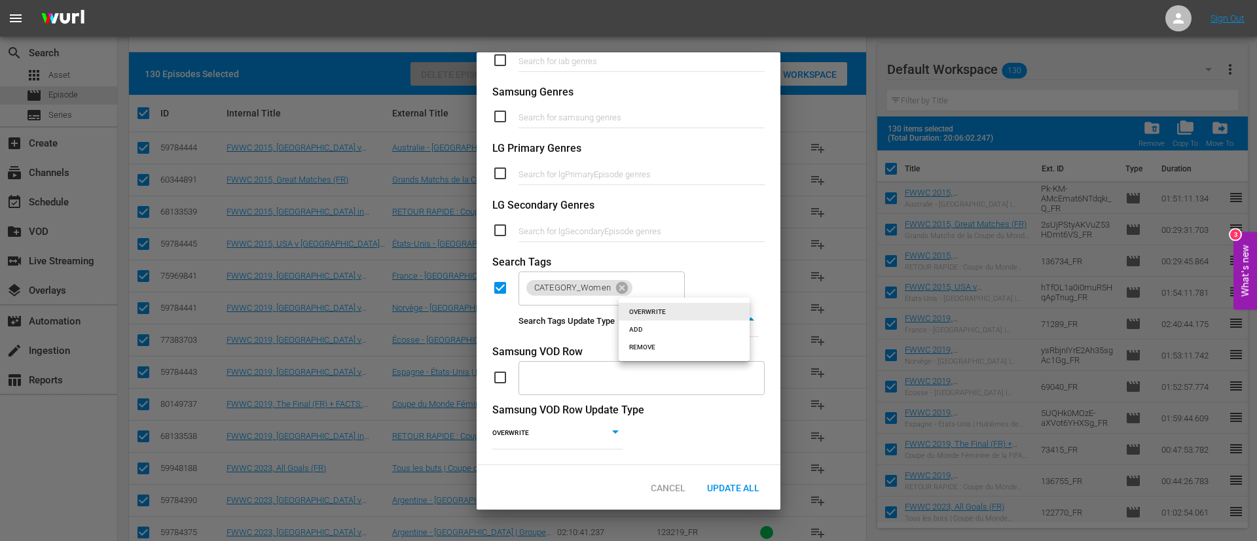
click at [692, 328] on li "ADD" at bounding box center [684, 330] width 131 height 18
click at [719, 495] on div "Update All" at bounding box center [732, 488] width 73 height 24
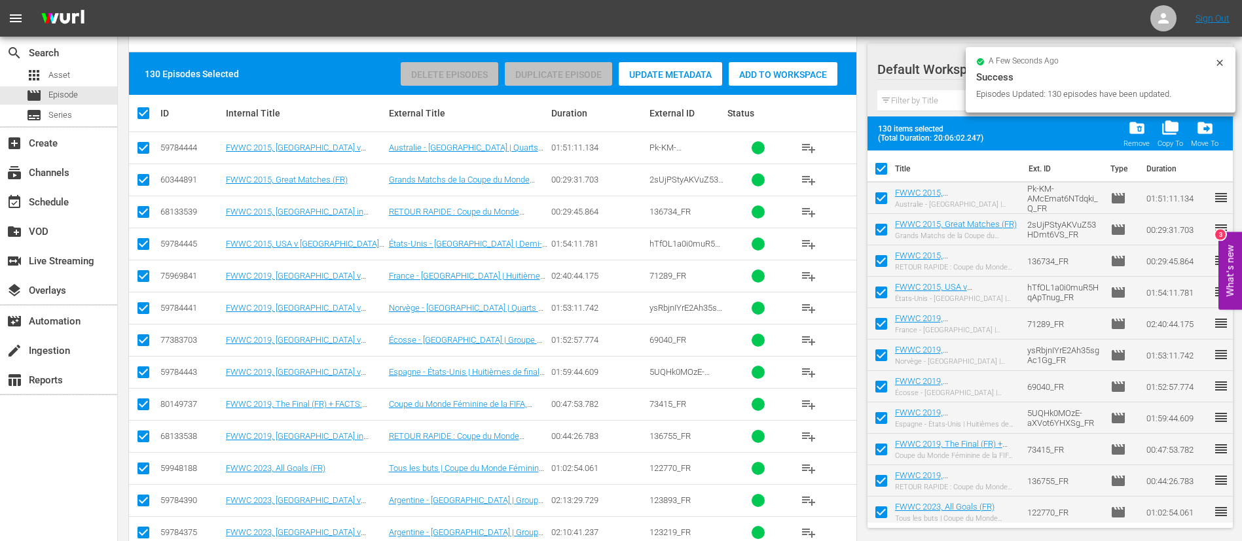
click at [1222, 58] on icon at bounding box center [1219, 63] width 10 height 10
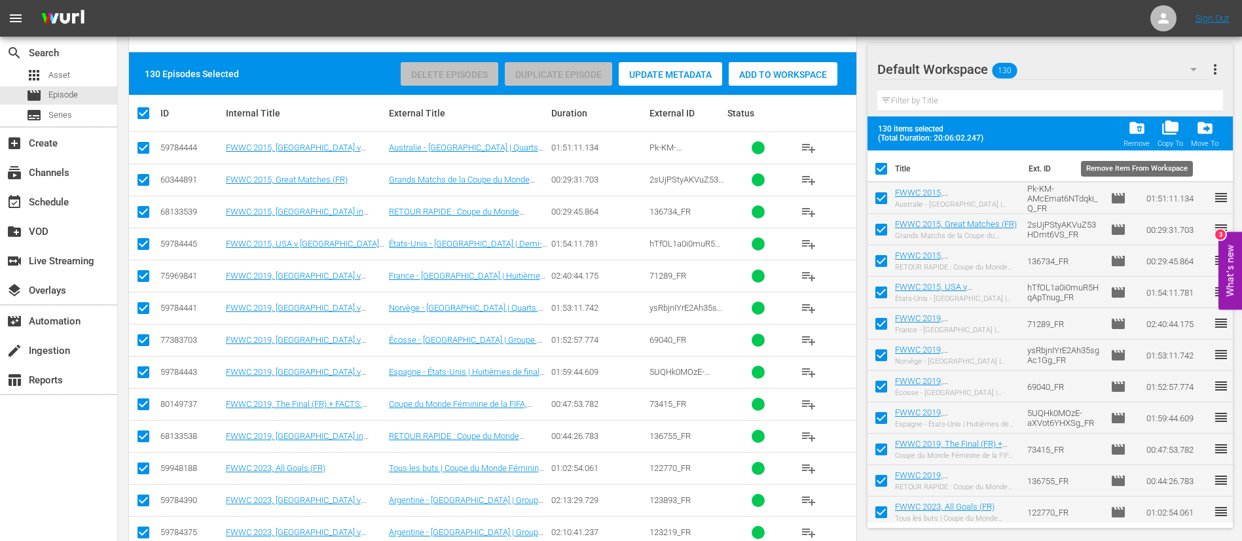
click at [1134, 133] on span "folder_delete" at bounding box center [1137, 128] width 18 height 18
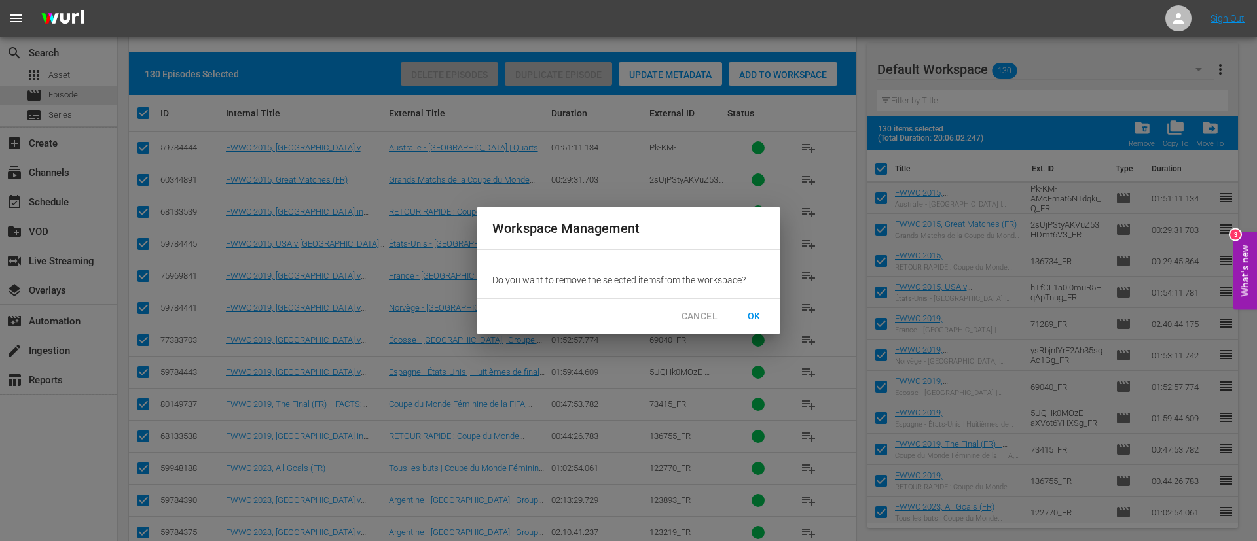
click at [761, 321] on span "OK" at bounding box center [754, 316] width 21 height 16
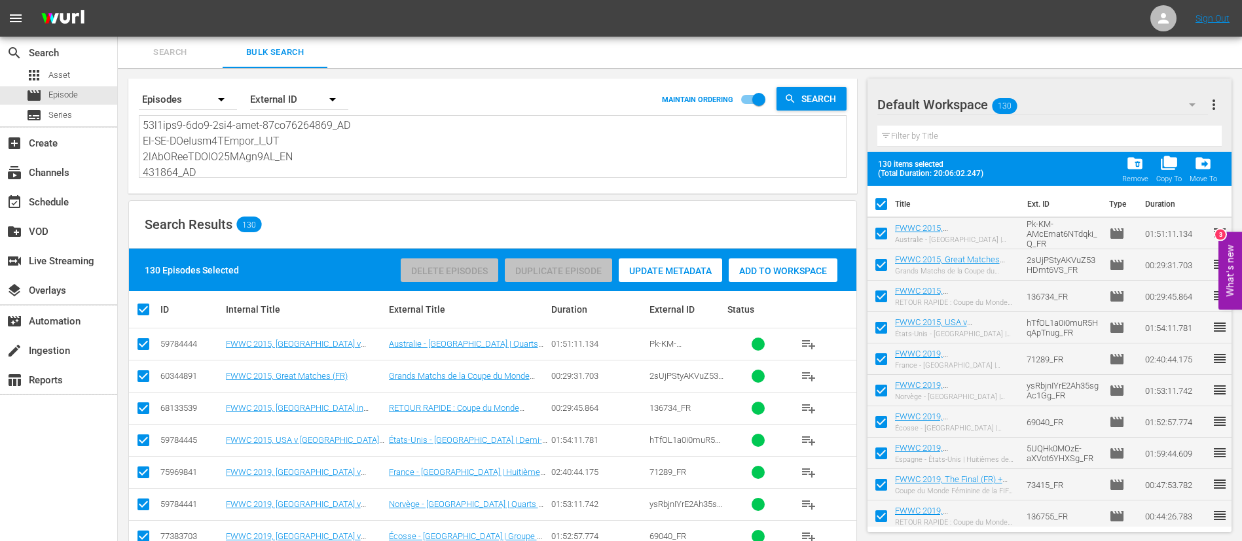
click at [498, 144] on textarea at bounding box center [494, 148] width 703 height 60
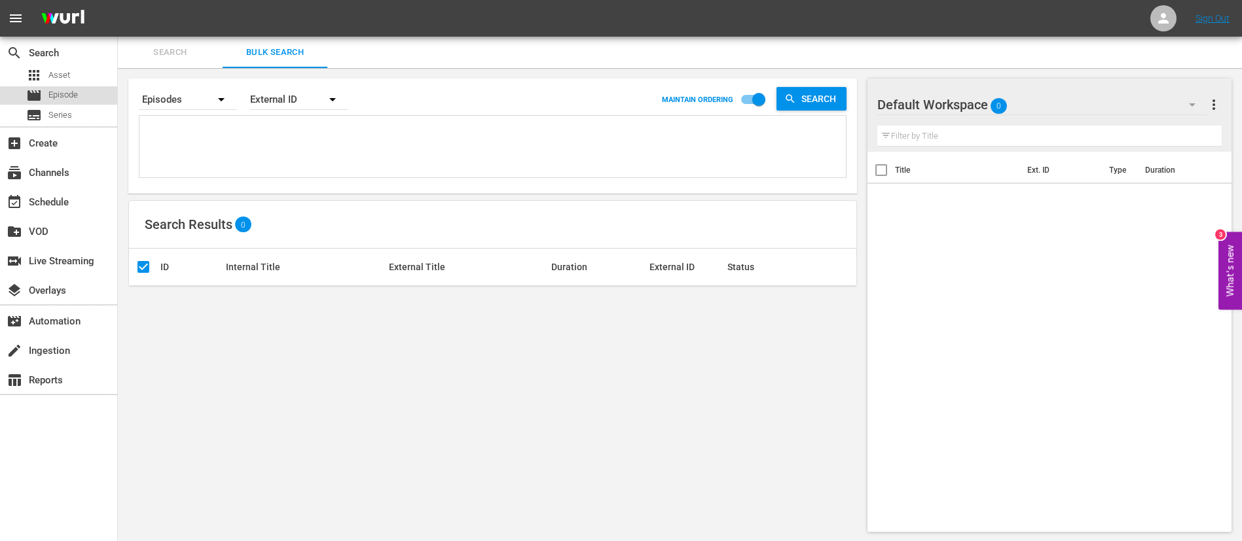
click at [52, 87] on div "movie Episode" at bounding box center [52, 95] width 52 height 18
